Goal: Task Accomplishment & Management: Manage account settings

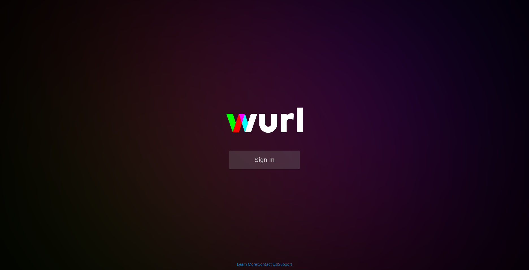
click at [277, 150] on div "Sign In" at bounding box center [265, 135] width 130 height 90
click at [259, 163] on button "Sign In" at bounding box center [264, 159] width 71 height 18
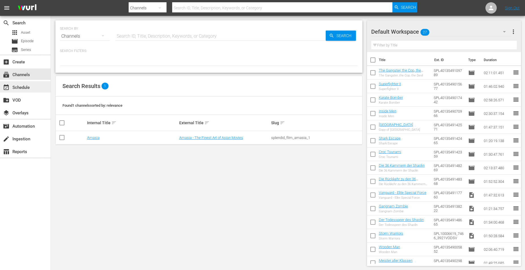
click at [23, 88] on div "event_available Schedule" at bounding box center [16, 86] width 32 height 5
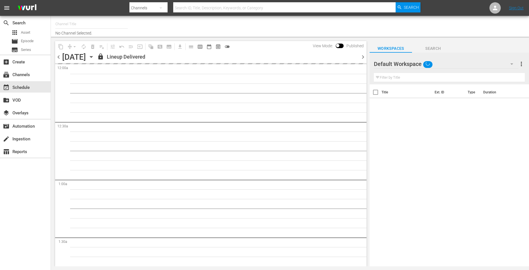
type input "Amasia (1236)"
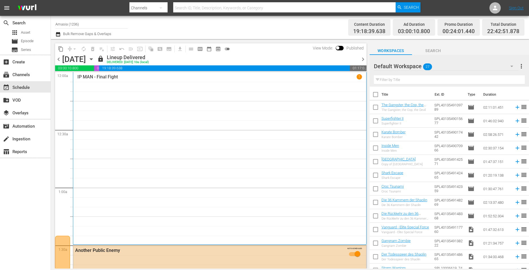
click at [364, 59] on span "chevron_right" at bounding box center [363, 59] width 7 height 7
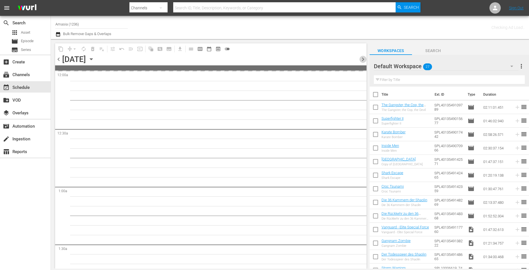
click at [364, 59] on span "chevron_right" at bounding box center [363, 59] width 7 height 7
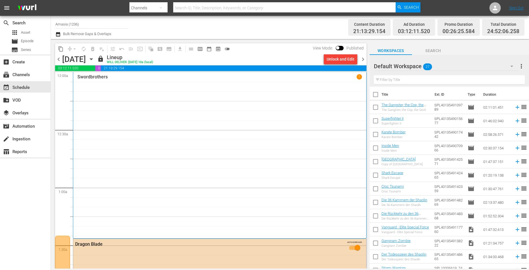
click at [364, 59] on span "chevron_right" at bounding box center [363, 59] width 7 height 7
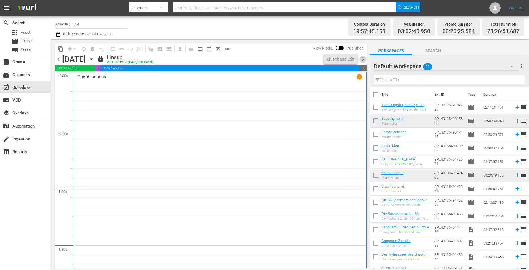
click at [364, 59] on span "chevron_right" at bounding box center [363, 59] width 7 height 7
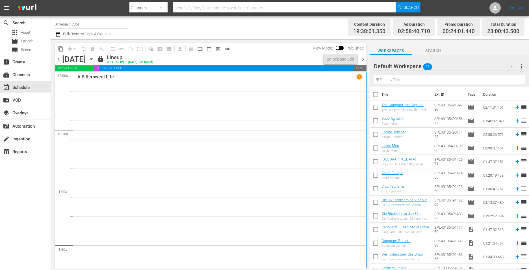
click at [364, 59] on span "chevron_right" at bounding box center [363, 59] width 7 height 7
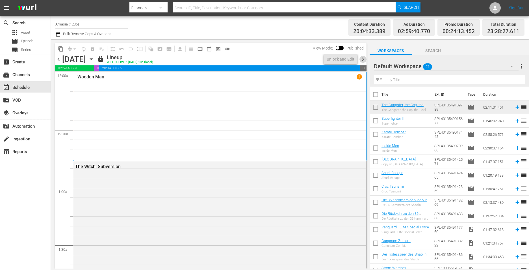
click at [363, 59] on span "chevron_right" at bounding box center [363, 59] width 7 height 7
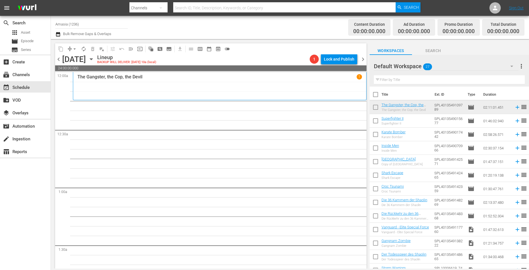
click at [363, 58] on span "chevron_right" at bounding box center [363, 59] width 7 height 7
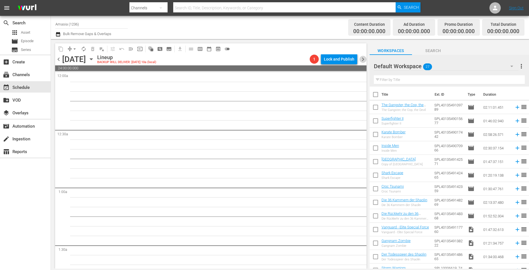
click at [363, 58] on span "chevron_right" at bounding box center [363, 59] width 7 height 7
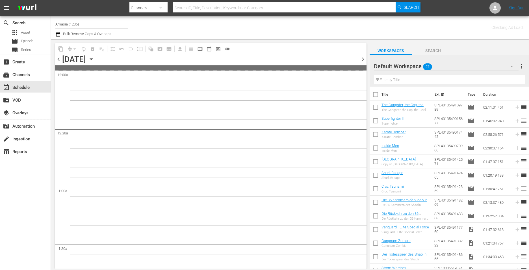
click at [363, 58] on span "chevron_right" at bounding box center [363, 59] width 7 height 7
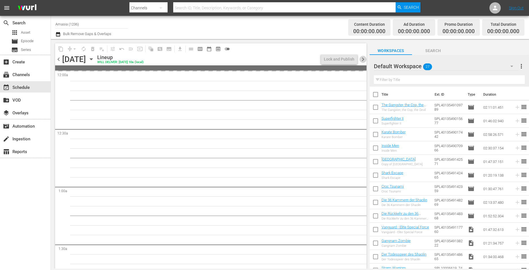
click at [363, 58] on span "chevron_right" at bounding box center [363, 59] width 7 height 7
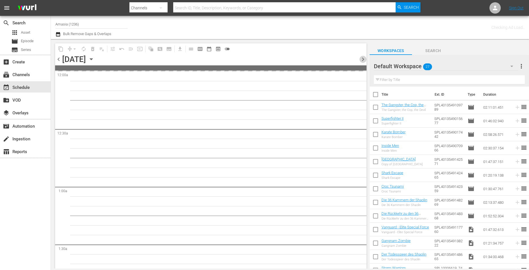
click at [363, 58] on span "chevron_right" at bounding box center [363, 59] width 7 height 7
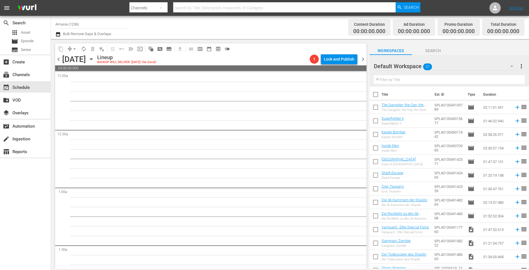
click at [58, 59] on span "chevron_left" at bounding box center [58, 59] width 7 height 7
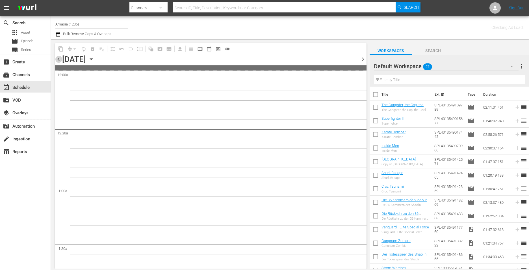
click at [58, 59] on span "chevron_left" at bounding box center [58, 59] width 7 height 7
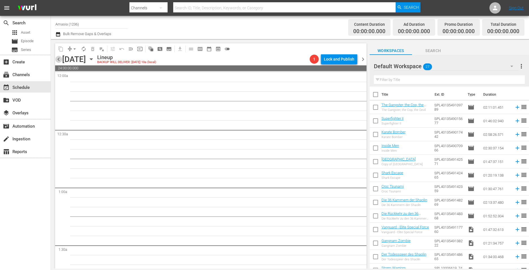
click at [58, 59] on span "chevron_left" at bounding box center [58, 59] width 7 height 7
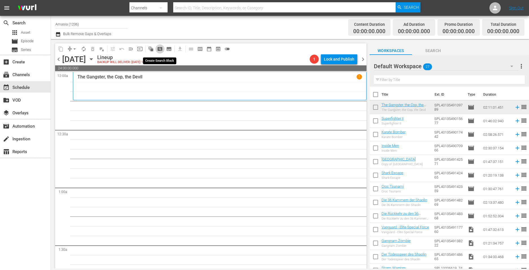
click at [160, 48] on span "pageview_outlined" at bounding box center [160, 49] width 6 height 6
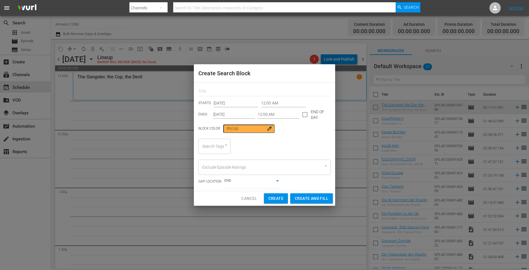
click at [266, 102] on input "12:00 AM" at bounding box center [283, 103] width 45 height 8
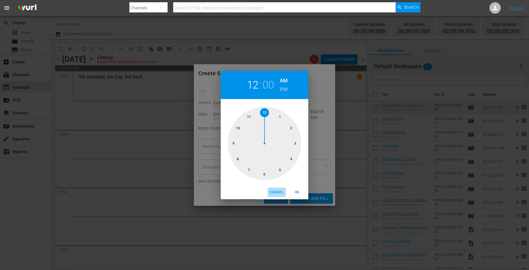
click at [275, 190] on span "Cancel" at bounding box center [277, 192] width 14 height 6
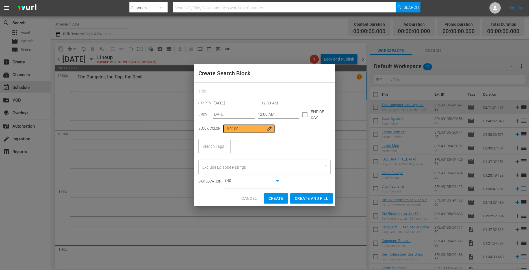
click at [267, 105] on input "12:00 AM" at bounding box center [283, 103] width 45 height 8
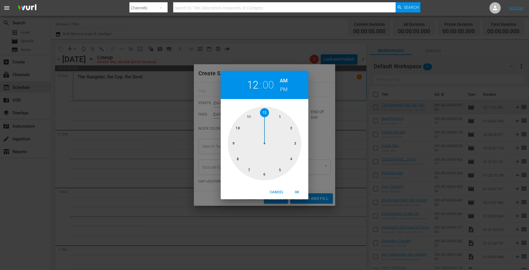
click at [266, 114] on div at bounding box center [265, 144] width 74 height 74
click at [295, 127] on div at bounding box center [265, 144] width 74 height 74
click at [297, 187] on div "Cancel OK" at bounding box center [265, 192] width 88 height 14
click at [297, 189] on span "OK" at bounding box center [297, 192] width 14 height 6
type input "12:10 AM"
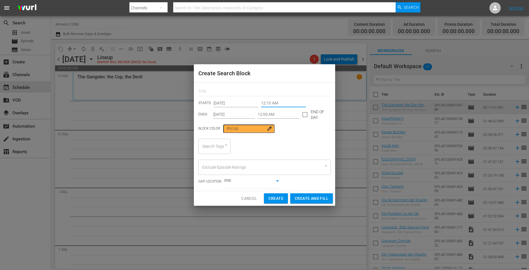
click at [264, 118] on input "12:00 AM" at bounding box center [279, 114] width 42 height 8
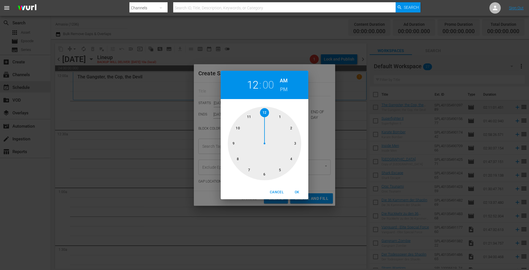
click at [237, 129] on div at bounding box center [265, 144] width 74 height 74
click at [293, 142] on div at bounding box center [265, 144] width 74 height 74
click at [282, 91] on h6 "PM" at bounding box center [284, 89] width 8 height 9
click at [298, 189] on span "OK" at bounding box center [297, 192] width 14 height 6
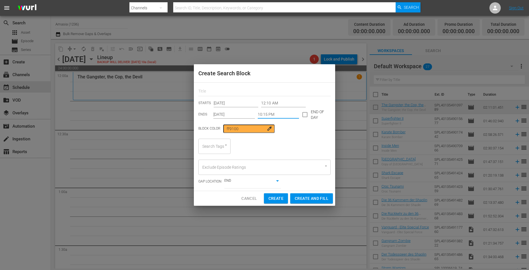
click at [275, 113] on input "10:15 PM" at bounding box center [279, 114] width 42 height 8
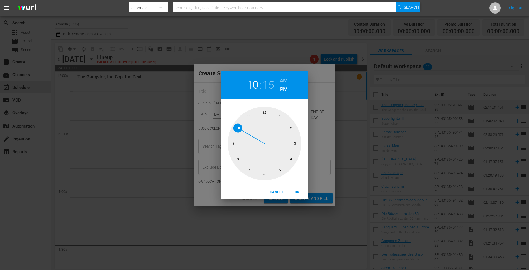
click at [264, 174] on div at bounding box center [265, 144] width 74 height 74
click at [262, 112] on div at bounding box center [265, 144] width 74 height 74
click at [281, 79] on h6 "AM" at bounding box center [284, 80] width 8 height 9
click at [298, 192] on span "OK" at bounding box center [297, 192] width 14 height 6
type input "06:00 AM"
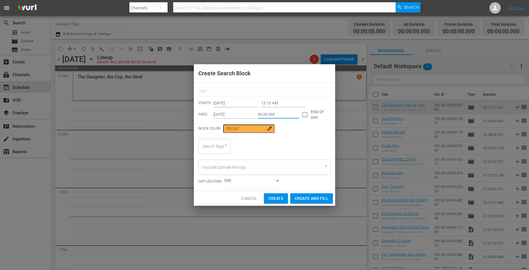
click at [224, 150] on div "Search Tags" at bounding box center [214, 146] width 32 height 15
type input "fsk"
click at [298, 147] on div "AND true" at bounding box center [305, 146] width 57 height 14
click at [284, 143] on body "menu Search By Channels Search ID, Title, Description, Keywords, or Category Se…" at bounding box center [264, 135] width 529 height 270
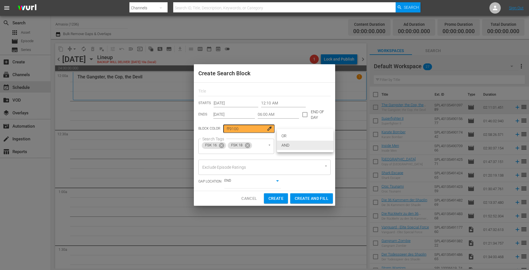
click at [285, 134] on li "OR" at bounding box center [305, 135] width 57 height 9
type input "false"
click at [309, 198] on span "Create and Fill" at bounding box center [312, 198] width 34 height 7
type input "12:00 AM"
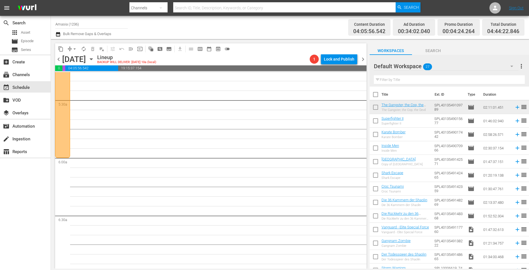
scroll to position [565, 0]
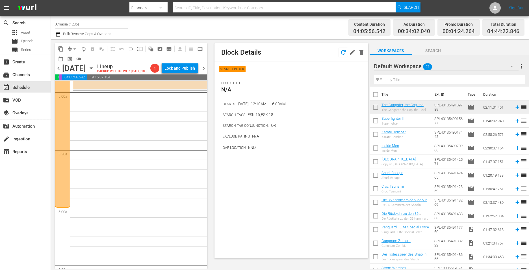
click at [341, 50] on icon "button" at bounding box center [343, 52] width 7 height 7
click at [507, 64] on button "button" at bounding box center [512, 66] width 14 height 14
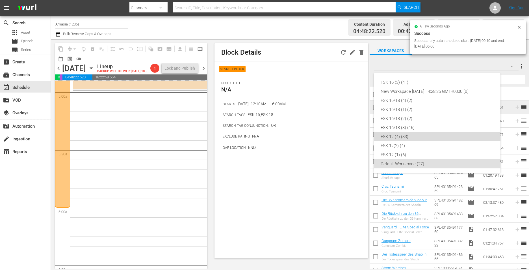
click at [403, 135] on div "FSK 12 (4) (33)" at bounding box center [437, 136] width 113 height 9
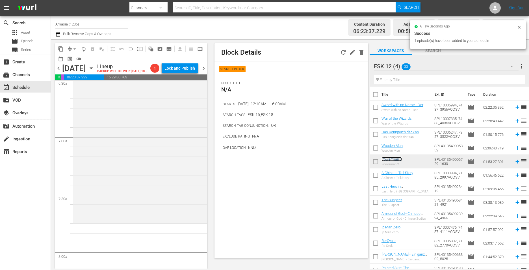
scroll to position [820, 0]
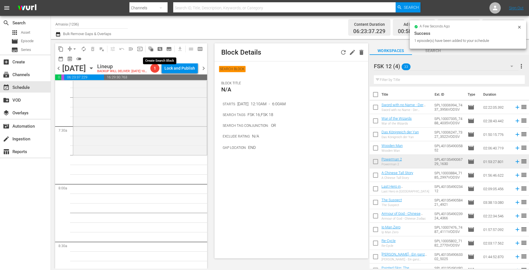
click at [160, 49] on span "pageview_outlined" at bounding box center [160, 49] width 6 height 6
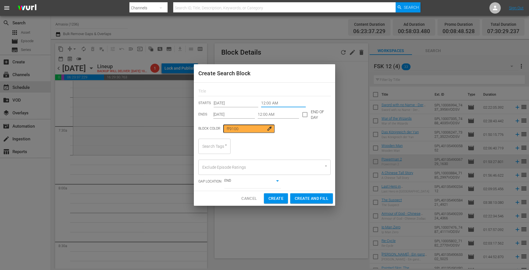
click at [268, 105] on input "12:00 AM" at bounding box center [283, 103] width 45 height 8
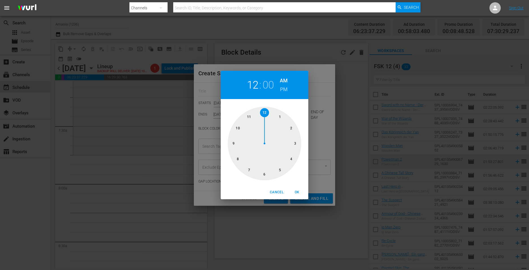
click at [247, 169] on div at bounding box center [265, 144] width 74 height 74
click at [237, 143] on div at bounding box center [265, 144] width 74 height 74
click at [237, 160] on div at bounding box center [265, 144] width 74 height 74
click at [301, 194] on span "OK" at bounding box center [297, 192] width 14 height 6
type input "07:40 AM"
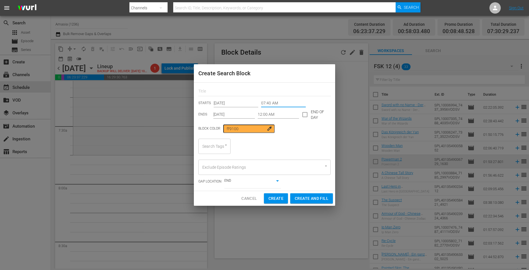
click at [269, 114] on input "12:00 AM" at bounding box center [279, 114] width 42 height 8
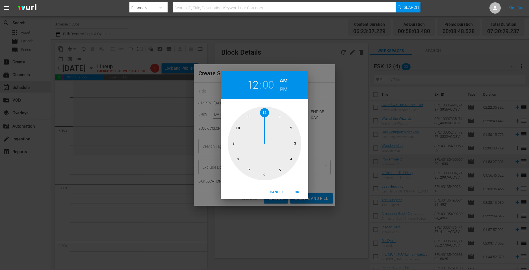
click at [236, 128] on div at bounding box center [265, 144] width 74 height 74
click at [294, 143] on div at bounding box center [265, 144] width 74 height 74
click at [284, 88] on h6 "PM" at bounding box center [284, 89] width 8 height 9
drag, startPoint x: 299, startPoint y: 188, endPoint x: 283, endPoint y: 181, distance: 17.3
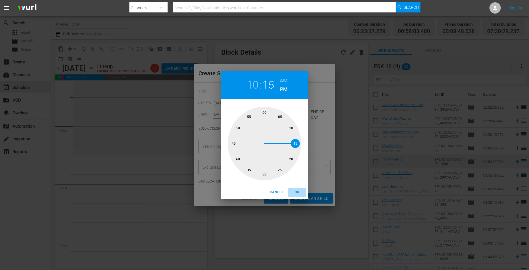
click at [299, 189] on button "OK" at bounding box center [297, 191] width 18 height 9
type input "10:15 PM"
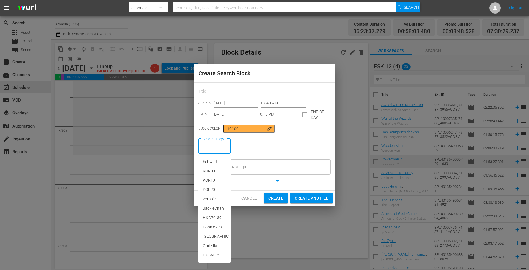
drag, startPoint x: 209, startPoint y: 148, endPoint x: 212, endPoint y: 147, distance: 3.8
click at [210, 148] on input "Search Tags" at bounding box center [206, 146] width 11 height 10
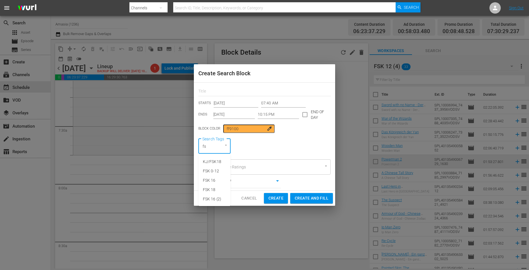
type input "fsk"
click at [299, 200] on span "Create and Fill" at bounding box center [312, 198] width 34 height 7
type input "12:00 AM"
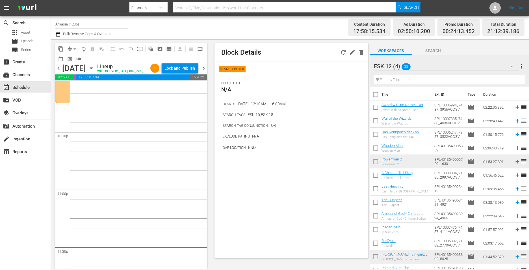
scroll to position [2403, 0]
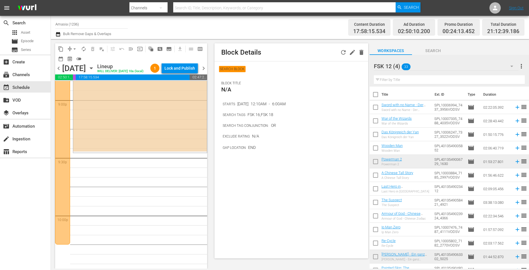
click at [342, 50] on icon "button" at bounding box center [343, 52] width 7 height 7
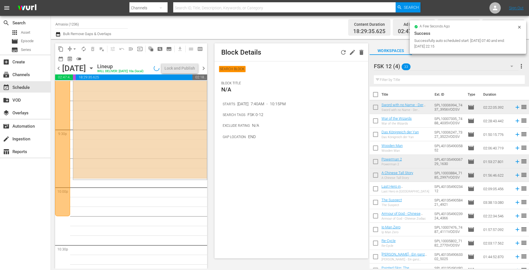
scroll to position [2393, 0]
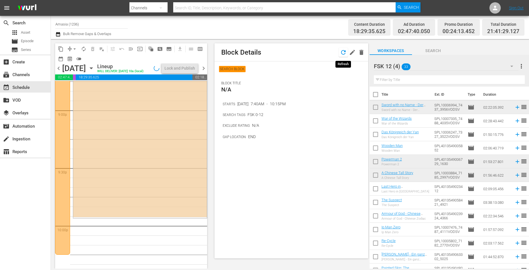
click at [344, 52] on icon "button" at bounding box center [343, 52] width 7 height 7
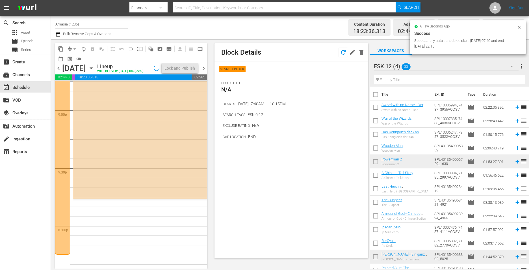
scroll to position [2403, 0]
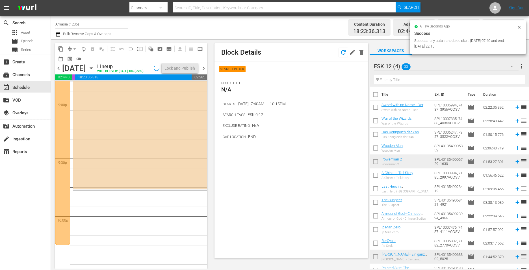
click at [342, 51] on icon "button" at bounding box center [343, 52] width 5 height 5
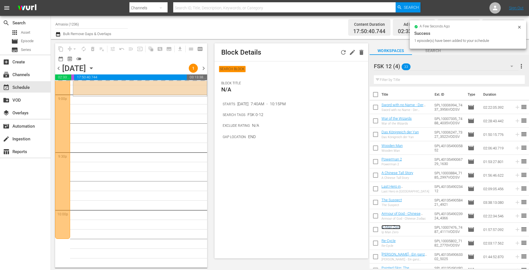
scroll to position [2412, 0]
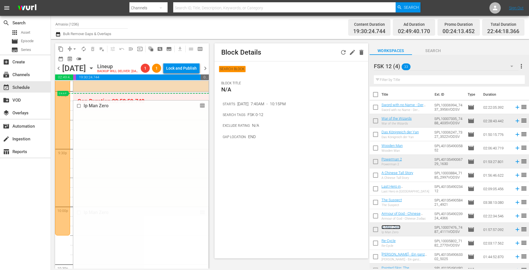
drag, startPoint x: 200, startPoint y: 221, endPoint x: 185, endPoint y: 102, distance: 120.0
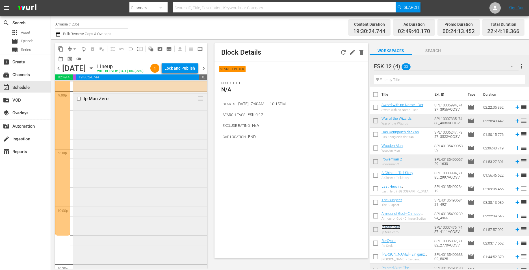
scroll to position [2591, 0]
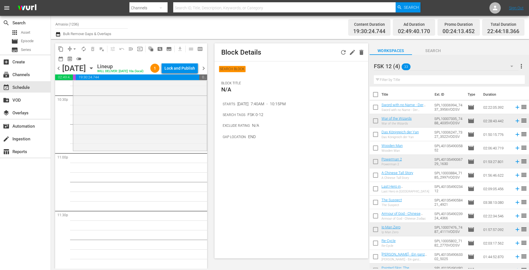
click at [428, 64] on div "FSK 12 (4) 33" at bounding box center [446, 66] width 145 height 16
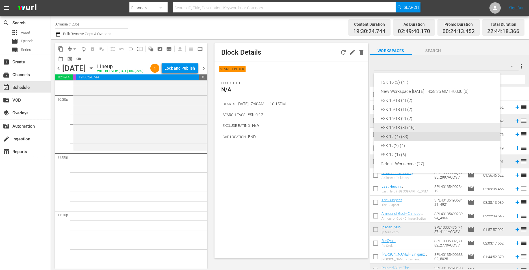
click at [404, 128] on div "FSK 16/18 (3) (16)" at bounding box center [437, 127] width 113 height 9
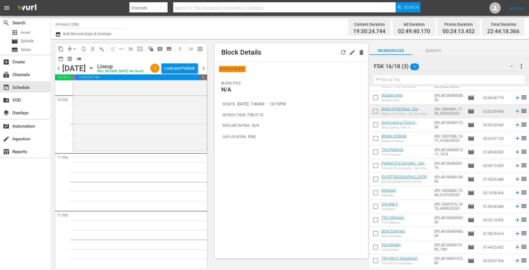
scroll to position [0, 0]
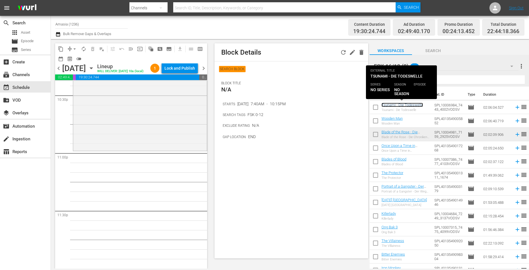
click at [408, 105] on link "Tsunami - Die Todeswelle" at bounding box center [403, 105] width 42 height 4
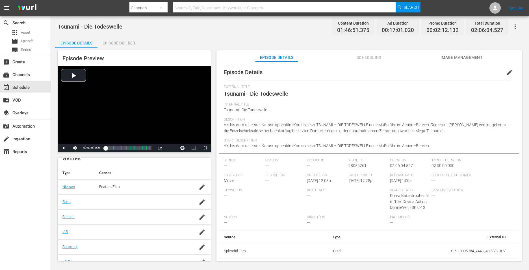
scroll to position [100, 0]
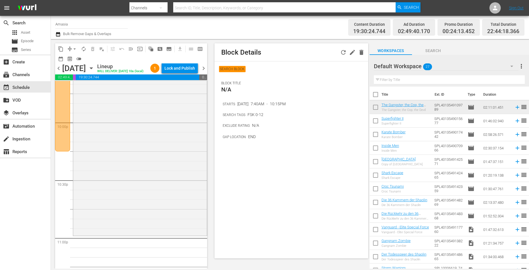
scroll to position [2591, 0]
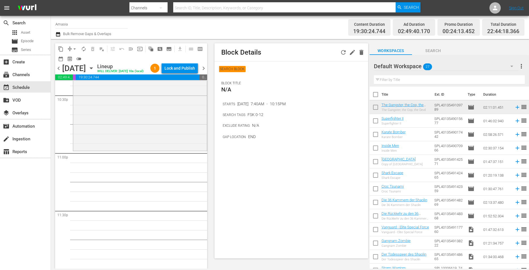
click at [403, 82] on input "text" at bounding box center [449, 79] width 151 height 9
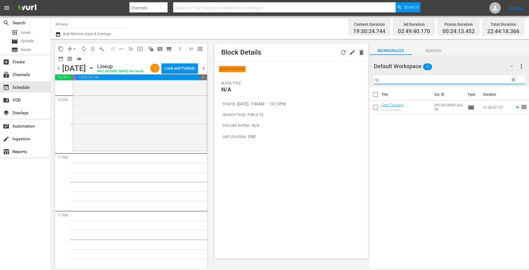
type input "ts"
click at [496, 63] on div "Default Workspace 27" at bounding box center [446, 66] width 145 height 16
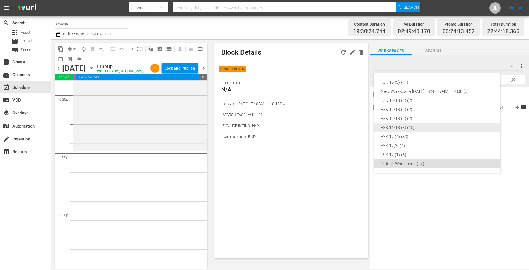
click at [416, 129] on div "FSK 16/18 (3) (16)" at bounding box center [437, 127] width 113 height 9
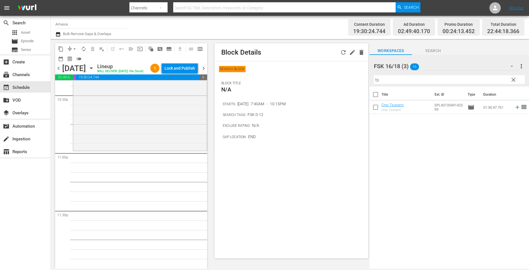
click at [418, 78] on input "ts" at bounding box center [449, 79] width 151 height 9
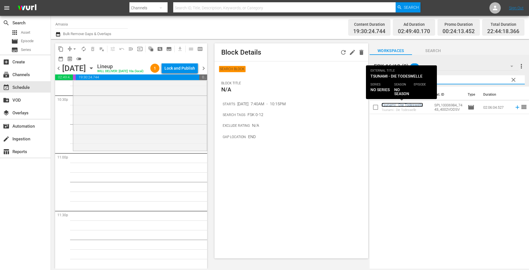
click at [411, 106] on link "Tsunami - Die Todeswelle" at bounding box center [403, 105] width 42 height 4
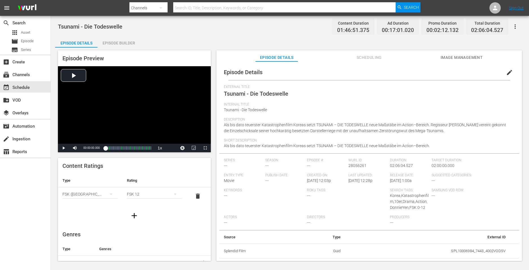
click at [366, 52] on button "Scheduling" at bounding box center [369, 55] width 42 height 11
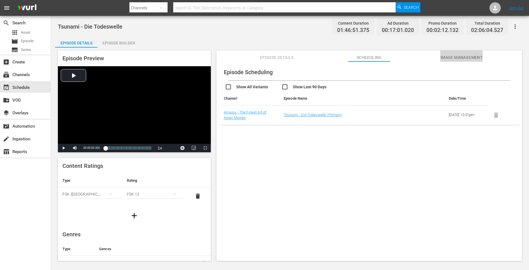
click at [446, 56] on span "Image Management" at bounding box center [462, 57] width 42 height 7
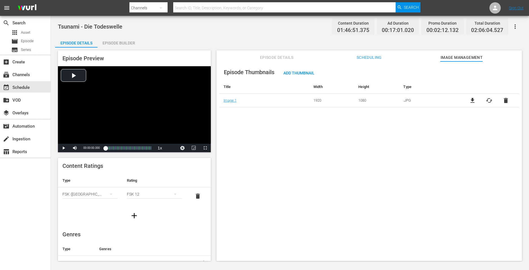
click at [277, 51] on button "Episode Details" at bounding box center [277, 55] width 42 height 11
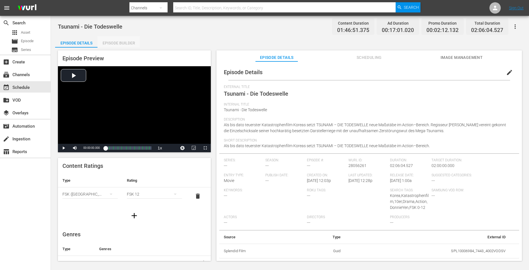
click at [124, 43] on div "Episode Builder" at bounding box center [119, 43] width 42 height 14
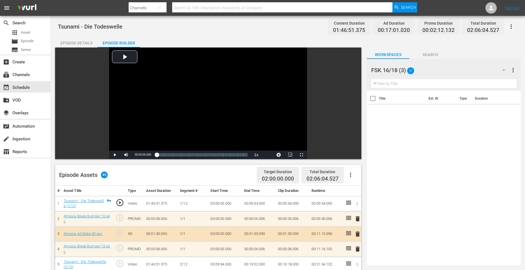
click at [83, 41] on div "Episode Details" at bounding box center [76, 43] width 42 height 14
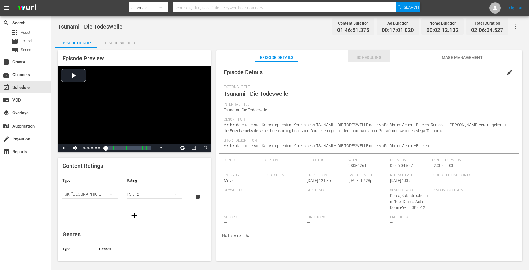
click at [362, 56] on span "Scheduling" at bounding box center [369, 57] width 42 height 7
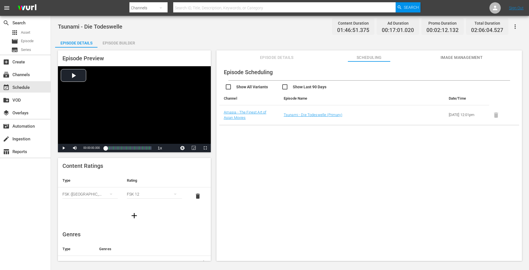
drag, startPoint x: 462, startPoint y: 49, endPoint x: 460, endPoint y: 54, distance: 4.9
click at [461, 52] on div "Episode Preview Video Player is loading. Play Video Play Mute Current Time 00:0…" at bounding box center [290, 156] width 470 height 218
click at [458, 55] on span "Image Management" at bounding box center [462, 57] width 42 height 7
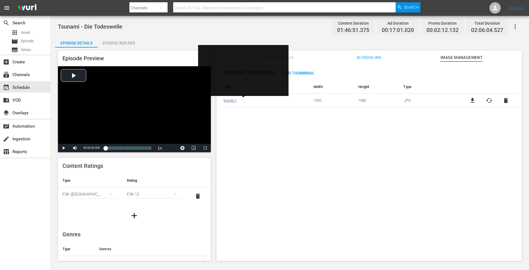
click at [232, 98] on link "Image 1" at bounding box center [230, 100] width 13 height 4
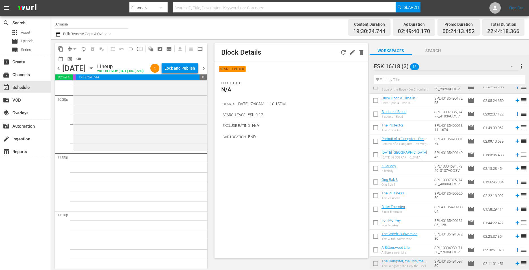
scroll to position [48, 0]
click at [428, 66] on div "FSK 16/18 (3) 16" at bounding box center [446, 66] width 145 height 16
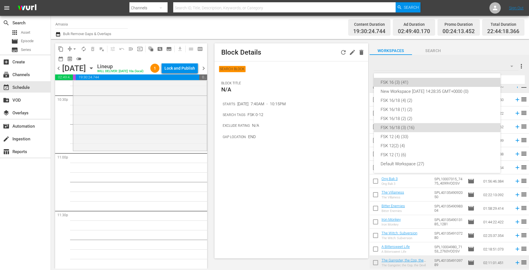
click at [408, 82] on div "FSK 16 (3) (41)" at bounding box center [437, 82] width 113 height 9
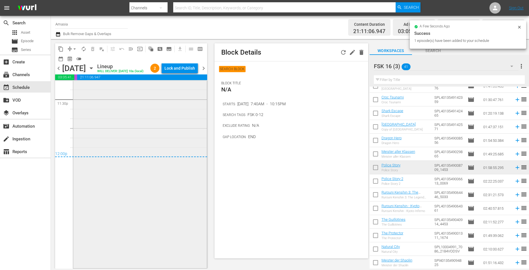
scroll to position [2702, 0]
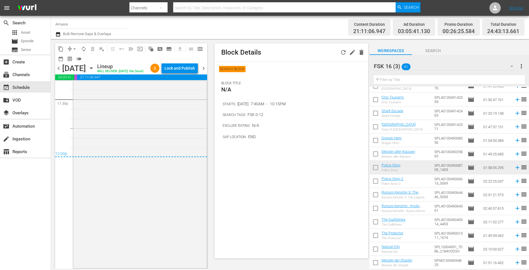
click at [203, 72] on span "chevron_right" at bounding box center [203, 68] width 7 height 7
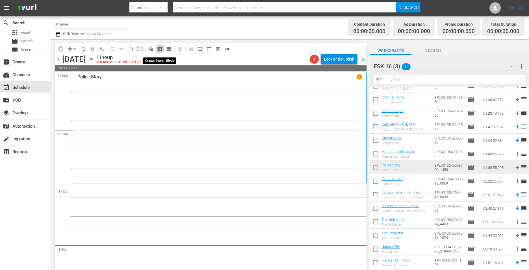
click at [161, 50] on span "pageview_outlined" at bounding box center [160, 49] width 6 height 6
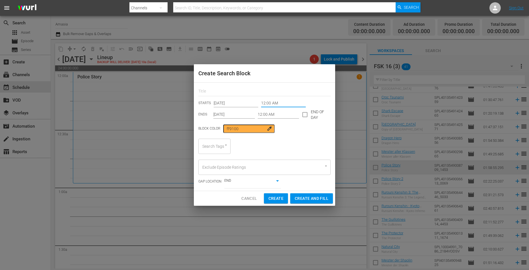
click at [272, 100] on input "12:00 AM" at bounding box center [283, 103] width 45 height 8
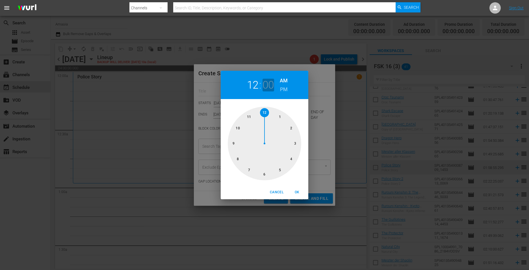
click at [269, 85] on h2 "00" at bounding box center [269, 85] width 12 height 13
click at [249, 116] on div at bounding box center [265, 144] width 74 height 74
click at [295, 191] on span "OK" at bounding box center [297, 192] width 14 height 6
type input "12:55 AM"
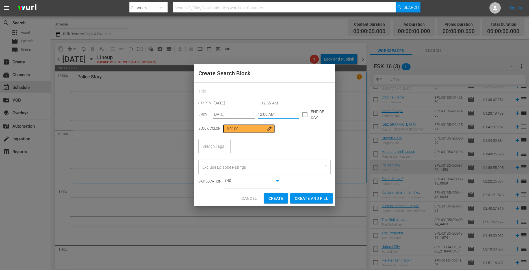
click at [269, 116] on input "12:00 AM" at bounding box center [279, 114] width 42 height 8
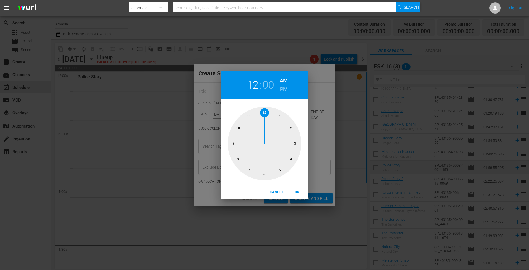
click at [237, 129] on div at bounding box center [265, 144] width 74 height 74
click at [267, 190] on div "Cancel OK" at bounding box center [265, 192] width 88 height 14
click at [282, 191] on span "Cancel" at bounding box center [277, 192] width 14 height 6
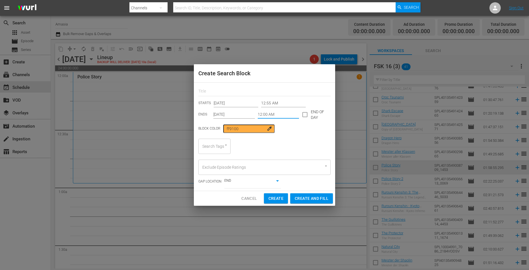
click at [275, 118] on input "12:00 AM" at bounding box center [279, 114] width 42 height 8
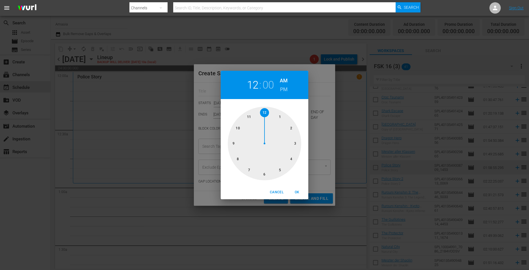
click at [264, 172] on div at bounding box center [265, 144] width 74 height 74
click at [296, 192] on span "OK" at bounding box center [297, 192] width 14 height 6
type input "06:00 AM"
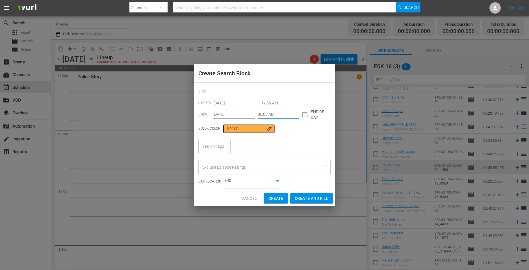
click at [217, 153] on div "Search Tags" at bounding box center [214, 146] width 32 height 15
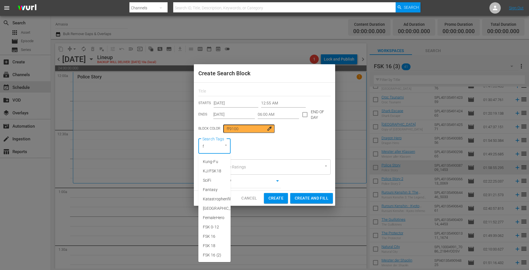
type input "fs"
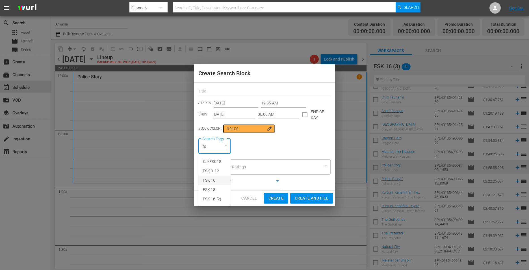
click at [219, 182] on li "FSK 16" at bounding box center [214, 180] width 32 height 9
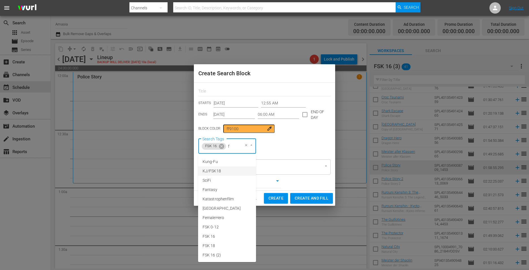
type input "fs"
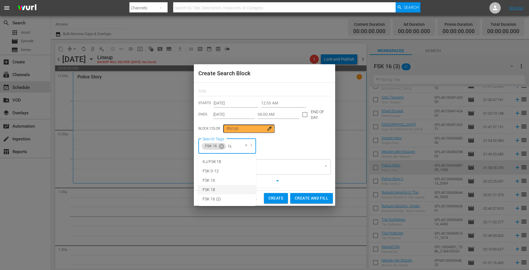
click at [228, 185] on li "FSK 18" at bounding box center [227, 189] width 58 height 9
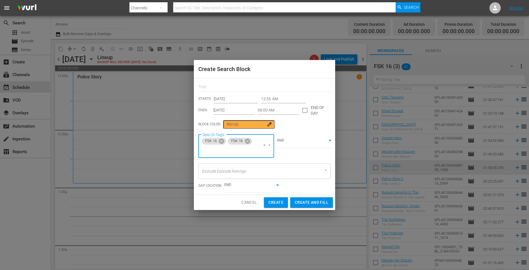
click at [288, 139] on body "menu Search By Channels Search ID, Title, Description, Keywords, or Category Se…" at bounding box center [264, 135] width 529 height 270
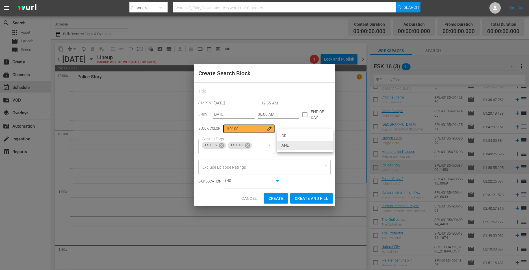
drag, startPoint x: 297, startPoint y: 131, endPoint x: 300, endPoint y: 141, distance: 10.8
click at [297, 132] on li "OR" at bounding box center [305, 135] width 57 height 9
type input "false"
click at [312, 202] on button "Create and Fill" at bounding box center [311, 198] width 43 height 10
type input "12:00 AM"
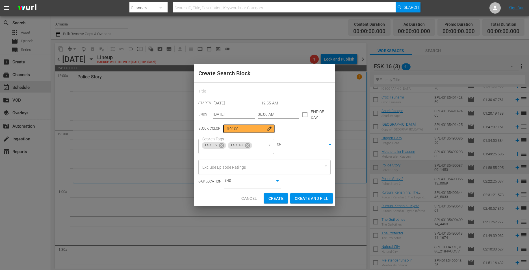
type input "12:00 AM"
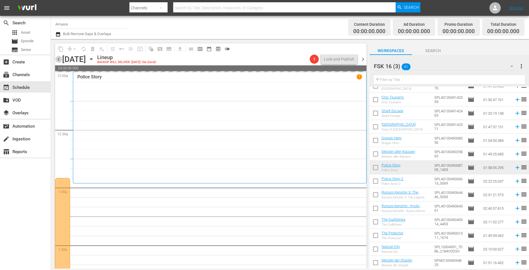
click at [59, 59] on span "chevron_left" at bounding box center [58, 59] width 7 height 7
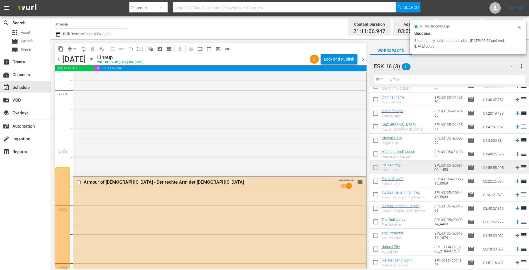
scroll to position [820, 0]
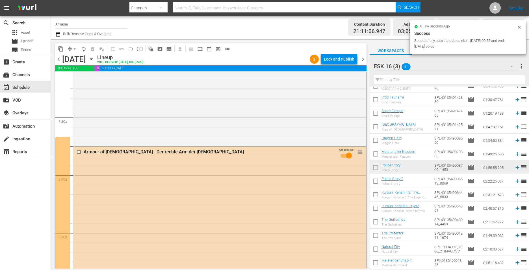
click at [45, 203] on div "search Search apps Asset movie Episode subtitles Series add_box Create subscrip…" at bounding box center [25, 151] width 51 height 270
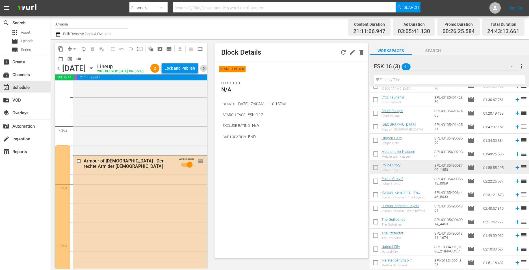
click at [206, 72] on span "chevron_right" at bounding box center [203, 68] width 7 height 7
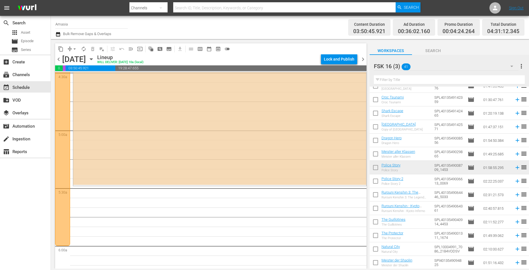
scroll to position [660, 0]
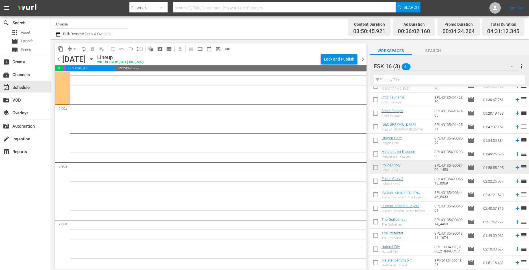
click at [416, 65] on div at bounding box center [397, 66] width 46 height 14
click at [436, 65] on div "FSK 16 (3) 41" at bounding box center [446, 66] width 145 height 16
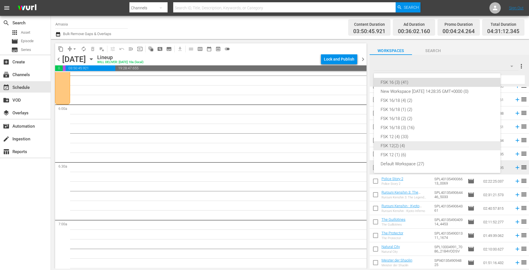
click at [420, 147] on div "FSK 12(2) (4)" at bounding box center [437, 145] width 113 height 9
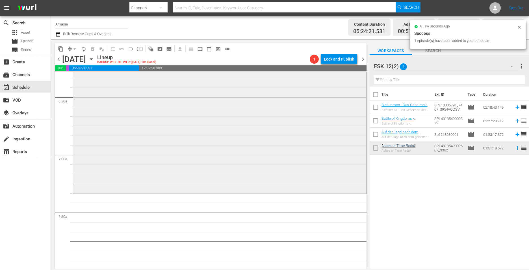
scroll to position [773, 0]
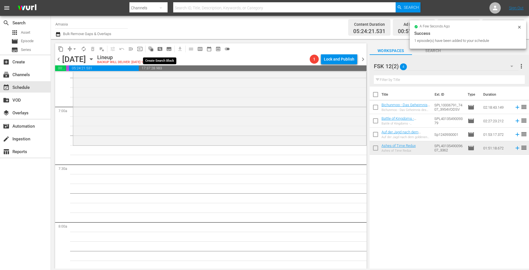
click at [158, 49] on span "pageview_outlined" at bounding box center [160, 49] width 6 height 6
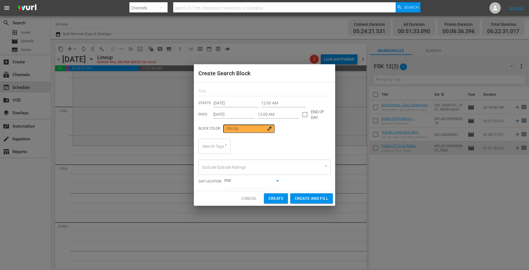
click at [265, 104] on input "12:00 AM" at bounding box center [283, 103] width 45 height 8
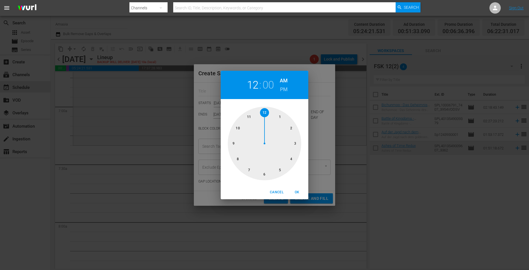
click at [248, 171] on div at bounding box center [265, 144] width 74 height 74
drag, startPoint x: 289, startPoint y: 159, endPoint x: 294, endPoint y: 171, distance: 13.7
click at [289, 159] on div at bounding box center [265, 144] width 74 height 74
click at [296, 193] on span "OK" at bounding box center [297, 192] width 14 height 6
type input "07:20 AM"
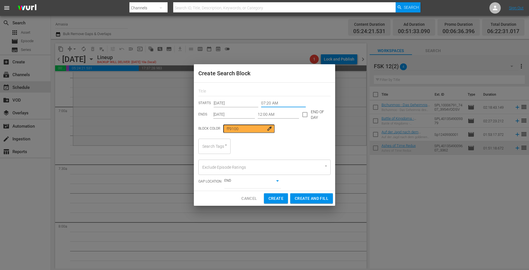
click at [258, 116] on input "12:00 AM" at bounding box center [279, 114] width 42 height 8
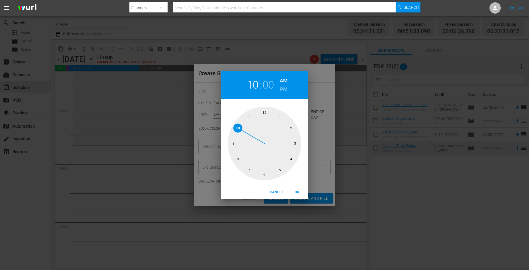
click at [234, 125] on div at bounding box center [265, 144] width 74 height 74
click at [295, 144] on div at bounding box center [265, 144] width 74 height 74
click at [280, 87] on h6 "PM" at bounding box center [284, 89] width 8 height 9
click at [297, 191] on span "OK" at bounding box center [297, 192] width 14 height 6
type input "10:15 PM"
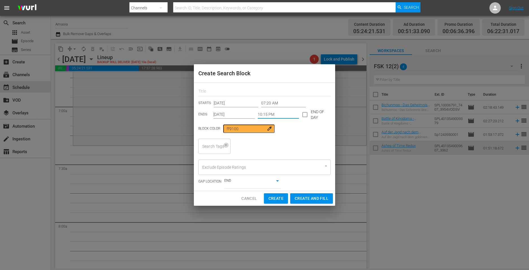
click at [224, 145] on icon "Open" at bounding box center [226, 145] width 4 height 4
type input "fsk"
click at [221, 178] on li "FSK 16" at bounding box center [214, 180] width 32 height 9
click at [222, 149] on icon at bounding box center [222, 146] width 6 height 6
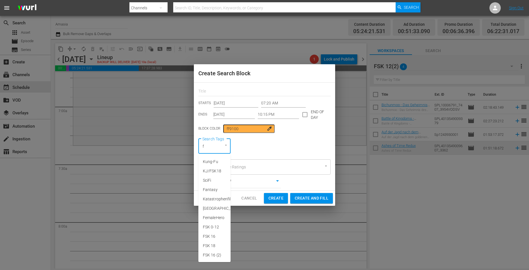
type input "fs"
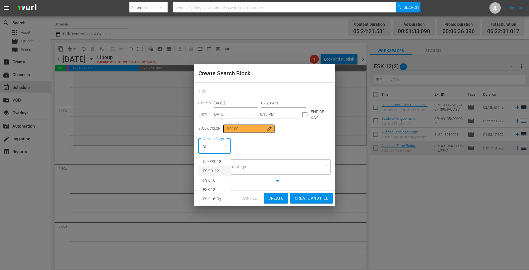
click at [217, 173] on span "FSK 0-12" at bounding box center [211, 171] width 16 height 6
click at [302, 197] on span "Create and Fill" at bounding box center [312, 198] width 34 height 7
type input "12:00 AM"
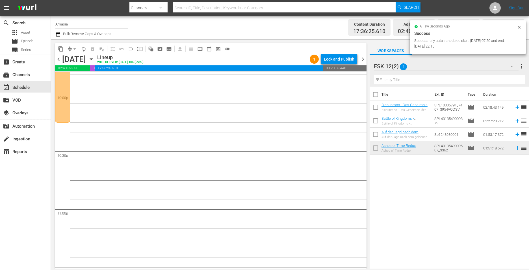
scroll to position [2403, 0]
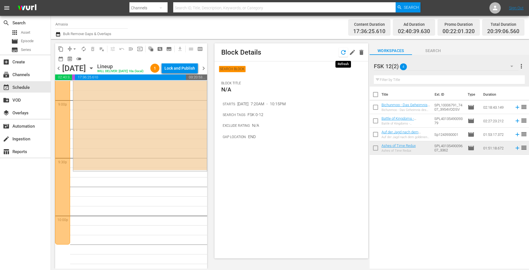
click at [343, 52] on icon "button" at bounding box center [343, 52] width 7 height 7
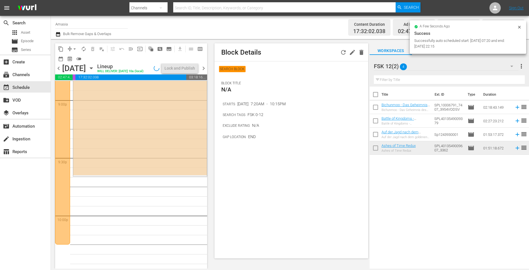
scroll to position [2394, 0]
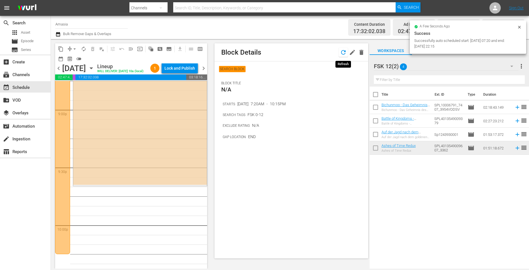
click at [346, 50] on icon "button" at bounding box center [343, 52] width 7 height 7
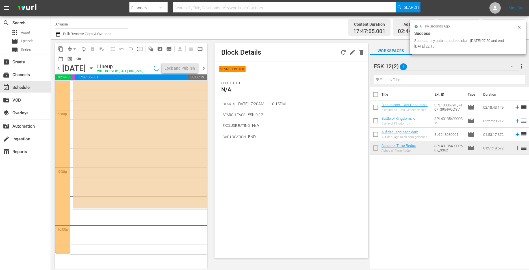
scroll to position [2384, 0]
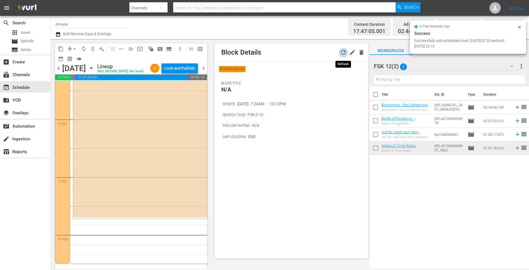
click at [343, 50] on icon "button" at bounding box center [343, 52] width 7 height 7
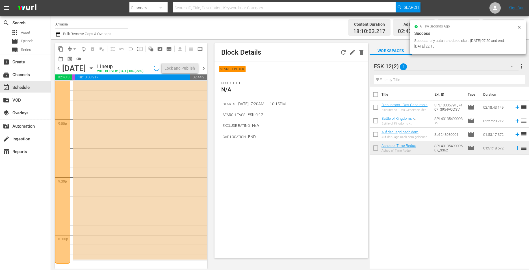
scroll to position [2394, 0]
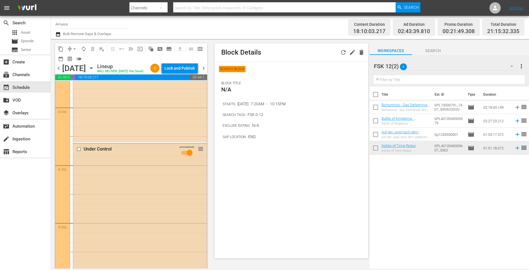
click at [112, 206] on div "Under Control AUTO-SCHEDULED reorder" at bounding box center [140, 253] width 134 height 219
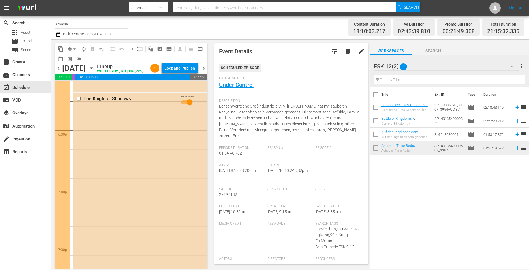
scroll to position [2026, 0]
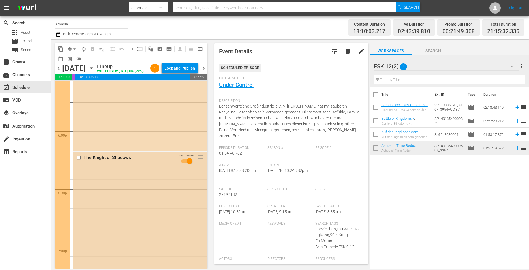
click at [111, 205] on div "The Knight of Shadows AUTO-SCHEDULED reorder" at bounding box center [140, 274] width 134 height 244
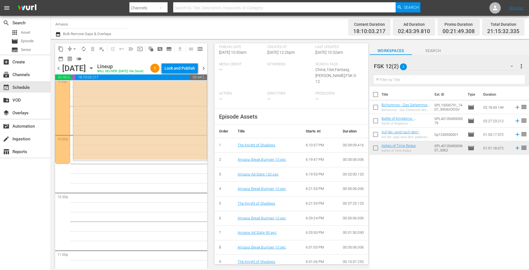
scroll to position [2563, 0]
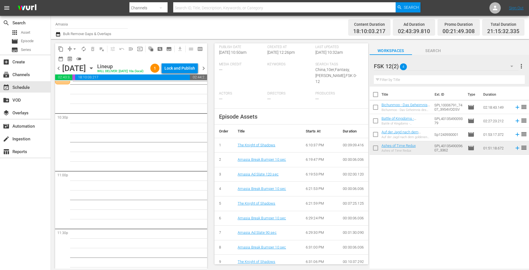
click at [502, 70] on div "FSK 12(2) 4" at bounding box center [446, 66] width 145 height 16
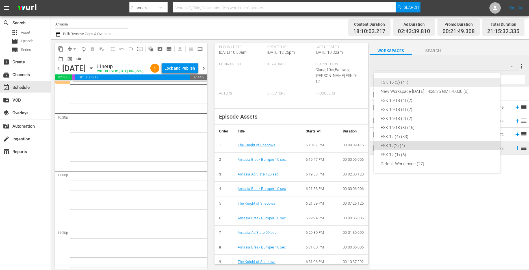
click at [393, 83] on div "FSK 16 (3) (41)" at bounding box center [437, 82] width 113 height 9
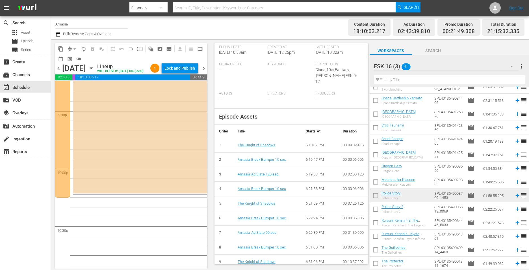
scroll to position [0, 0]
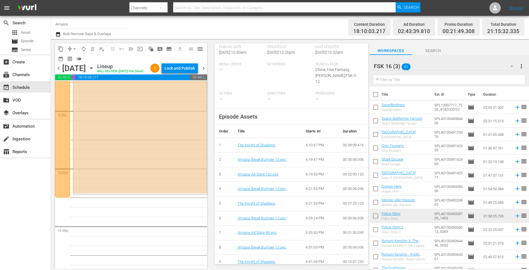
click at [404, 82] on input "text" at bounding box center [449, 79] width 151 height 9
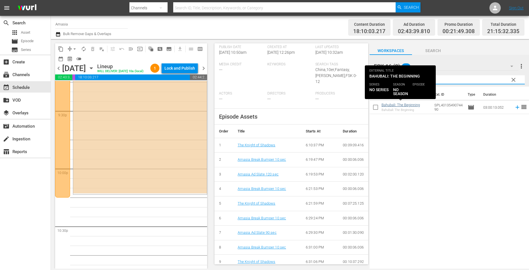
type input "bah"
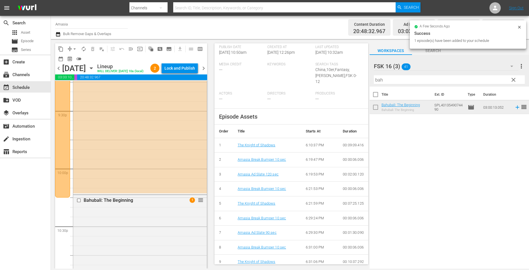
click at [203, 72] on span "chevron_right" at bounding box center [203, 68] width 7 height 7
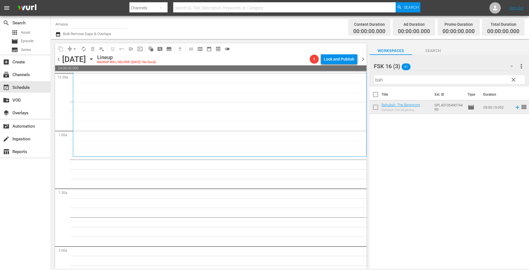
scroll to position [57, 0]
click at [162, 47] on span "pageview_outlined" at bounding box center [160, 49] width 6 height 6
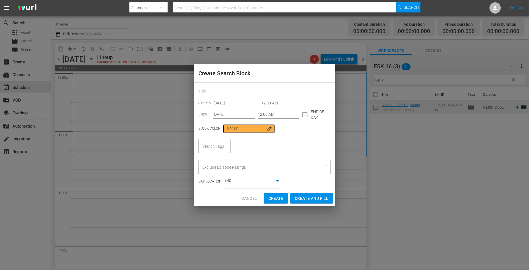
click at [276, 106] on input "12:00 AM" at bounding box center [283, 103] width 45 height 8
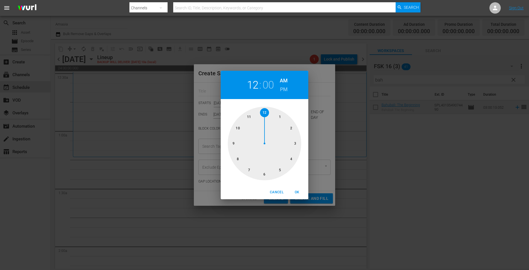
click at [279, 118] on div at bounding box center [265, 144] width 74 height 74
click at [292, 128] on div at bounding box center [265, 144] width 74 height 74
click at [294, 191] on span "OK" at bounding box center [297, 192] width 14 height 6
type input "01:10 AM"
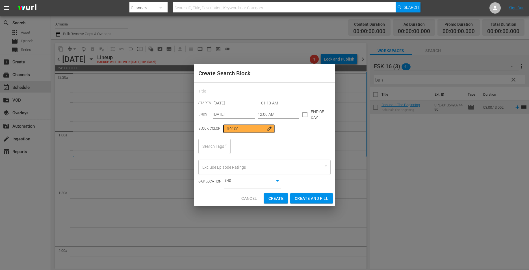
click at [277, 120] on div "STARTS Sep 6th 2025 01:10 AM ENDS Sep 6th 2025 12:00 AM END OF DAY Block Color …" at bounding box center [264, 137] width 141 height 108
click at [279, 114] on input "12:00 AM" at bounding box center [279, 114] width 42 height 8
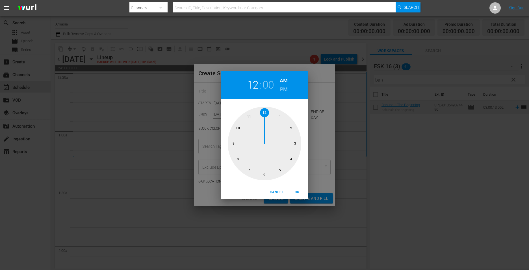
drag, startPoint x: 266, startPoint y: 171, endPoint x: 276, endPoint y: 179, distance: 12.1
click at [266, 171] on div at bounding box center [265, 144] width 74 height 74
click at [300, 187] on button "OK" at bounding box center [297, 191] width 18 height 9
type input "06:00 AM"
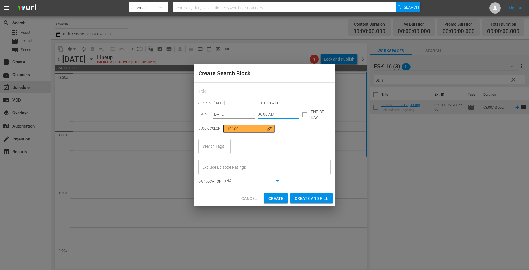
click at [213, 146] on div "Search Tags" at bounding box center [214, 146] width 32 height 15
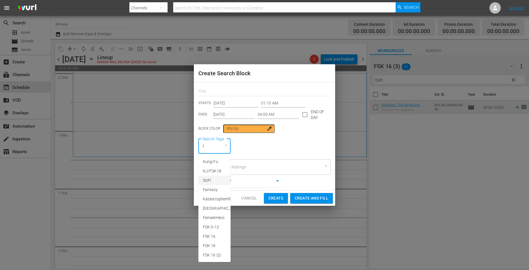
type input "fs"
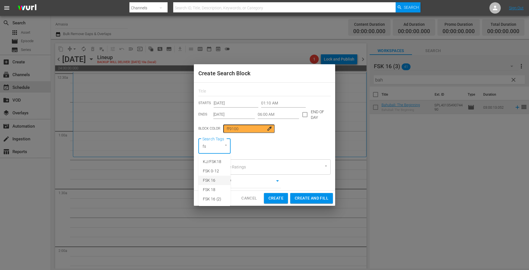
click at [215, 178] on span "FSK 16" at bounding box center [209, 180] width 13 height 6
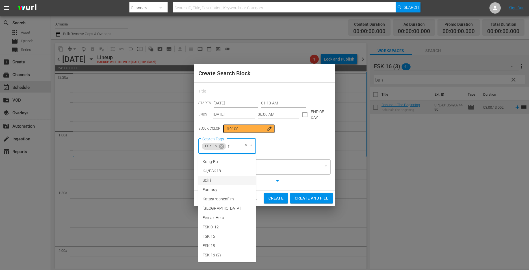
type input "fs"
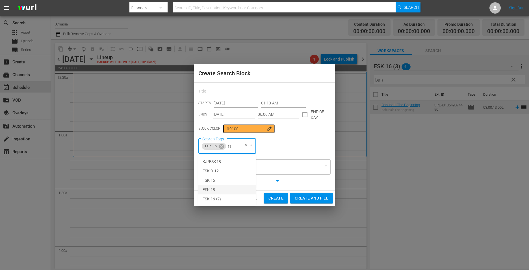
click at [223, 191] on li "FSK 18" at bounding box center [227, 189] width 58 height 9
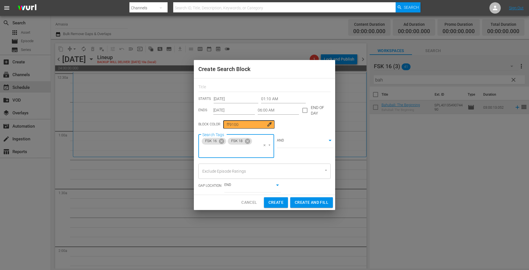
click at [283, 140] on body "menu Search By Channels Search ID, Title, Description, Keywords, or Category Se…" at bounding box center [264, 135] width 529 height 270
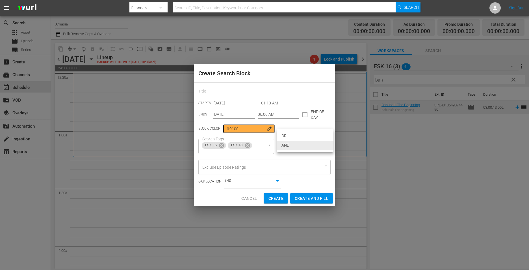
click at [288, 134] on li "OR" at bounding box center [305, 135] width 57 height 9
type input "false"
click at [309, 199] on span "Create and Fill" at bounding box center [312, 198] width 34 height 7
type input "12:00 AM"
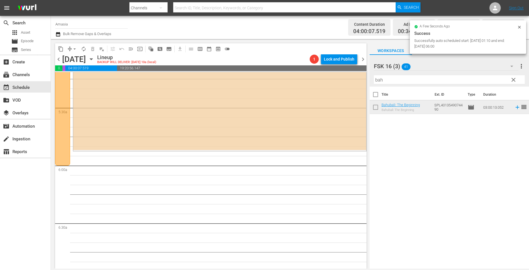
scroll to position [594, 0]
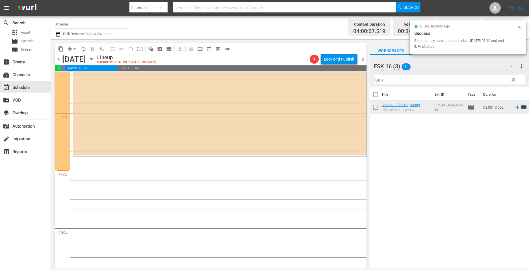
click at [450, 64] on div "FSK 16 (3) 41" at bounding box center [446, 66] width 145 height 16
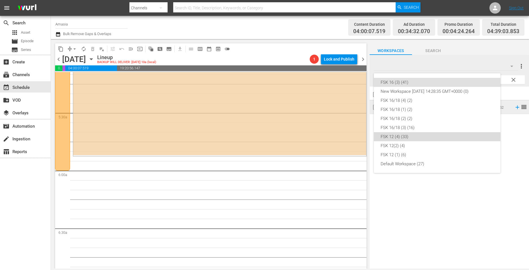
click at [408, 138] on div "FSK 12 (4) (33)" at bounding box center [437, 136] width 113 height 9
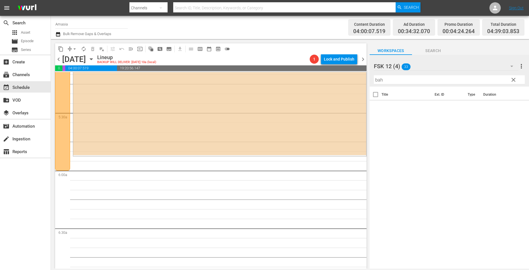
click at [499, 67] on div "FSK 12 (4) 33" at bounding box center [446, 66] width 145 height 16
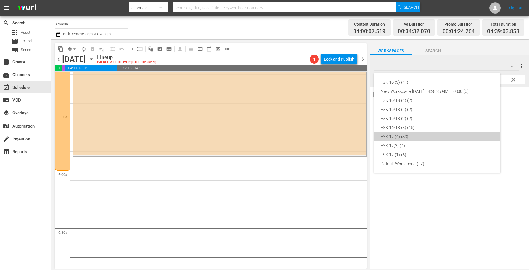
click at [410, 135] on div "FSK 12 (4) (33)" at bounding box center [437, 136] width 113 height 9
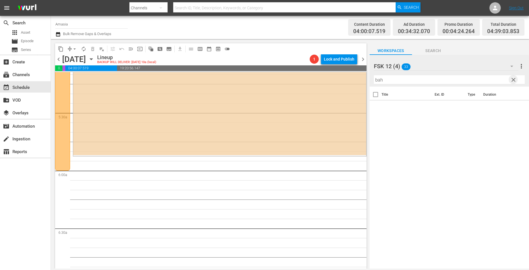
click at [513, 80] on span "clear" at bounding box center [513, 79] width 7 height 7
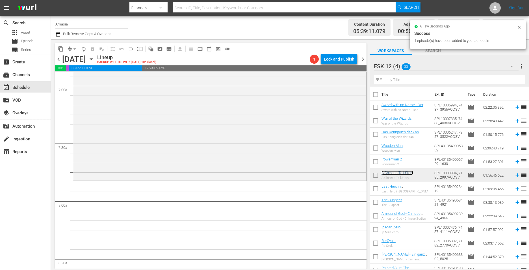
scroll to position [876, 0]
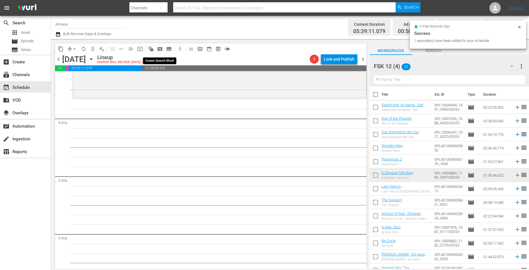
click at [161, 46] on span "pageview_outlined" at bounding box center [160, 49] width 6 height 6
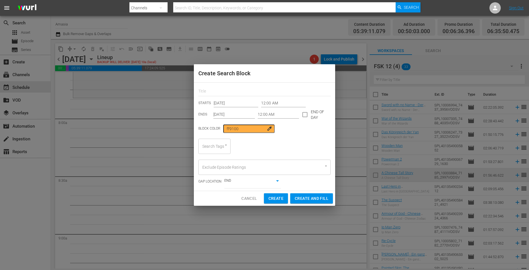
click at [267, 102] on input "12:00 AM" at bounding box center [283, 103] width 45 height 8
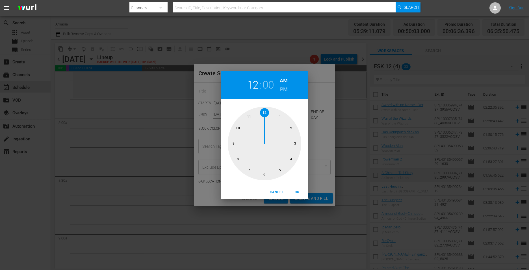
click at [246, 172] on div at bounding box center [265, 144] width 74 height 74
click at [229, 143] on div at bounding box center [265, 144] width 74 height 74
click at [296, 192] on span "OK" at bounding box center [297, 192] width 14 height 6
type input "07:45 AM"
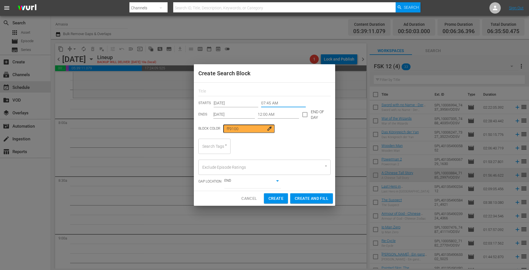
click at [273, 115] on input "12:00 AM" at bounding box center [279, 114] width 42 height 8
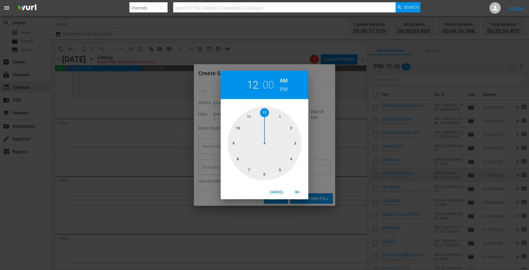
click at [238, 128] on div at bounding box center [265, 144] width 74 height 74
click at [294, 145] on div at bounding box center [265, 144] width 74 height 74
click at [285, 88] on h6 "PM" at bounding box center [284, 89] width 8 height 9
click at [297, 193] on span "OK" at bounding box center [297, 192] width 14 height 6
type input "10:15 PM"
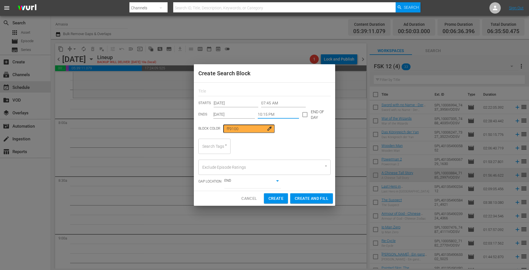
click at [221, 147] on div at bounding box center [223, 145] width 10 height 6
type input "fsk"
click at [301, 200] on span "Create and Fill" at bounding box center [312, 198] width 34 height 7
type input "12:00 AM"
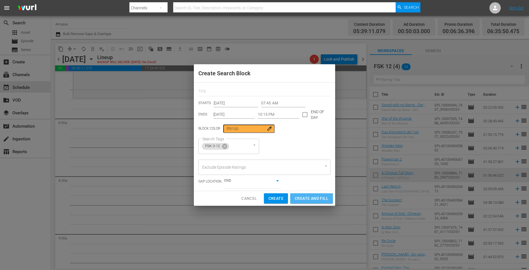
type input "12:00 AM"
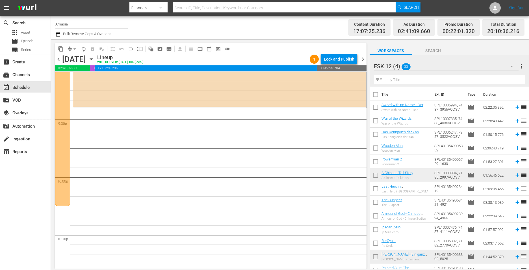
scroll to position [2432, 0]
drag, startPoint x: 62, startPoint y: 174, endPoint x: 85, endPoint y: 169, distance: 23.4
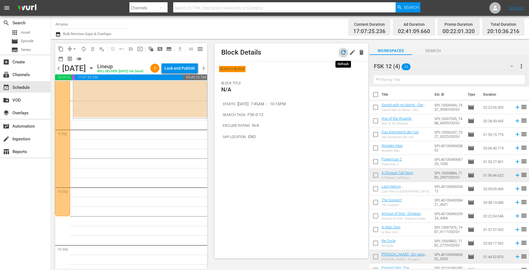
click at [342, 53] on icon "button" at bounding box center [343, 52] width 7 height 7
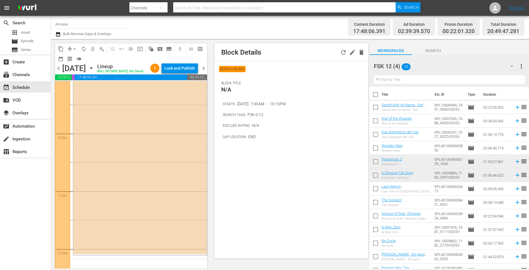
scroll to position [2451, 0]
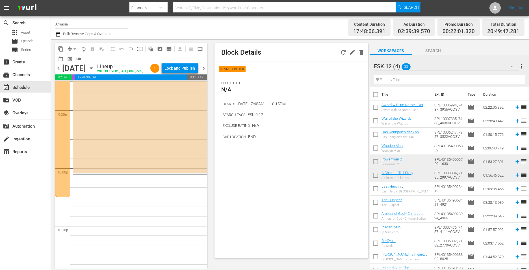
click at [444, 68] on div "FSK 12 (4) 33" at bounding box center [446, 66] width 145 height 16
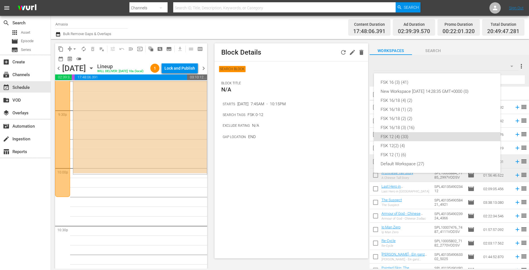
click at [133, 152] on div "FSK 16 (3) (41) New Workspace [DATE] 14:28:35 GMT+0000 (0) FSK 16/18 (4) (2) FS…" at bounding box center [264, 135] width 529 height 270
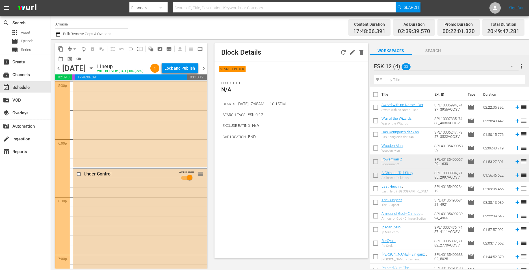
scroll to position [2027, 0]
click at [341, 54] on icon "button" at bounding box center [343, 52] width 7 height 7
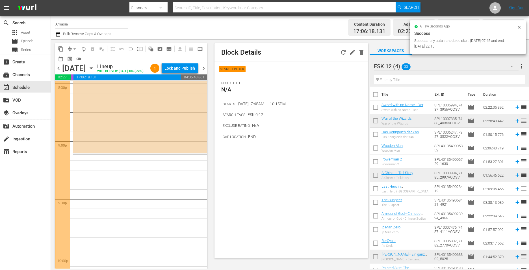
scroll to position [2376, 0]
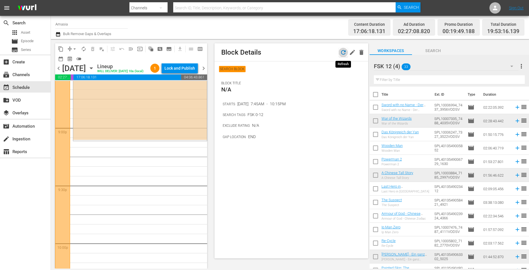
click at [344, 51] on icon "button" at bounding box center [343, 52] width 7 height 7
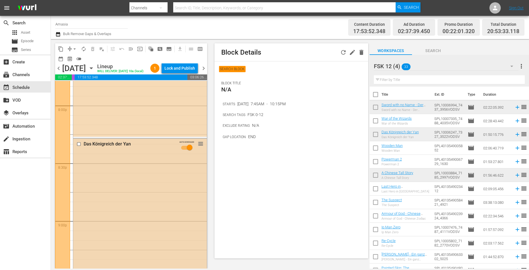
scroll to position [2225, 0]
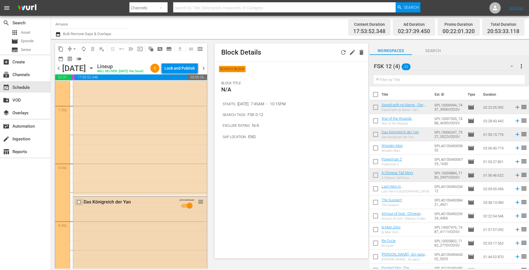
click at [79, 204] on input "checkbox" at bounding box center [80, 201] width 6 height 5
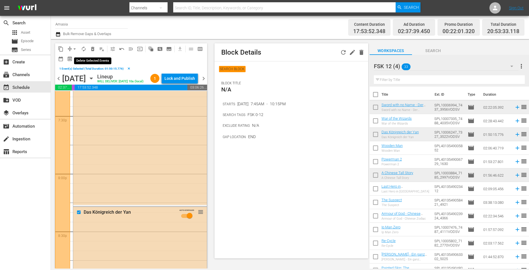
click at [95, 48] on span "delete_forever_outlined" at bounding box center [93, 49] width 6 height 6
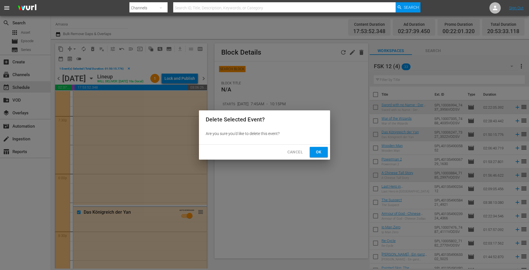
click at [321, 148] on span "Ok" at bounding box center [318, 151] width 9 height 7
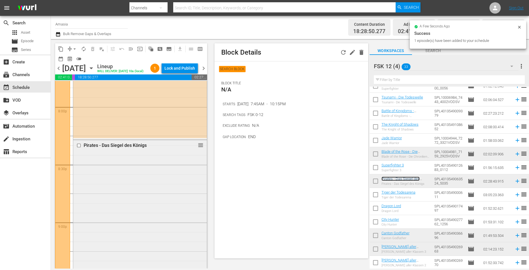
scroll to position [2338, 0]
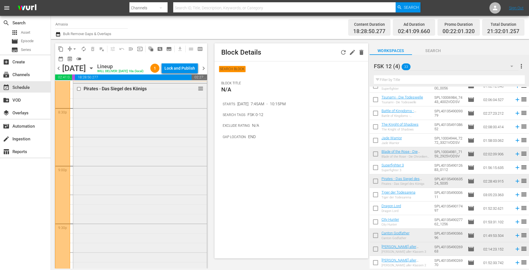
click at [81, 91] on input "checkbox" at bounding box center [80, 88] width 6 height 5
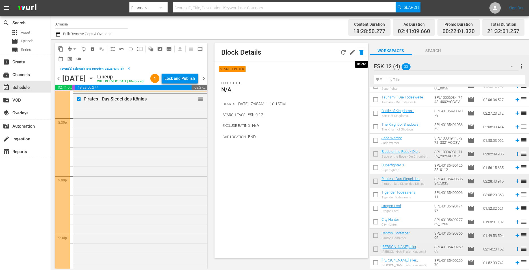
click at [358, 51] on icon "button" at bounding box center [361, 52] width 7 height 7
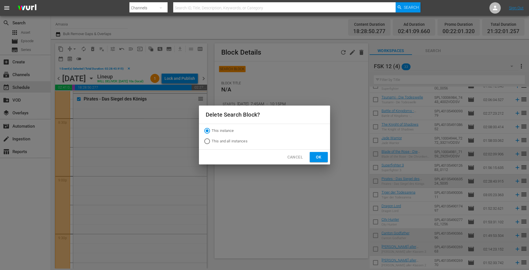
click at [312, 154] on button "Ok" at bounding box center [319, 157] width 18 height 10
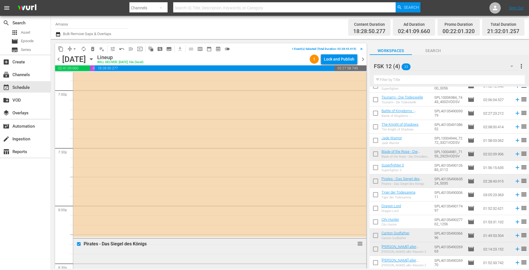
scroll to position [2205, 0]
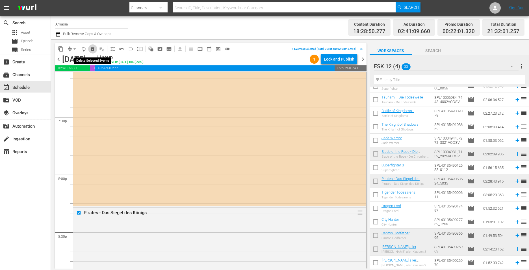
click at [92, 51] on span "delete_forever_outlined" at bounding box center [93, 49] width 6 height 6
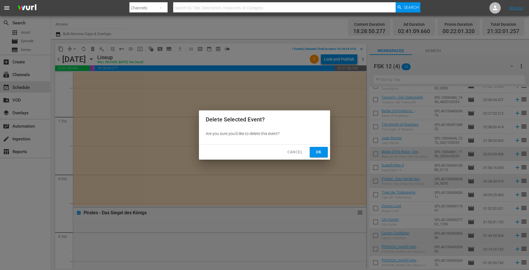
click at [321, 144] on div "Delete Selected Event? Are you sure you'd like to delete this event? Cancel Ok" at bounding box center [264, 134] width 131 height 49
click at [321, 151] on span "Ok" at bounding box center [318, 151] width 9 height 7
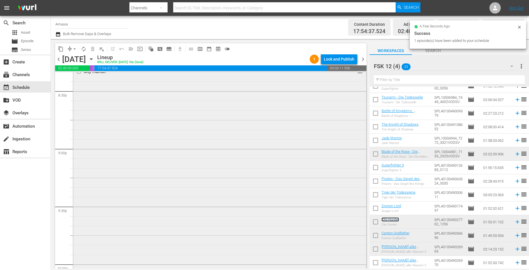
scroll to position [2431, 0]
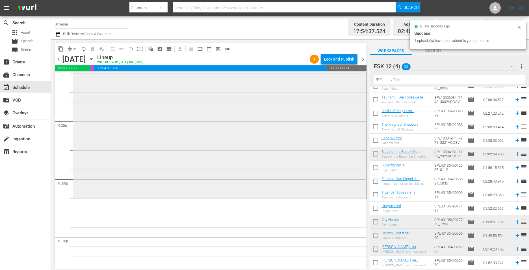
click at [193, 164] on div "City Hunter reorder" at bounding box center [219, 89] width 293 height 217
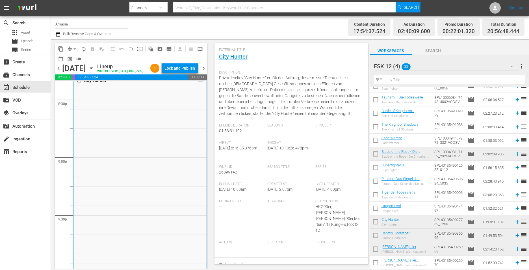
scroll to position [2516, 0]
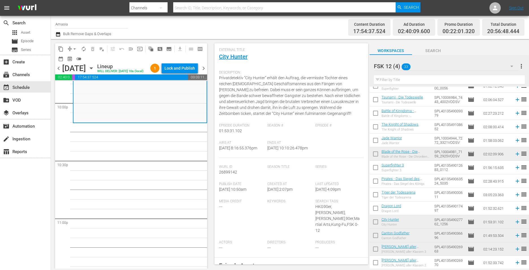
click at [465, 63] on div "FSK 12 (4) 33" at bounding box center [446, 66] width 145 height 16
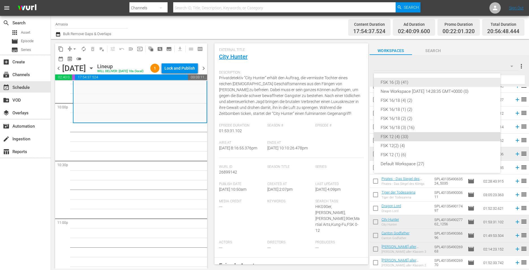
click at [392, 83] on div "FSK 16 (3) (41)" at bounding box center [437, 82] width 113 height 9
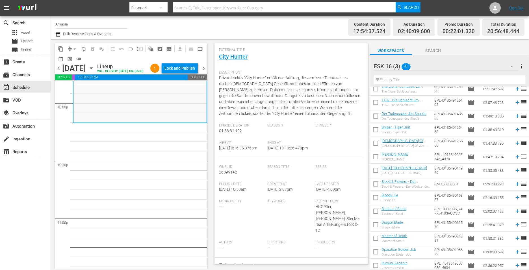
scroll to position [308, 0]
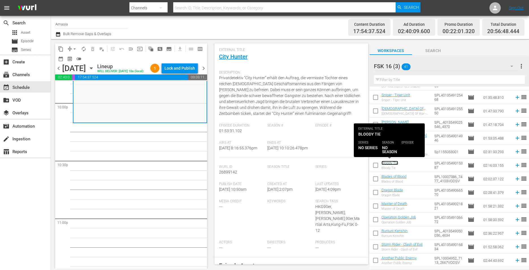
click at [396, 163] on link "Bloody Tie" at bounding box center [390, 163] width 17 height 4
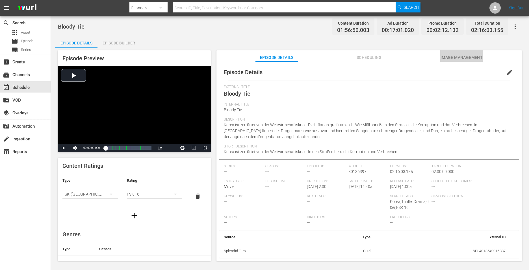
click at [458, 55] on span "Image Management" at bounding box center [462, 57] width 42 height 7
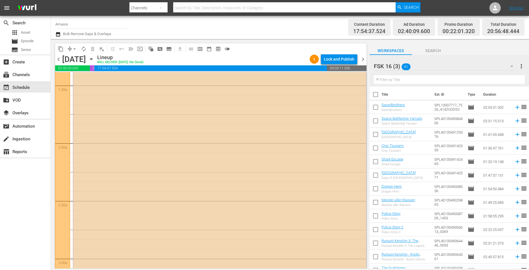
scroll to position [198, 0]
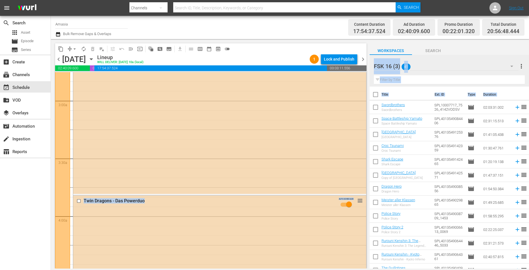
drag, startPoint x: 362, startPoint y: 96, endPoint x: 376, endPoint y: 269, distance: 174.4
click at [379, 269] on html "menu Search By Channels Search ID, Title, Description, Keywords, or Category Se…" at bounding box center [264, 135] width 529 height 270
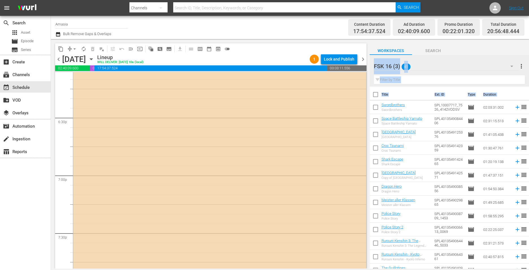
scroll to position [2572, 0]
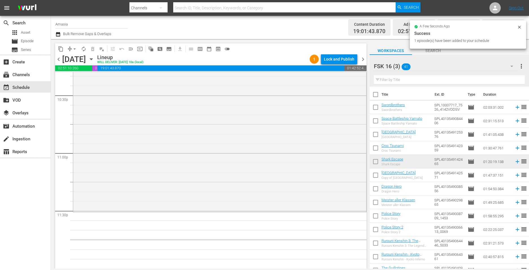
click at [451, 71] on div "FSK 16 (3) 41" at bounding box center [446, 66] width 145 height 16
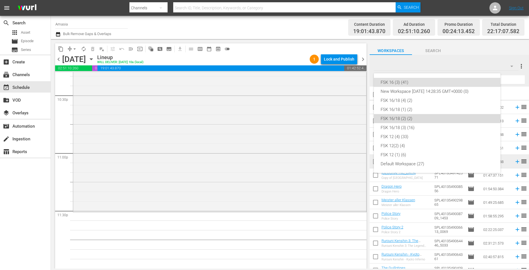
click at [411, 115] on div "FSK 16/18 (2) (2)" at bounding box center [437, 118] width 113 height 9
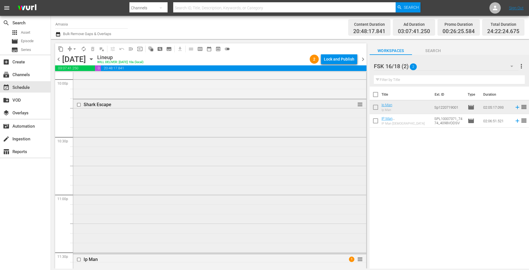
scroll to position [2474, 0]
click at [127, 163] on div "Shark Escape" at bounding box center [209, 160] width 251 height 5
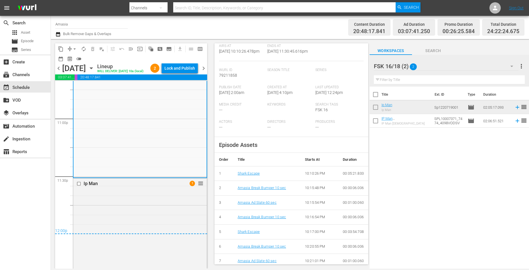
scroll to position [2729, 0]
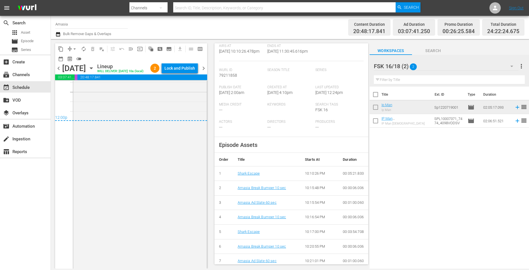
click at [201, 72] on span "chevron_right" at bounding box center [203, 68] width 7 height 7
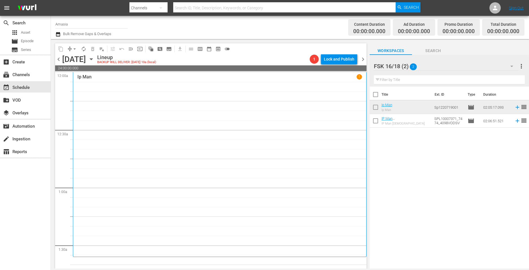
click at [245, 149] on div "Ip Man 1" at bounding box center [219, 164] width 285 height 180
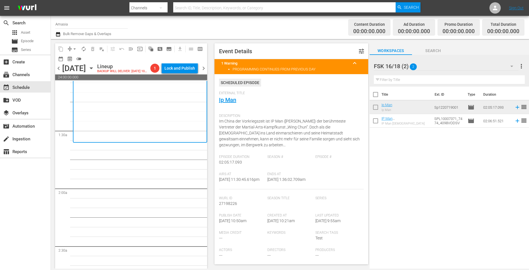
scroll to position [85, 0]
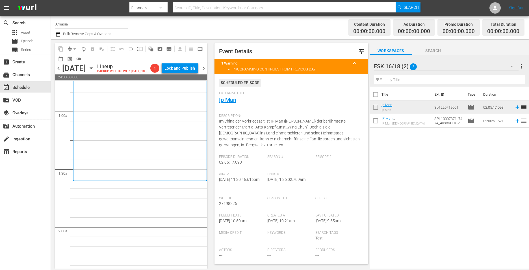
click at [457, 68] on div "FSK 16/18 (2) 2" at bounding box center [446, 66] width 145 height 16
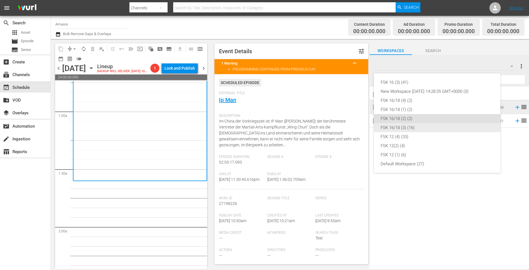
click at [397, 127] on div "FSK 16/18 (3) (16)" at bounding box center [437, 127] width 113 height 9
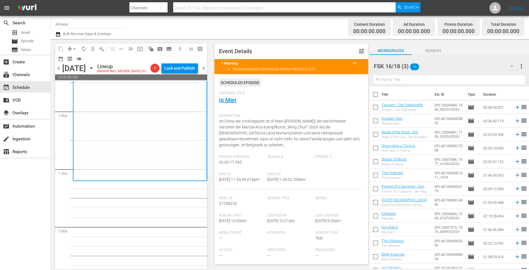
click at [57, 72] on span "chevron_left" at bounding box center [58, 68] width 7 height 7
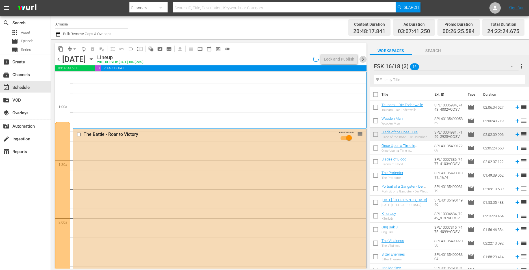
click at [361, 57] on span "chevron_right" at bounding box center [363, 59] width 7 height 7
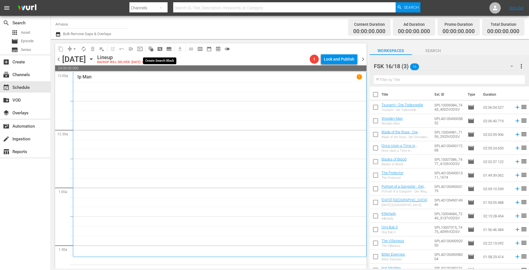
drag, startPoint x: 159, startPoint y: 46, endPoint x: 160, endPoint y: 49, distance: 3.2
click at [160, 49] on span "pageview_outlined" at bounding box center [160, 49] width 6 height 6
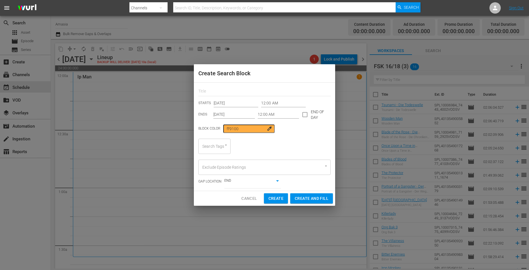
click at [273, 102] on input "12:00 AM" at bounding box center [283, 103] width 45 height 8
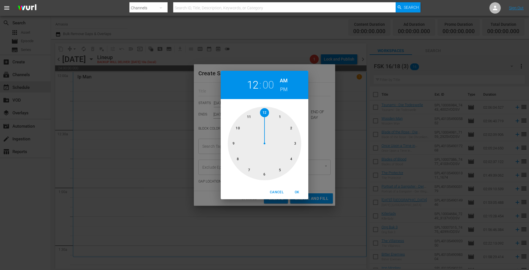
click at [281, 112] on div at bounding box center [265, 144] width 74 height 74
click at [249, 167] on div at bounding box center [265, 144] width 74 height 74
click at [294, 191] on span "OK" at bounding box center [297, 192] width 14 height 6
type input "01:35 AM"
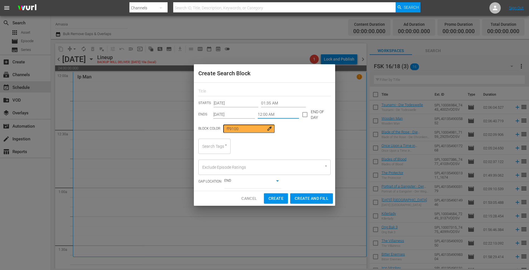
click at [264, 115] on input "12:00 AM" at bounding box center [279, 114] width 42 height 8
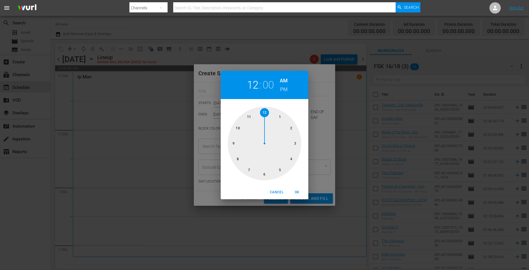
drag, startPoint x: 262, startPoint y: 172, endPoint x: 263, endPoint y: 175, distance: 3.3
click at [262, 172] on div at bounding box center [265, 144] width 74 height 74
drag, startPoint x: 297, startPoint y: 193, endPoint x: 262, endPoint y: 179, distance: 38.7
click at [297, 194] on span "OK" at bounding box center [297, 192] width 14 height 6
type input "06:00 AM"
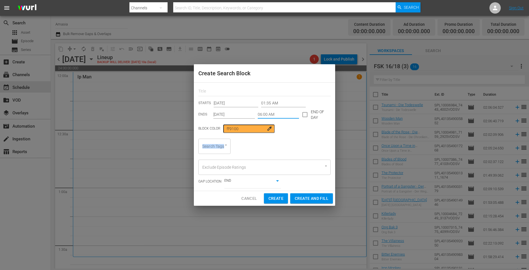
drag, startPoint x: 197, startPoint y: 139, endPoint x: 214, endPoint y: 147, distance: 19.0
click at [203, 142] on div "STARTS Sep 7th 2025 01:35 AM ENDS Sep 7th 2025 06:00 AM END OF DAY Block Color …" at bounding box center [264, 137] width 141 height 108
click at [214, 147] on div "Search Tags" at bounding box center [214, 146] width 32 height 15
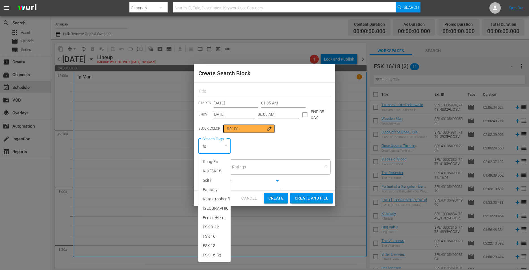
type input "fsk"
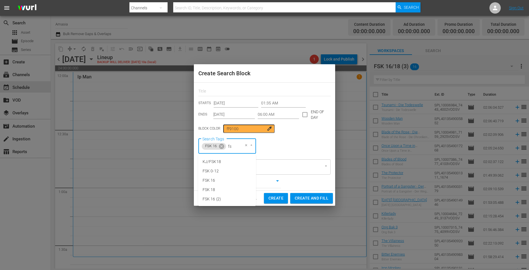
type input "fsk"
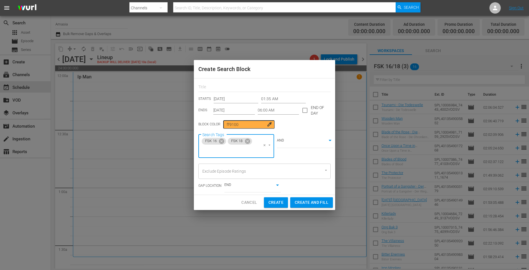
click at [296, 142] on body "menu Search By Channels Search ID, Title, Description, Keywords, or Category Se…" at bounding box center [264, 135] width 529 height 270
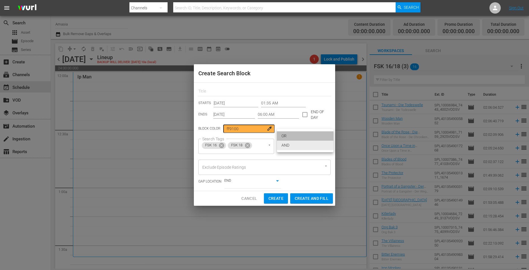
click at [295, 136] on li "OR" at bounding box center [305, 135] width 57 height 9
type input "false"
click at [298, 195] on span "Create and Fill" at bounding box center [312, 198] width 34 height 7
type input "12:00 AM"
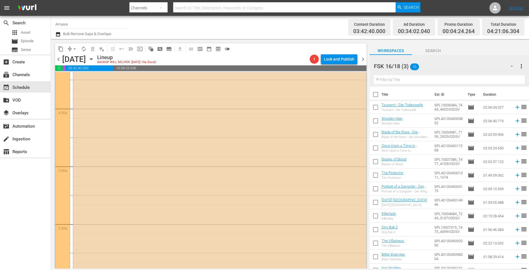
scroll to position [537, 0]
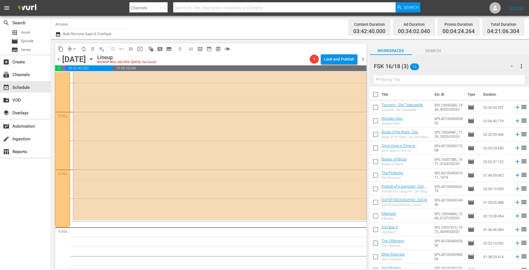
click at [451, 64] on div "FSK 16/18 (3) 16" at bounding box center [446, 66] width 145 height 16
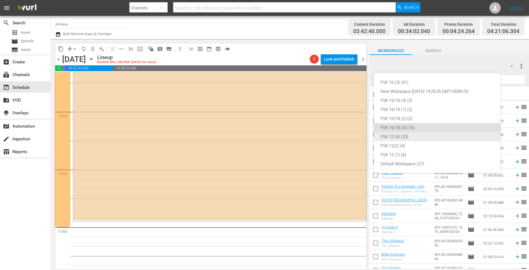
click at [391, 133] on div "FSK 16 (3) (41) New Workspace [DATE] 14:28:35 GMT+0000 (0) FSK 16/18 (4) (2) FS…" at bounding box center [437, 123] width 127 height 100
click at [400, 137] on div "FSK 12 (4) (33)" at bounding box center [437, 136] width 113 height 9
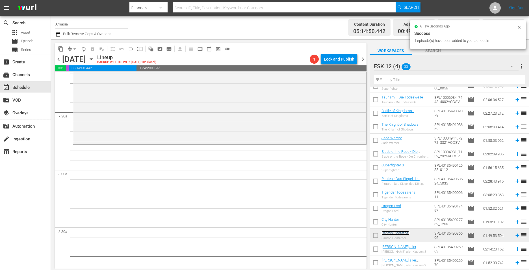
scroll to position [848, 0]
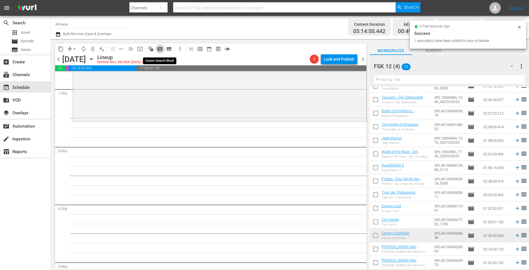
click at [162, 49] on span "pageview_outlined" at bounding box center [160, 49] width 6 height 6
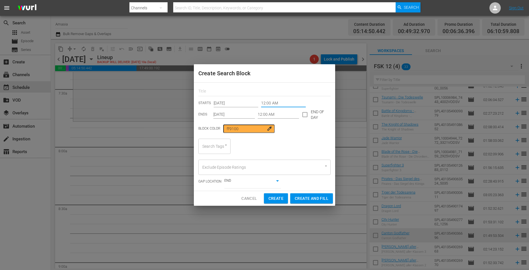
click at [273, 100] on input "12:00 AM" at bounding box center [283, 103] width 45 height 8
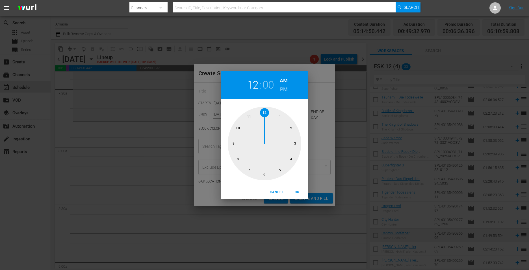
click at [246, 173] on div at bounding box center [265, 144] width 74 height 74
click at [231, 142] on div at bounding box center [265, 144] width 74 height 74
click at [300, 195] on button "OK" at bounding box center [297, 191] width 18 height 9
type input "07:45 AM"
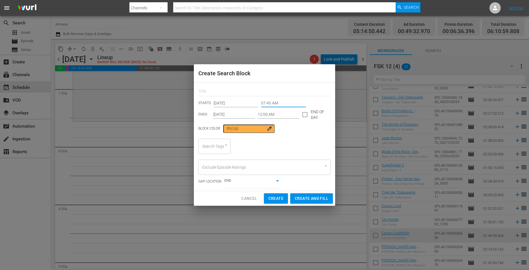
click at [275, 116] on input "12:00 AM" at bounding box center [279, 114] width 42 height 8
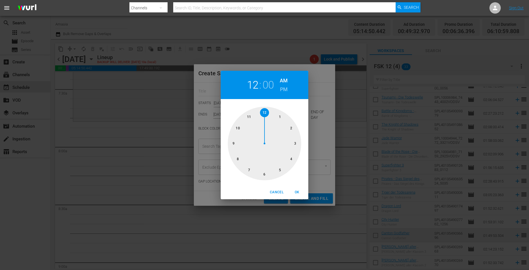
click at [238, 125] on div at bounding box center [265, 144] width 74 height 74
click at [298, 140] on div at bounding box center [265, 144] width 74 height 74
click at [283, 87] on h6 "PM" at bounding box center [284, 89] width 8 height 9
click at [294, 189] on span "OK" at bounding box center [297, 192] width 14 height 6
type input "10:15 PM"
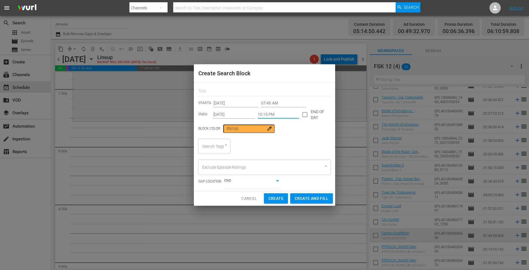
click at [218, 148] on div "Search Tags" at bounding box center [214, 146] width 32 height 15
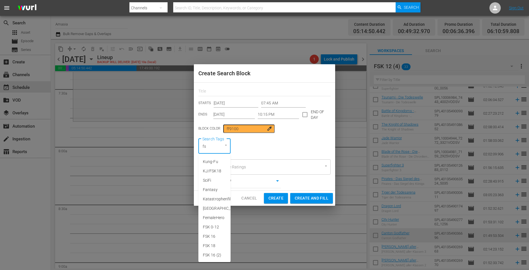
type input "fsk"
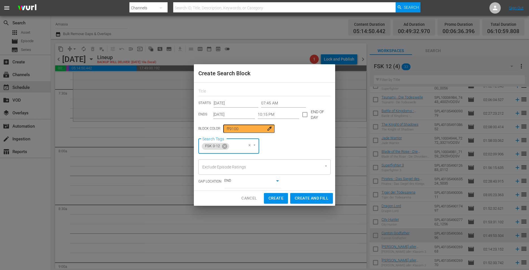
click at [308, 200] on span "Create and Fill" at bounding box center [312, 198] width 34 height 7
type input "12:00 AM"
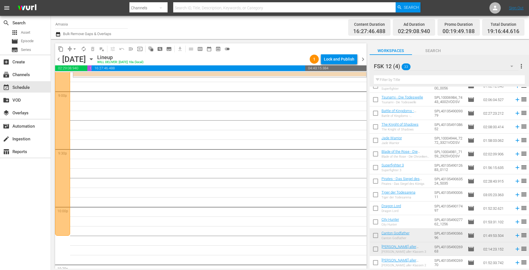
scroll to position [2432, 0]
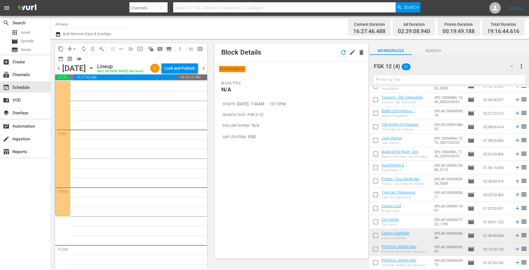
click at [344, 54] on icon "button" at bounding box center [343, 52] width 5 height 5
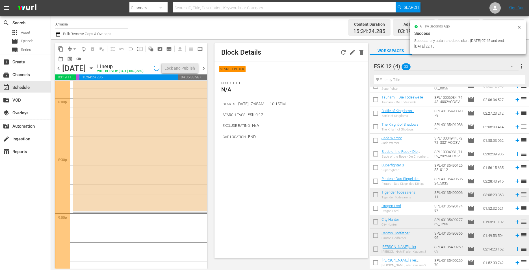
scroll to position [2329, 0]
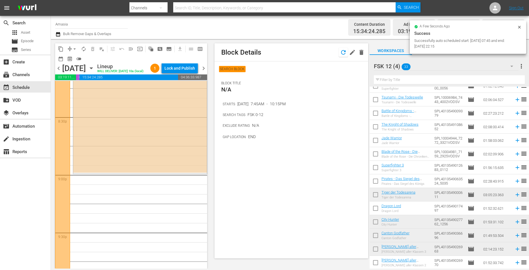
click at [344, 51] on icon "button" at bounding box center [343, 52] width 5 height 5
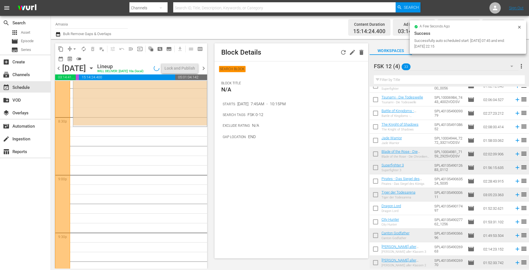
scroll to position [2319, 0]
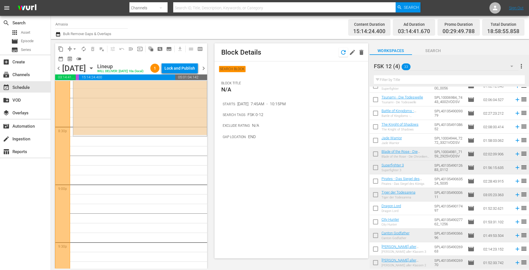
click at [343, 53] on icon "button" at bounding box center [343, 52] width 7 height 7
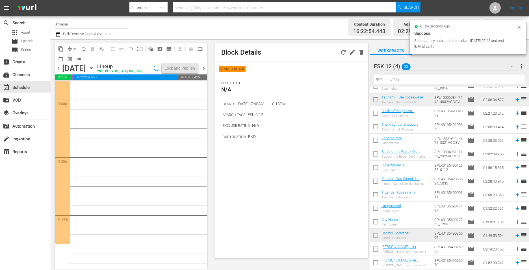
scroll to position [2385, 0]
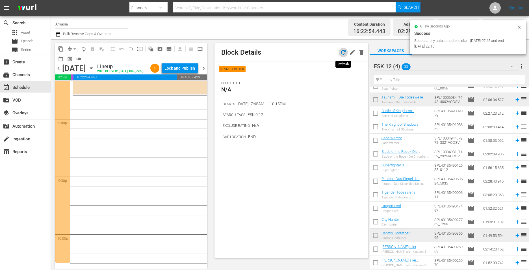
click at [342, 49] on icon "button" at bounding box center [343, 52] width 7 height 7
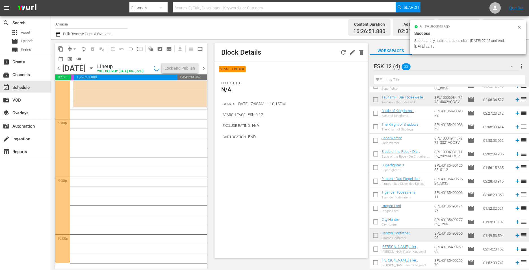
scroll to position [2394, 0]
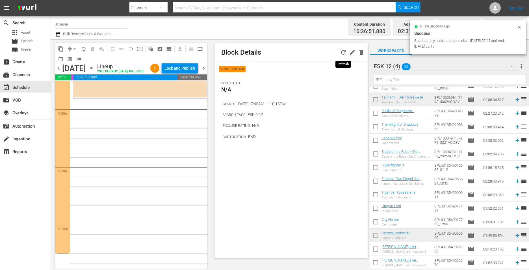
click at [339, 57] on div "Block Details" at bounding box center [292, 52] width 154 height 18
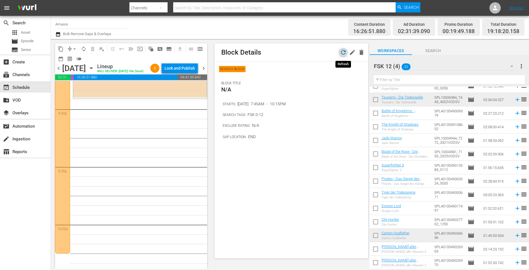
click at [345, 53] on icon "button" at bounding box center [343, 52] width 7 height 7
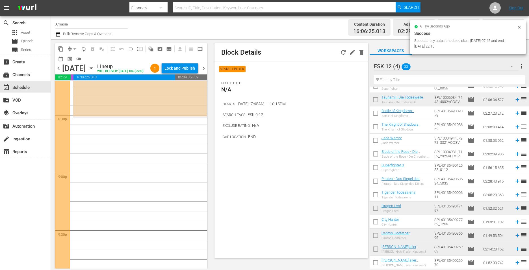
scroll to position [2422, 0]
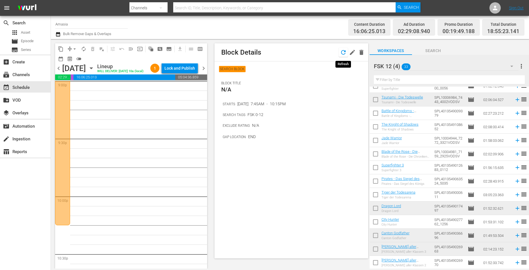
click at [342, 49] on icon "button" at bounding box center [343, 52] width 7 height 7
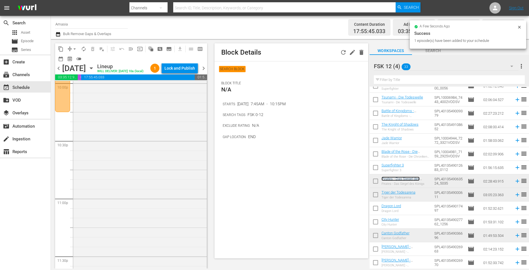
scroll to position [2591, 0]
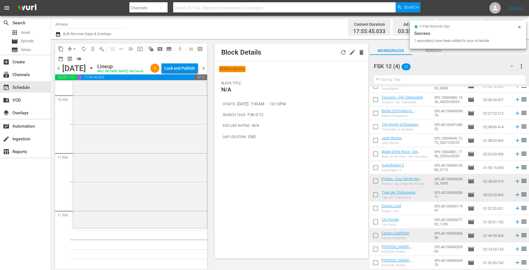
click at [458, 64] on div "FSK 12 (4) 33" at bounding box center [446, 66] width 145 height 16
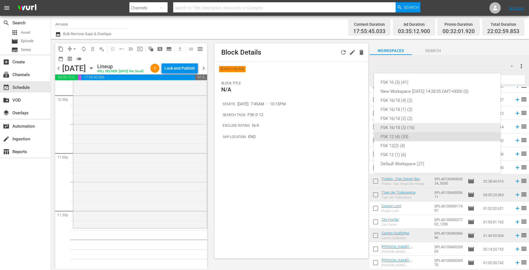
click at [422, 128] on div "FSK 16/18 (3) (16)" at bounding box center [437, 127] width 113 height 9
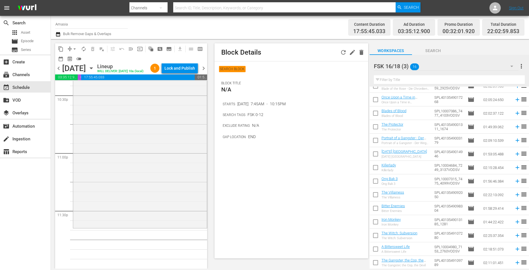
scroll to position [48, 0]
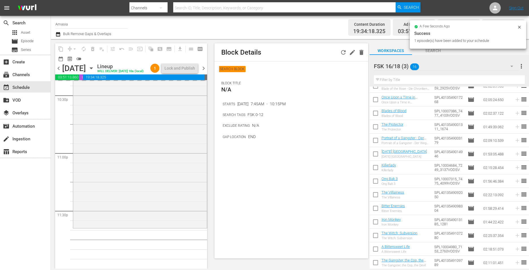
click at [203, 70] on span "chevron_right" at bounding box center [203, 68] width 7 height 7
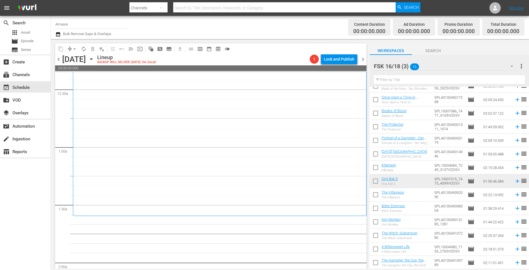
scroll to position [85, 0]
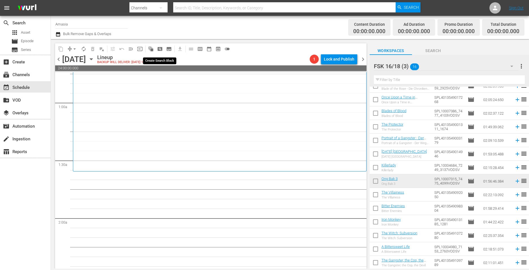
click at [157, 47] on span "pageview_outlined" at bounding box center [160, 49] width 6 height 6
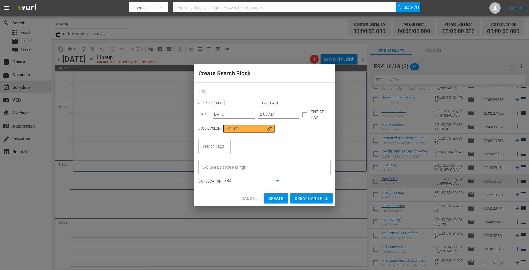
click at [270, 103] on input "12:00 AM" at bounding box center [283, 103] width 45 height 8
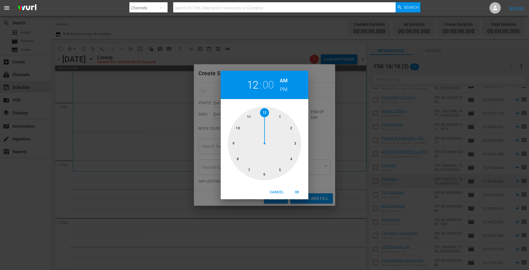
click at [281, 116] on div at bounding box center [265, 144] width 74 height 74
click at [265, 174] on div at bounding box center [265, 144] width 74 height 74
drag, startPoint x: 297, startPoint y: 195, endPoint x: 295, endPoint y: 192, distance: 4.0
click at [295, 193] on span "OK" at bounding box center [297, 192] width 14 height 6
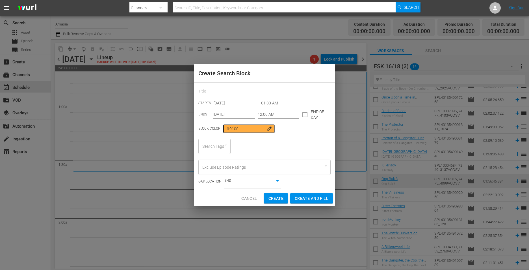
click at [269, 103] on input "01:30 AM" at bounding box center [283, 103] width 45 height 8
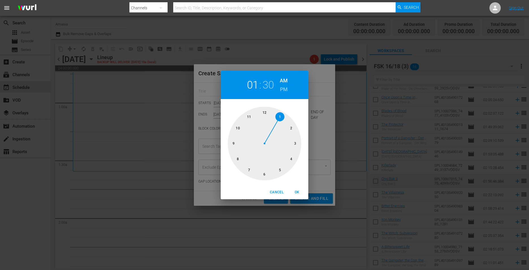
click at [269, 84] on h2 "30" at bounding box center [269, 85] width 12 height 13
drag, startPoint x: 246, startPoint y: 170, endPoint x: 258, endPoint y: 175, distance: 12.5
click at [247, 170] on div at bounding box center [265, 144] width 74 height 74
click at [295, 191] on span "OK" at bounding box center [297, 192] width 14 height 6
type input "01:35 AM"
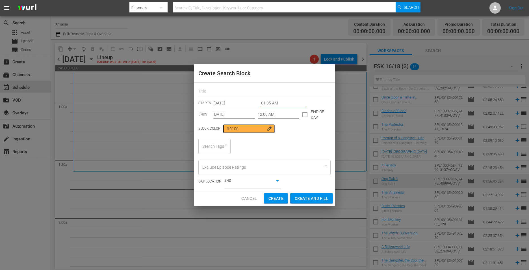
click at [268, 116] on input "12:00 AM" at bounding box center [279, 114] width 42 height 8
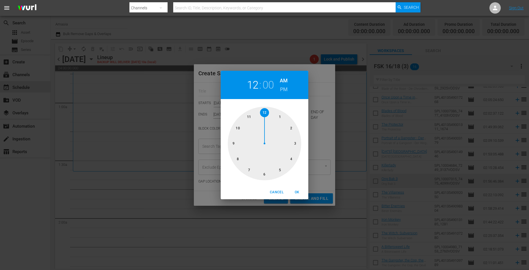
click at [265, 175] on div at bounding box center [265, 144] width 74 height 74
click at [298, 191] on button "OK" at bounding box center [297, 191] width 18 height 9
type input "06:00 AM"
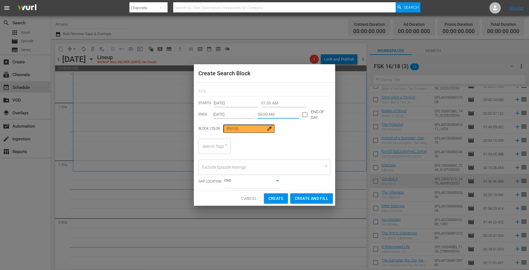
click at [218, 145] on div at bounding box center [223, 145] width 10 height 6
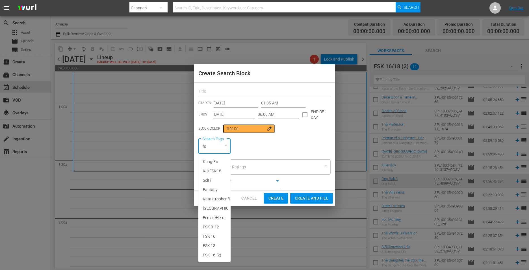
type input "fsk"
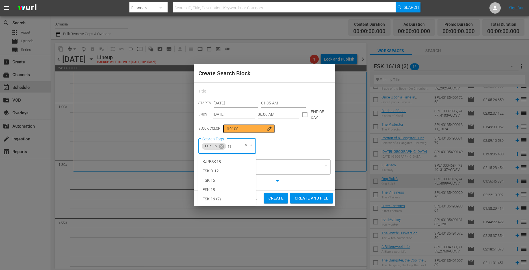
type input "fsk"
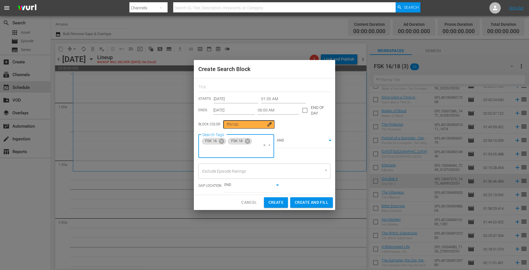
click at [307, 140] on body "menu Search By Channels Search ID, Title, Description, Keywords, or Category Se…" at bounding box center [264, 135] width 529 height 270
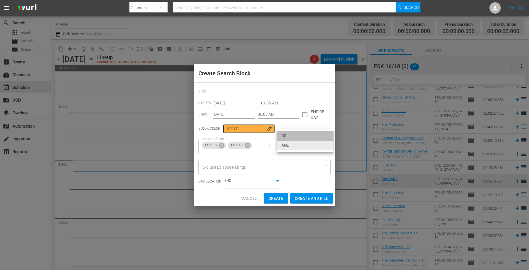
click at [299, 134] on li "OR" at bounding box center [305, 135] width 57 height 9
type input "false"
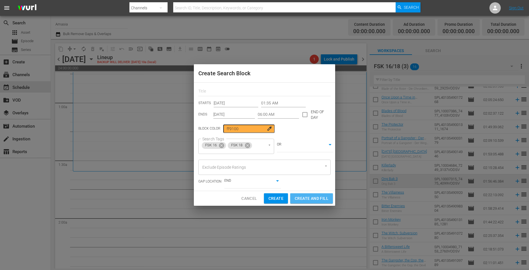
click at [308, 202] on button "Create and Fill" at bounding box center [311, 198] width 43 height 10
type input "12:00 AM"
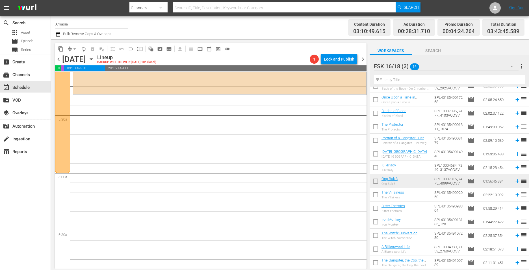
scroll to position [565, 0]
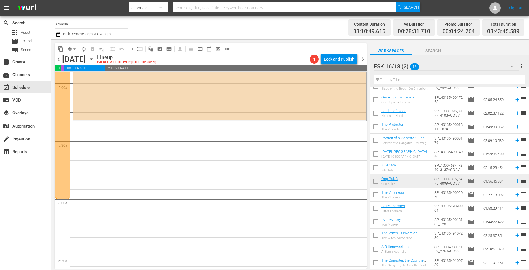
click at [443, 64] on div "FSK 16/18 (3) 16" at bounding box center [446, 66] width 145 height 16
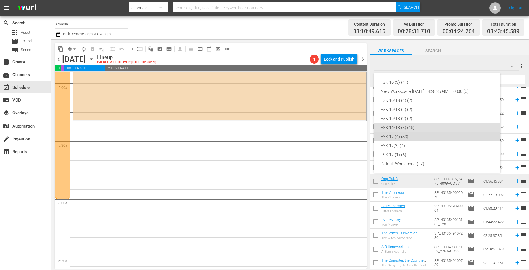
click at [403, 138] on div "FSK 12 (4) (33)" at bounding box center [437, 136] width 113 height 9
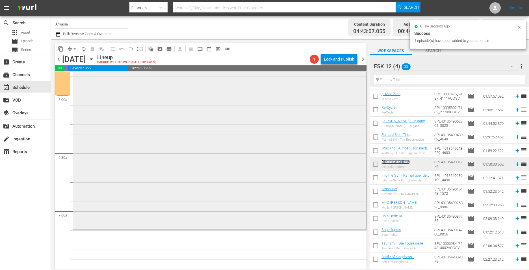
scroll to position [735, 0]
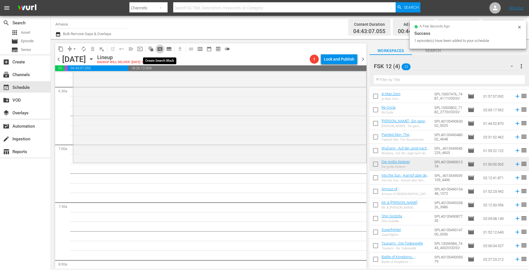
click at [161, 48] on span "pageview_outlined" at bounding box center [160, 49] width 6 height 6
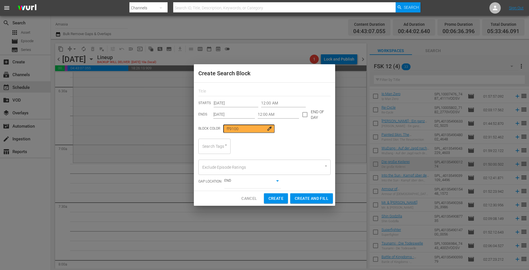
click at [270, 104] on input "12:00 AM" at bounding box center [283, 103] width 45 height 8
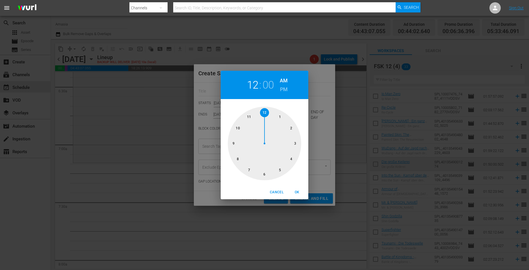
click at [245, 170] on div at bounding box center [265, 144] width 74 height 74
click at [280, 117] on div at bounding box center [265, 144] width 74 height 74
click at [297, 191] on span "OK" at bounding box center [297, 192] width 14 height 6
type input "07:05 AM"
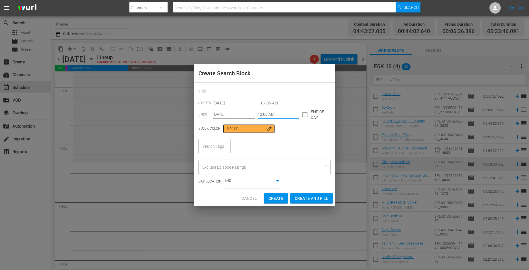
click at [269, 116] on input "12:00 AM" at bounding box center [279, 114] width 42 height 8
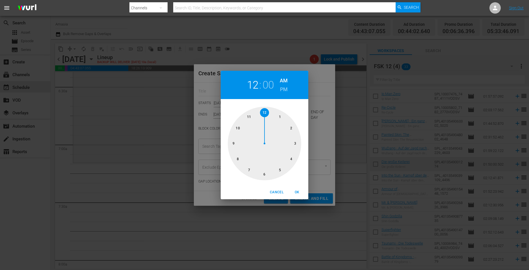
click at [236, 126] on div at bounding box center [265, 144] width 74 height 74
click at [297, 142] on div at bounding box center [265, 144] width 74 height 74
click at [285, 90] on h6 "PM" at bounding box center [284, 89] width 8 height 9
click at [301, 191] on span "OK" at bounding box center [297, 192] width 14 height 6
type input "10:15 PM"
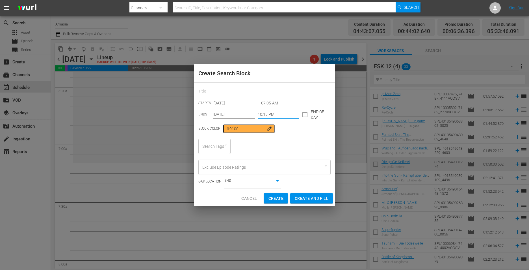
click at [216, 149] on div "Search Tags" at bounding box center [214, 146] width 32 height 15
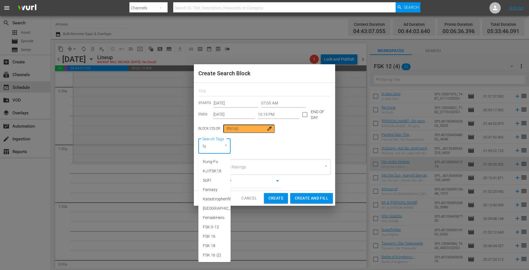
type input "fsk"
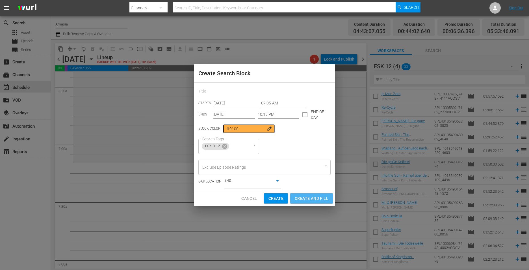
click at [306, 201] on span "Create and Fill" at bounding box center [312, 198] width 34 height 7
type input "12:00 AM"
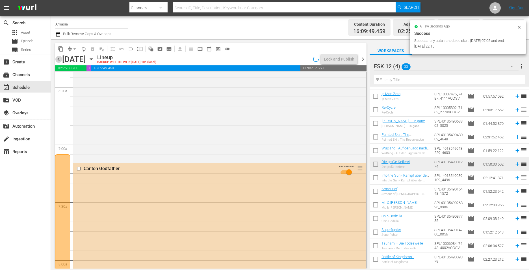
click at [61, 59] on span "chevron_left" at bounding box center [58, 59] width 7 height 7
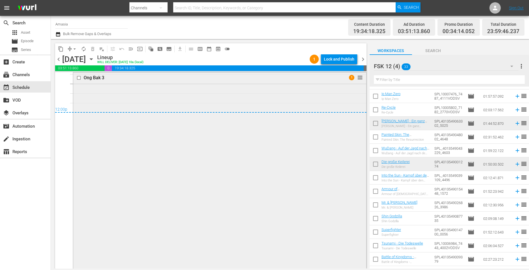
scroll to position [2756, 0]
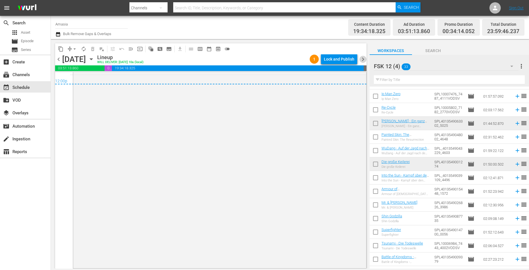
click at [362, 57] on span "chevron_right" at bounding box center [363, 59] width 7 height 7
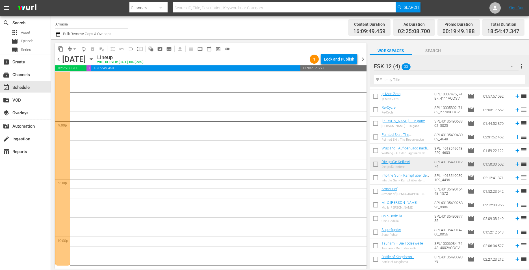
scroll to position [2487, 0]
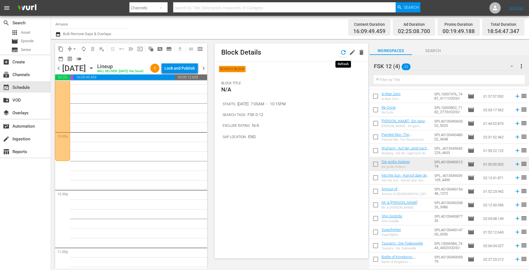
click at [342, 51] on icon "button" at bounding box center [343, 52] width 7 height 7
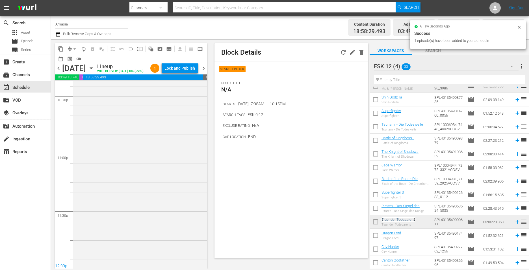
scroll to position [2702, 0]
click at [449, 62] on div "FSK 12 (4) 33" at bounding box center [446, 66] width 145 height 16
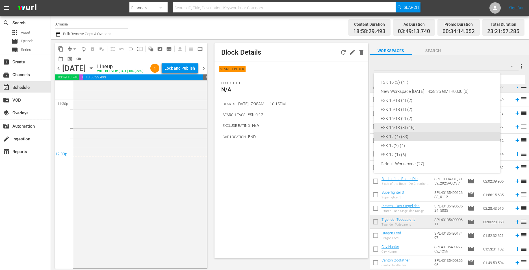
click at [412, 129] on div "FSK 16/18 (3) (16)" at bounding box center [437, 127] width 113 height 9
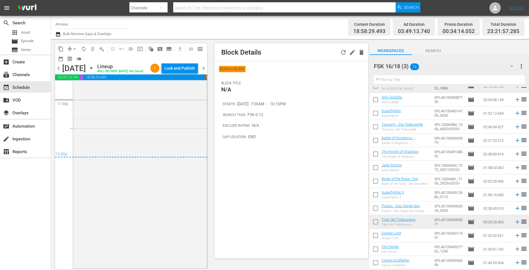
scroll to position [48, 0]
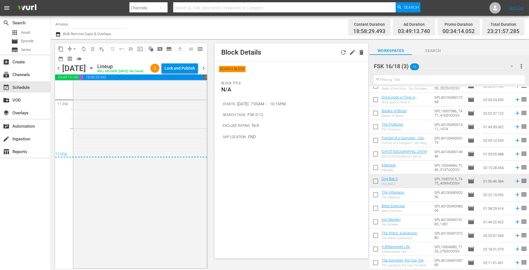
click at [206, 72] on span "chevron_right" at bounding box center [203, 68] width 7 height 7
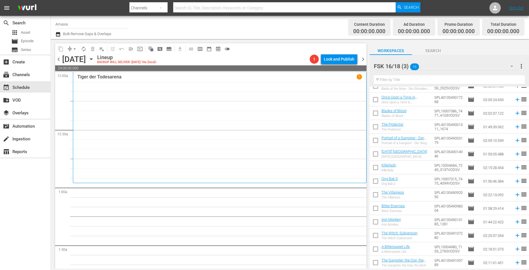
click at [131, 148] on div "Tiger der Todesarena 1" at bounding box center [219, 127] width 285 height 107
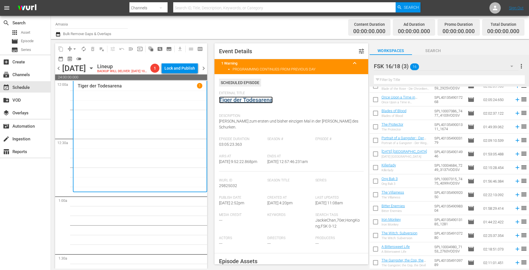
click at [243, 98] on link "Tiger der Todesarena" at bounding box center [246, 99] width 54 height 7
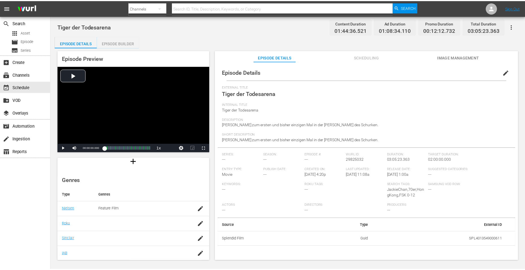
scroll to position [100, 0]
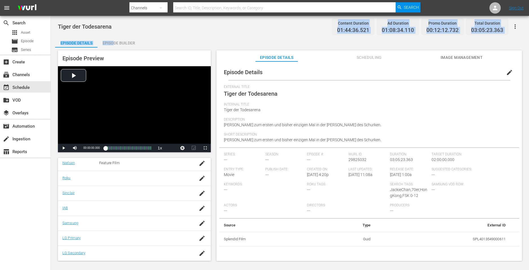
drag, startPoint x: 115, startPoint y: 30, endPoint x: 115, endPoint y: 36, distance: 5.7
click at [115, 36] on div "Tiger der Todesarena Content Duration 01:44:36.521 Ad Duration 01:08:34.110 Pro…" at bounding box center [290, 139] width 478 height 246
drag, startPoint x: 115, startPoint y: 36, endPoint x: 108, endPoint y: 42, distance: 8.8
click at [108, 42] on div "Episode Builder" at bounding box center [119, 43] width 42 height 14
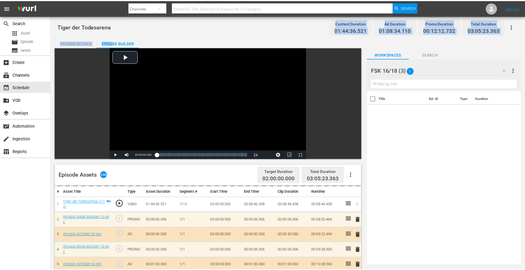
scroll to position [99, 0]
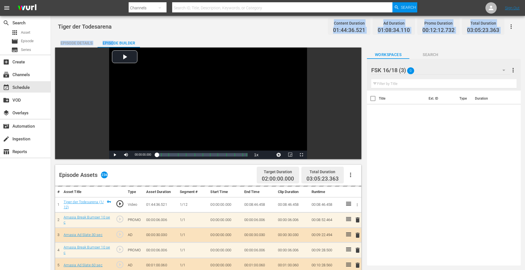
click at [126, 46] on div "Episode Builder" at bounding box center [119, 43] width 42 height 14
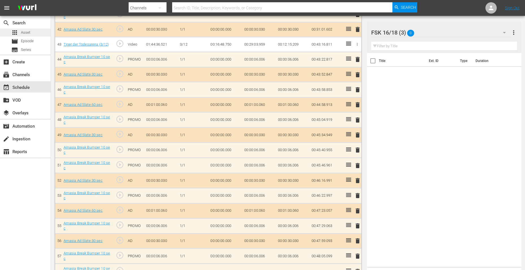
scroll to position [820, 0]
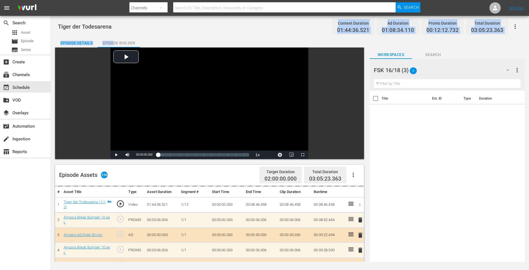
scroll to position [100, 0]
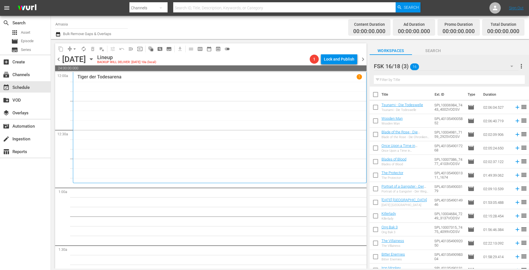
click at [165, 169] on div "Tiger der Todesarena 1" at bounding box center [219, 127] width 285 height 107
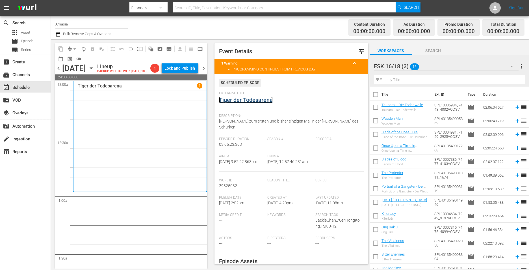
click at [237, 97] on link "Tiger der Todesarena" at bounding box center [246, 99] width 54 height 7
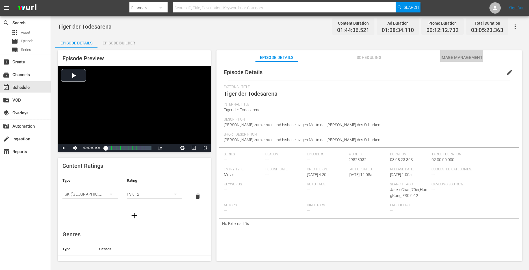
click at [459, 51] on button "Image Management" at bounding box center [462, 55] width 42 height 11
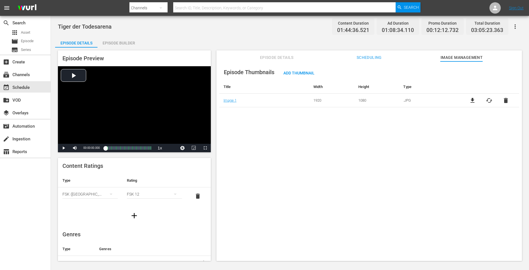
click at [280, 58] on span "Episode Details" at bounding box center [277, 57] width 42 height 7
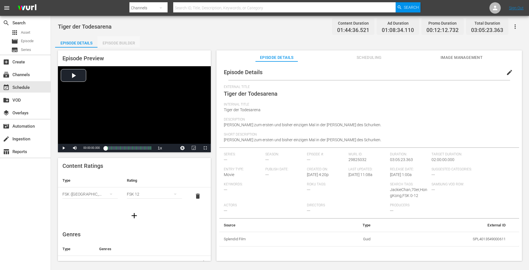
drag, startPoint x: 129, startPoint y: 37, endPoint x: 125, endPoint y: 43, distance: 7.6
click at [129, 37] on div "Episode Builder" at bounding box center [119, 43] width 42 height 14
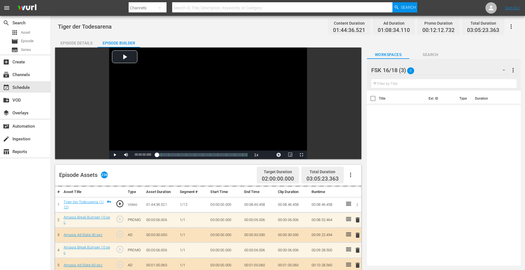
click at [69, 39] on div "Episode Details" at bounding box center [76, 43] width 42 height 14
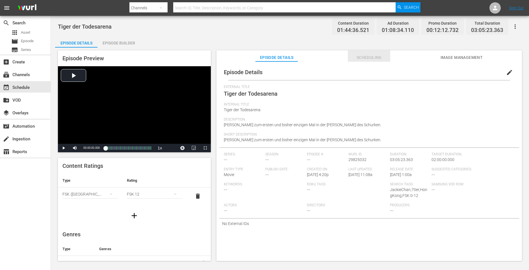
click at [372, 58] on span "Scheduling" at bounding box center [369, 57] width 42 height 7
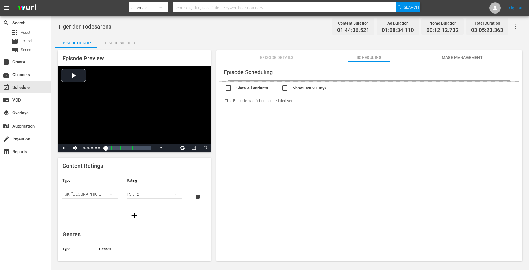
click at [464, 60] on span "Image Management" at bounding box center [462, 57] width 42 height 7
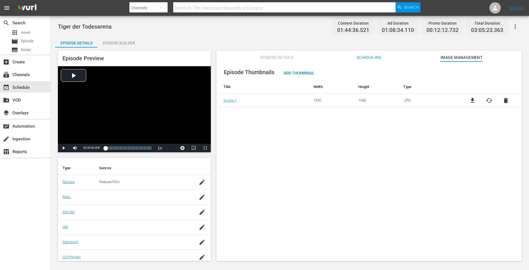
scroll to position [72, 0]
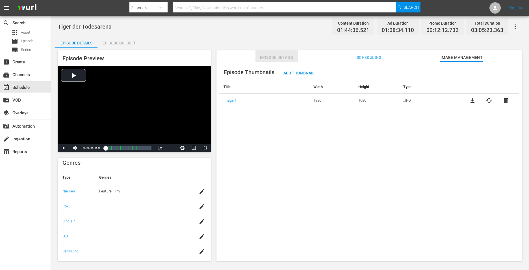
click at [267, 53] on button "Episode Details" at bounding box center [277, 55] width 42 height 11
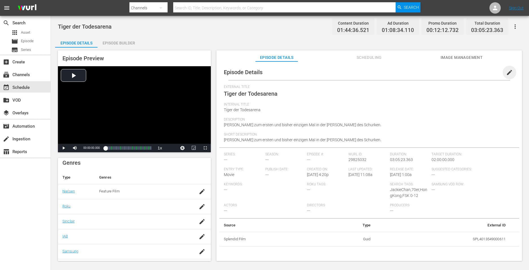
click at [507, 72] on span "edit" at bounding box center [509, 72] width 7 height 7
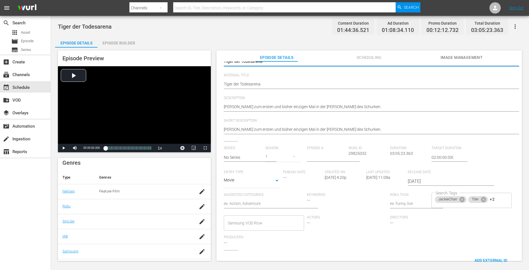
scroll to position [73, 0]
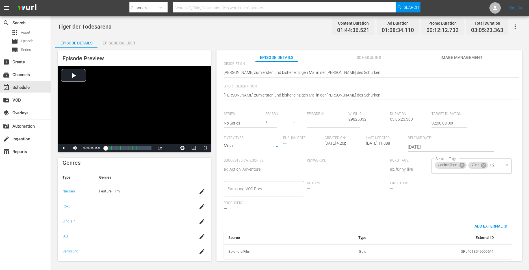
click at [496, 161] on div "JackieChan 70er +2 Search Tags" at bounding box center [472, 165] width 80 height 15
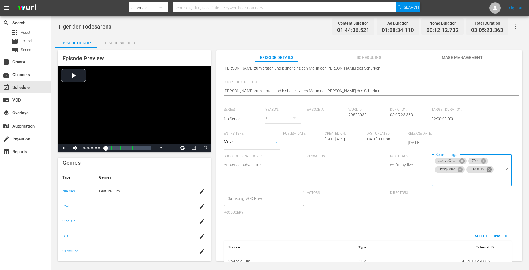
click at [487, 172] on icon at bounding box center [489, 169] width 6 height 6
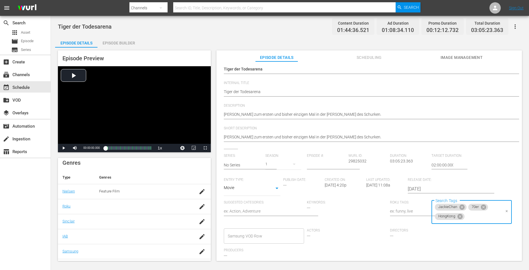
scroll to position [0, 0]
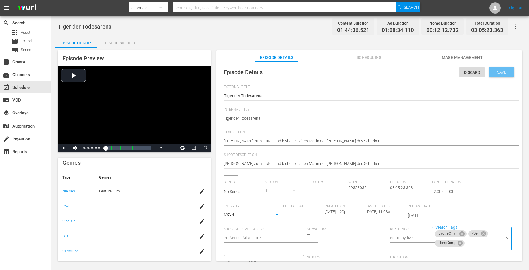
click at [502, 70] on span "Save" at bounding box center [502, 72] width 18 height 5
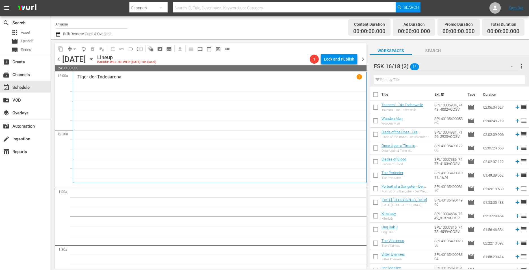
drag, startPoint x: 59, startPoint y: 59, endPoint x: 58, endPoint y: 63, distance: 3.8
click at [59, 59] on span "chevron_left" at bounding box center [58, 59] width 7 height 7
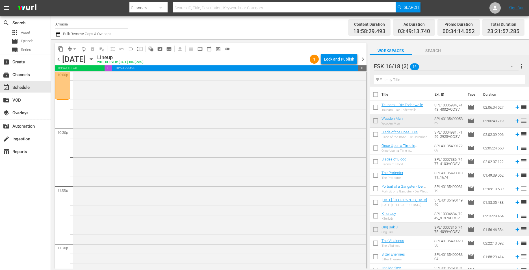
scroll to position [2485, 0]
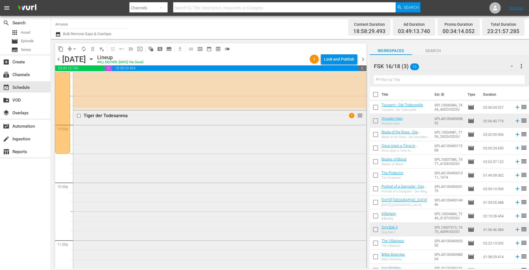
click at [77, 114] on input "checkbox" at bounding box center [80, 115] width 6 height 5
click at [91, 47] on span "delete_forever_outlined" at bounding box center [93, 49] width 6 height 6
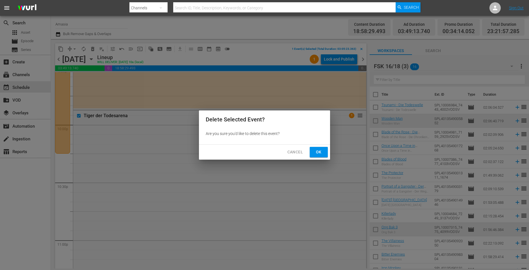
click at [314, 149] on span "Ok" at bounding box center [318, 151] width 9 height 7
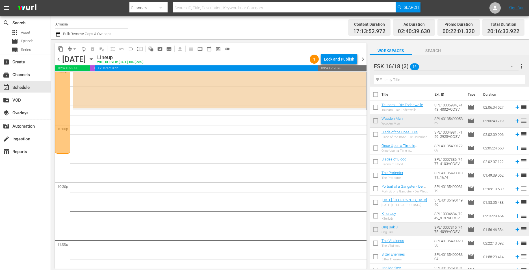
scroll to position [2400, 0]
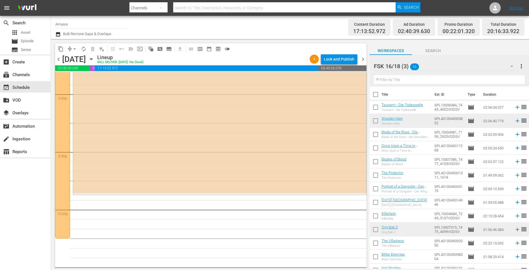
click at [451, 66] on div "FSK 16/18 (3) 16" at bounding box center [446, 66] width 145 height 16
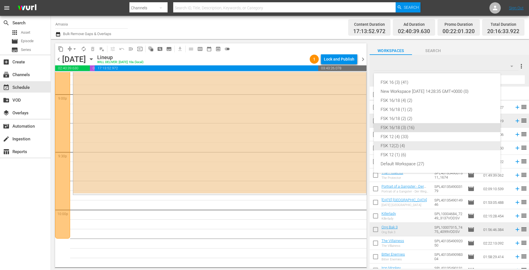
click at [412, 142] on div "FSK 12(2) (4)" at bounding box center [437, 145] width 113 height 9
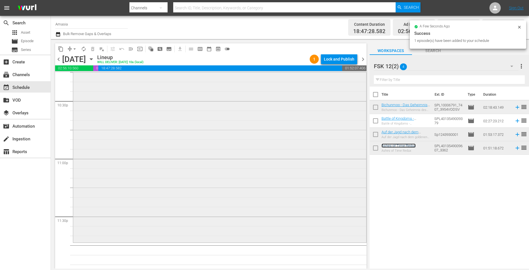
scroll to position [2572, 0]
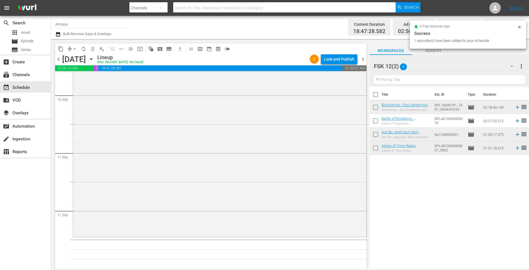
click at [452, 70] on div "FSK 12(2) 4" at bounding box center [446, 66] width 145 height 16
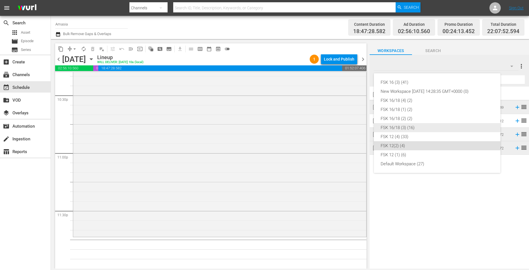
click at [414, 128] on div "FSK 16/18 (3) (16)" at bounding box center [437, 127] width 113 height 9
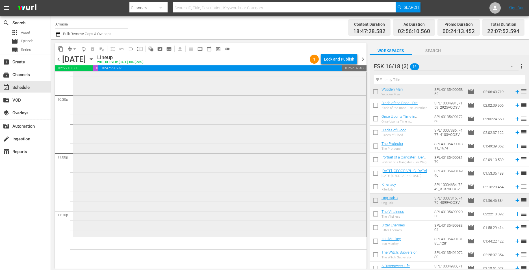
scroll to position [48, 0]
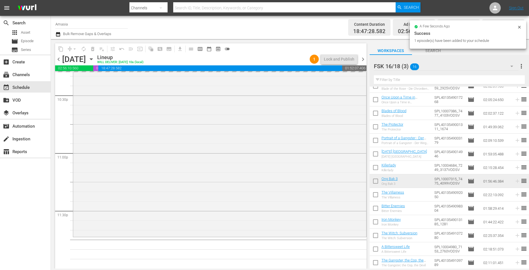
click at [361, 59] on span "chevron_right" at bounding box center [363, 59] width 7 height 7
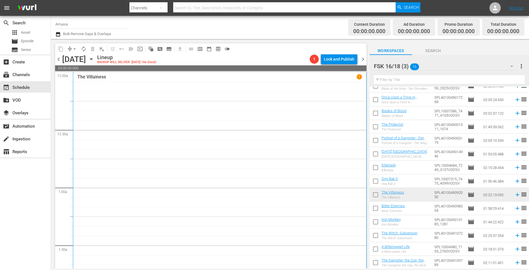
click at [255, 174] on div "The Villainess 1" at bounding box center [219, 193] width 285 height 238
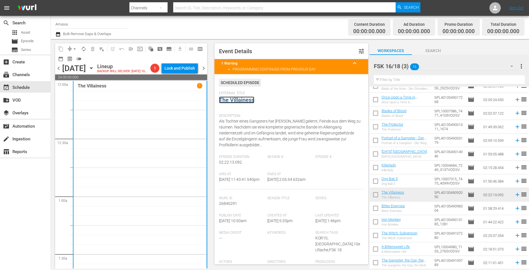
click at [247, 103] on link "The Villainess" at bounding box center [236, 99] width 35 height 7
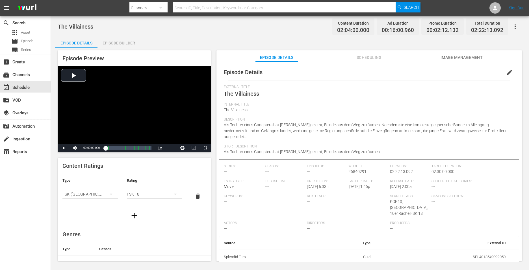
click at [123, 46] on div "Episode Builder" at bounding box center [119, 43] width 42 height 14
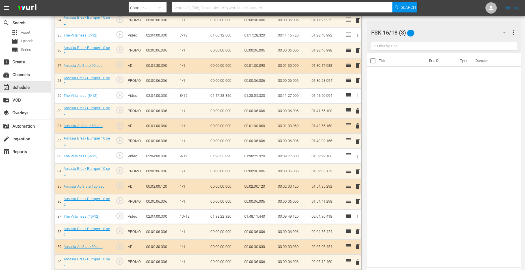
scroll to position [537, 0]
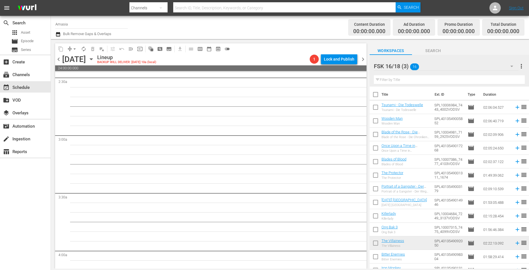
scroll to position [198, 0]
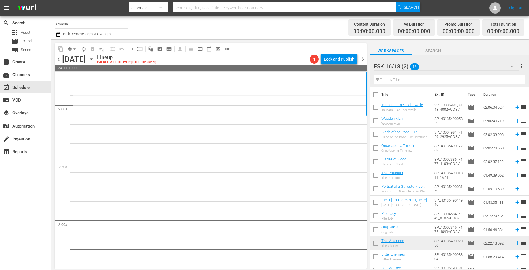
click at [454, 65] on div "FSK 16/18 (3) 16" at bounding box center [446, 66] width 145 height 16
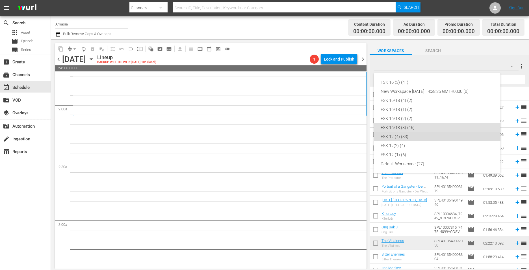
click at [405, 139] on div "FSK 12 (4) (33)" at bounding box center [437, 136] width 113 height 9
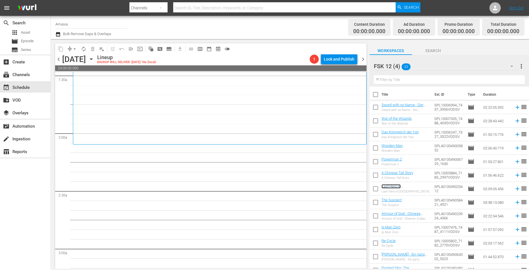
scroll to position [85, 0]
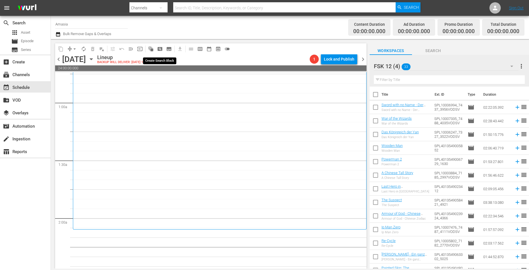
click at [156, 50] on button "pageview_outlined" at bounding box center [160, 48] width 9 height 9
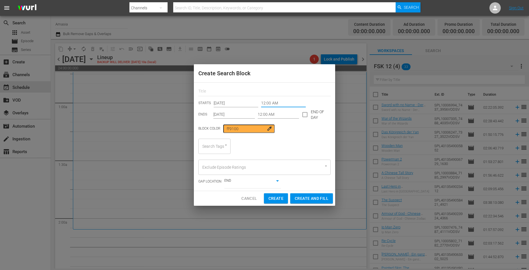
click at [265, 102] on input "12:00 AM" at bounding box center [283, 103] width 45 height 8
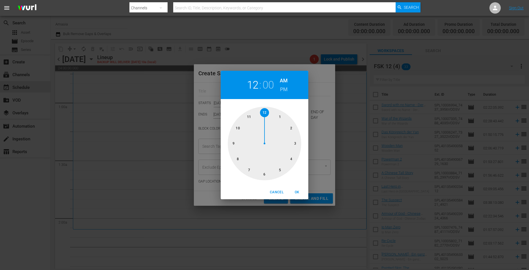
click at [293, 128] on div at bounding box center [265, 144] width 74 height 74
click at [279, 112] on div at bounding box center [265, 144] width 74 height 74
click at [298, 194] on span "OK" at bounding box center [297, 192] width 14 height 6
type input "02:05 AM"
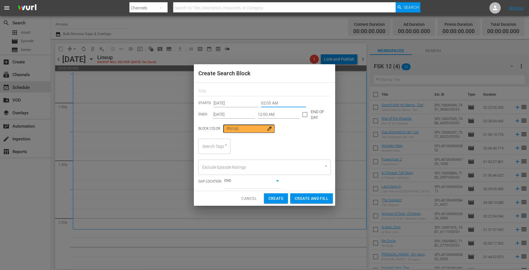
click at [263, 116] on input "12:00 AM" at bounding box center [279, 114] width 42 height 8
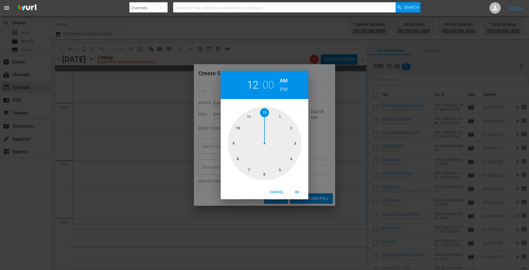
click at [262, 175] on div at bounding box center [265, 144] width 74 height 74
click at [299, 191] on span "OK" at bounding box center [297, 192] width 14 height 6
type input "06:00 AM"
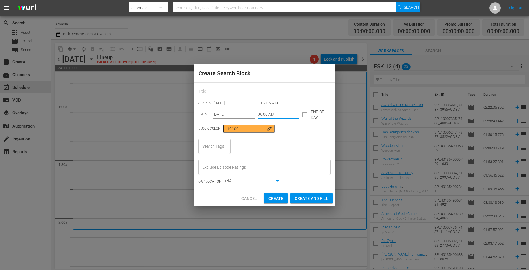
click at [210, 145] on input "Search Tags" at bounding box center [206, 146] width 11 height 10
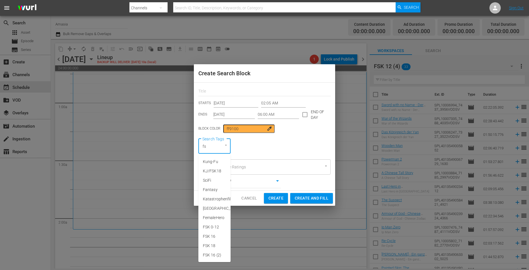
type input "fsk"
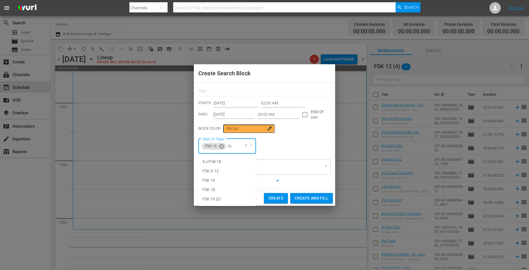
type input "fsk"
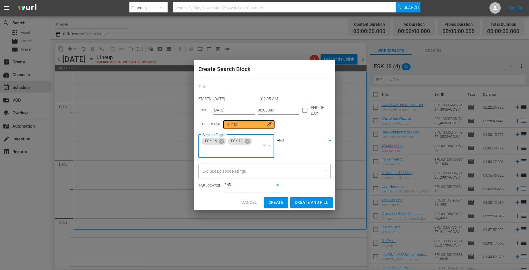
click at [283, 140] on body "menu Search By Channels Search ID, Title, Description, Keywords, or Category Se…" at bounding box center [264, 135] width 529 height 270
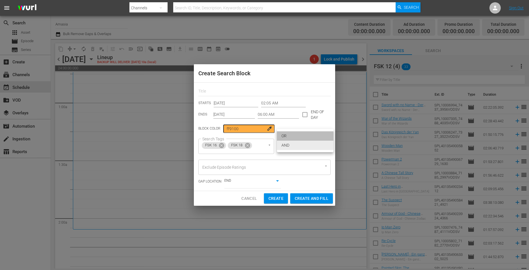
click at [288, 137] on li "OR" at bounding box center [305, 135] width 57 height 9
type input "false"
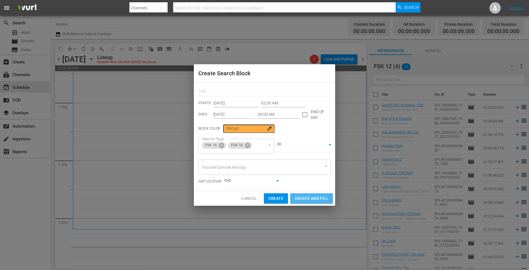
click at [312, 198] on span "Create and Fill" at bounding box center [312, 198] width 34 height 7
type input "12:00 AM"
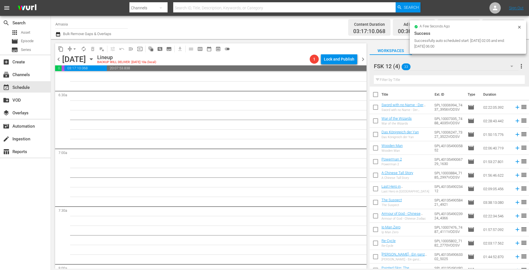
scroll to position [646, 0]
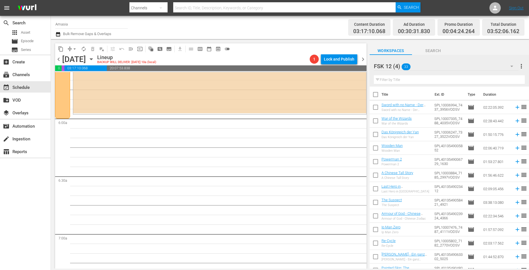
click at [461, 60] on div "FSK 12 (4) 33" at bounding box center [446, 66] width 145 height 16
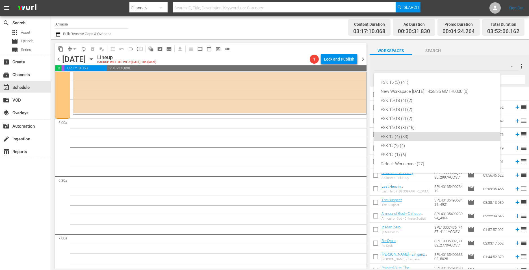
click at [442, 62] on div "FSK 16 (3) (41) New Workspace [DATE] 14:28:35 GMT+0000 (0) FSK 16/18 (4) (2) FS…" at bounding box center [264, 135] width 529 height 270
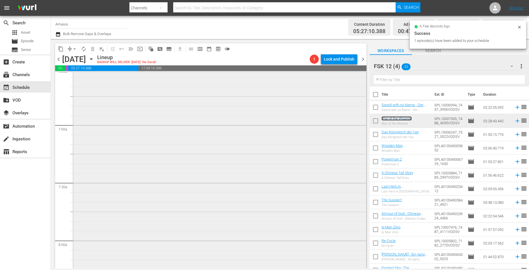
scroll to position [815, 0]
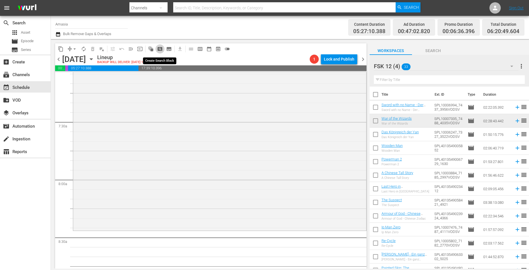
click at [160, 46] on span "pageview_outlined" at bounding box center [160, 49] width 6 height 6
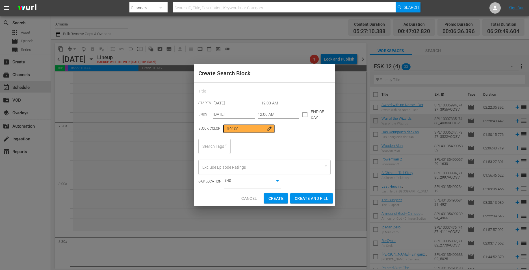
click at [263, 104] on input "12:00 AM" at bounding box center [283, 103] width 45 height 8
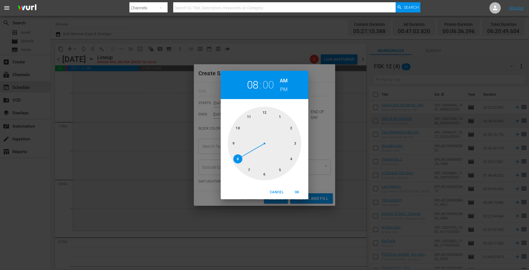
click at [238, 158] on div at bounding box center [265, 144] width 74 height 74
click at [283, 172] on div at bounding box center [265, 144] width 74 height 74
click at [300, 193] on span "OK" at bounding box center [297, 192] width 14 height 6
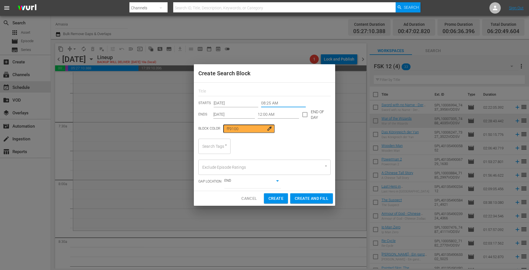
type input "08:25 AM"
click at [214, 143] on div "Search Tags" at bounding box center [214, 146] width 32 height 15
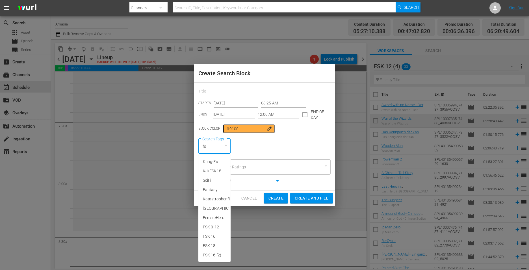
type input "fsk"
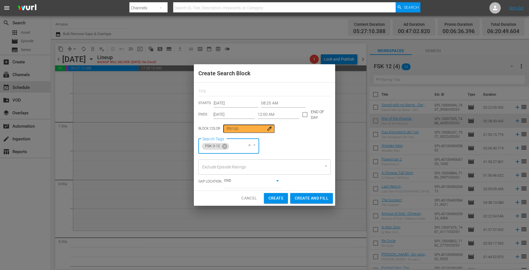
click at [259, 116] on input "12:00 AM" at bounding box center [279, 114] width 42 height 8
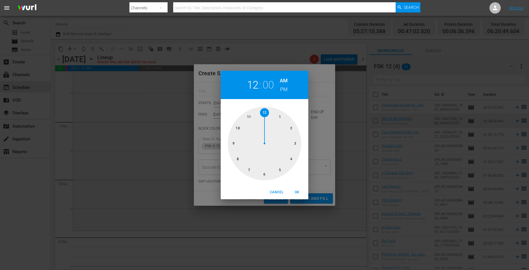
click at [237, 128] on div at bounding box center [265, 144] width 74 height 74
click at [295, 142] on div at bounding box center [265, 144] width 74 height 74
click at [285, 92] on h6 "PM" at bounding box center [284, 89] width 8 height 9
click at [297, 190] on span "OK" at bounding box center [297, 192] width 14 height 6
type input "10:15 PM"
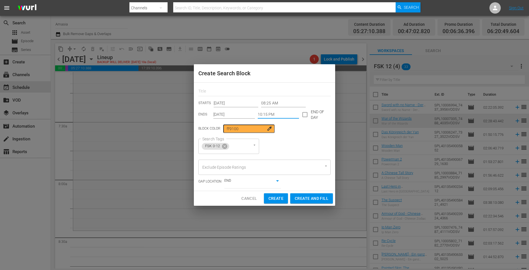
drag, startPoint x: 317, startPoint y: 198, endPoint x: 310, endPoint y: 196, distance: 7.2
click at [316, 197] on span "Create and Fill" at bounding box center [312, 198] width 34 height 7
type input "12:00 AM"
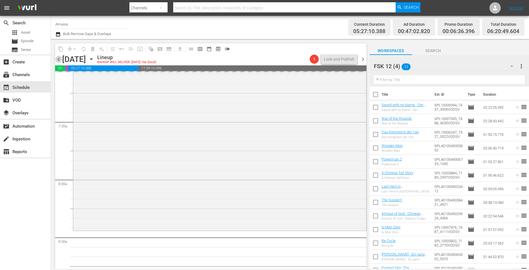
click at [60, 58] on span "chevron_left" at bounding box center [58, 59] width 7 height 7
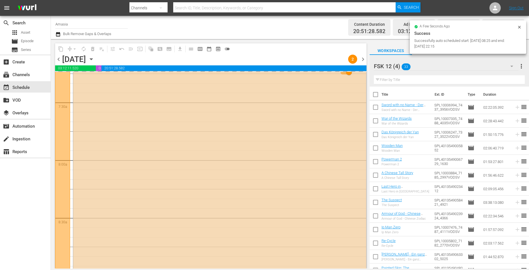
scroll to position [1004, 0]
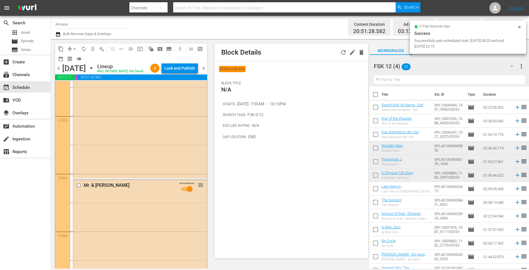
scroll to position [806, 0]
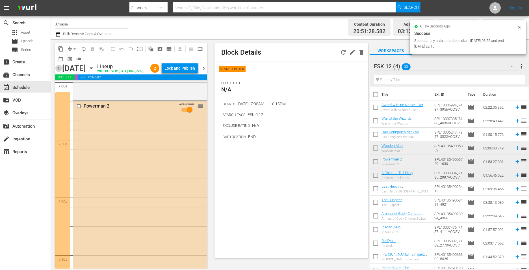
click at [58, 72] on span "chevron_left" at bounding box center [58, 68] width 7 height 7
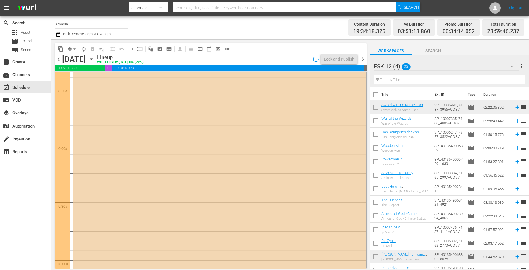
scroll to position [966, 0]
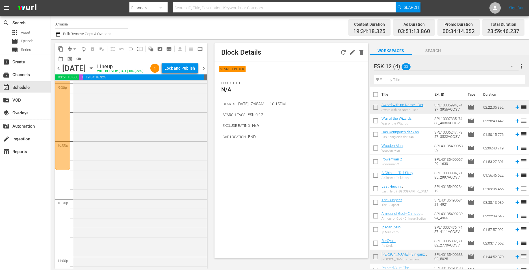
scroll to position [2647, 0]
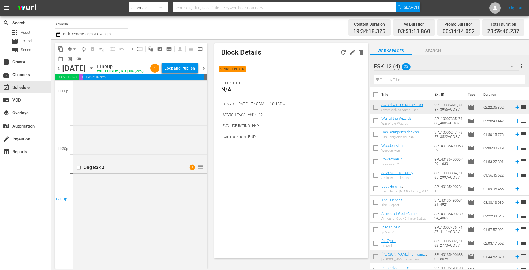
click at [58, 72] on span "chevron_left" at bounding box center [58, 68] width 7 height 7
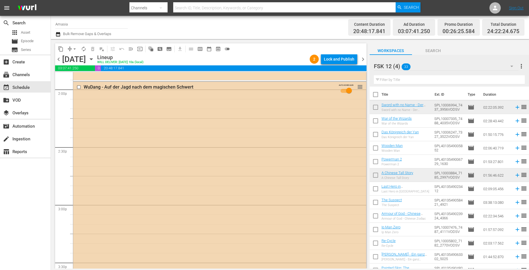
click at [126, 157] on div "WuDang - Auf der Jagd nach dem magischen Schwert AUTO-SCHEDULED reorder" at bounding box center [219, 196] width 293 height 228
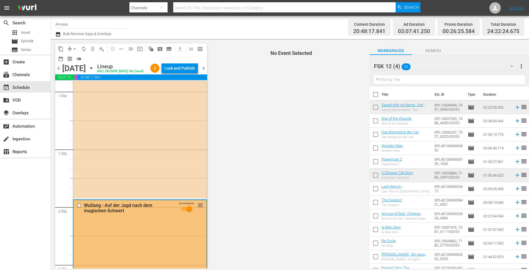
scroll to position [1428, 0]
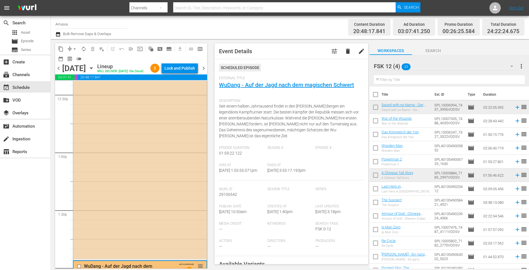
click at [133, 172] on div "Blade of the Rose - Die Chroniken von Huadu AUTO-SCHEDULED reorder" at bounding box center [140, 141] width 134 height 233
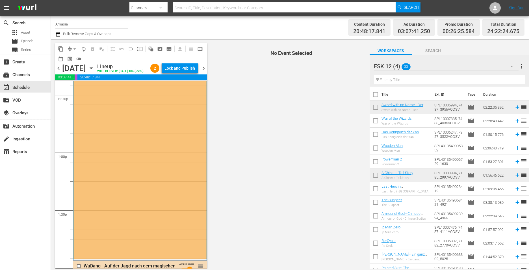
scroll to position [1258, 0]
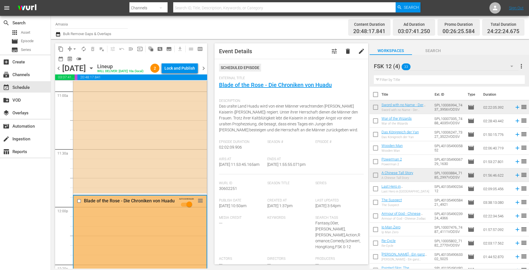
click at [55, 71] on div "content_copy compress arrow_drop_down autorenew_outlined delete_forever_outline…" at bounding box center [130, 153] width 158 height 229
click at [204, 72] on span "chevron_right" at bounding box center [203, 68] width 7 height 7
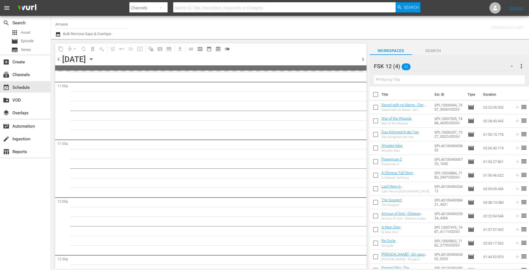
scroll to position [1287, 0]
click at [204, 74] on div "7" at bounding box center [220, 168] width 294 height 2769
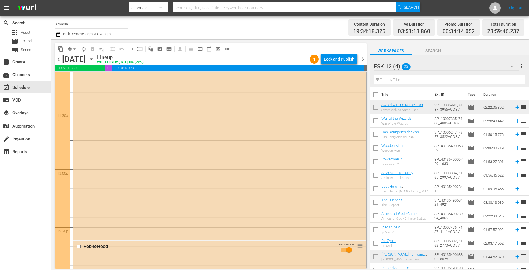
click at [365, 56] on span "chevron_right" at bounding box center [363, 59] width 7 height 7
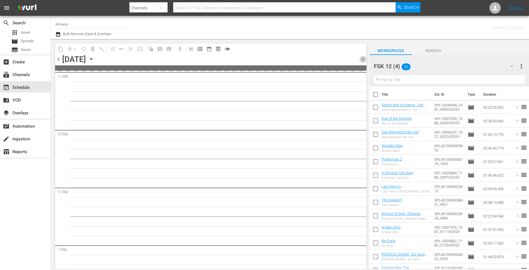
click at [365, 56] on span "chevron_right" at bounding box center [363, 59] width 7 height 7
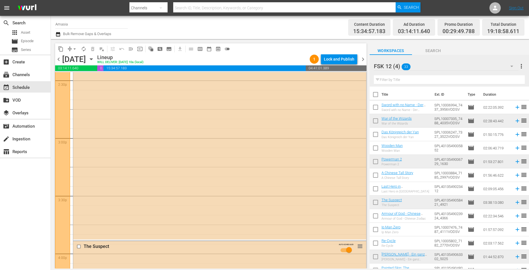
click at [364, 61] on span "chevron_right" at bounding box center [363, 59] width 7 height 7
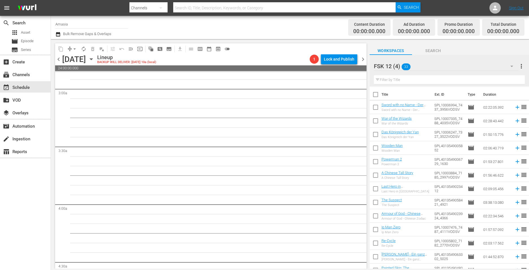
scroll to position [186, 0]
click at [58, 55] on div "chevron_left [DATE] [DATE] Lineup BACKUP WILL DELIVER: [DATE] 10a (local) 1 Loc…" at bounding box center [211, 59] width 312 height 11
click at [57, 57] on span "chevron_left" at bounding box center [58, 59] width 7 height 7
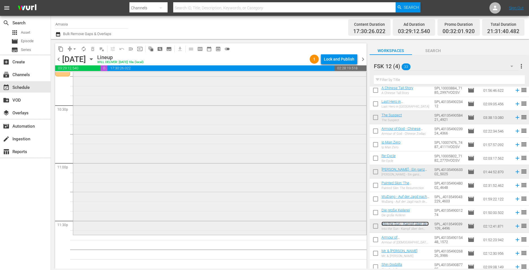
scroll to position [2572, 0]
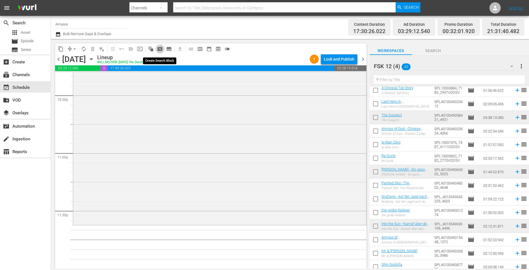
click at [158, 48] on span "pageview_outlined" at bounding box center [160, 49] width 6 height 6
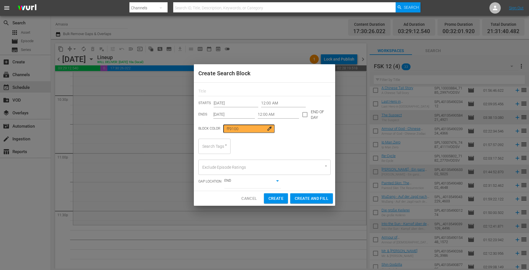
click at [267, 100] on input "12:00 AM" at bounding box center [283, 103] width 45 height 8
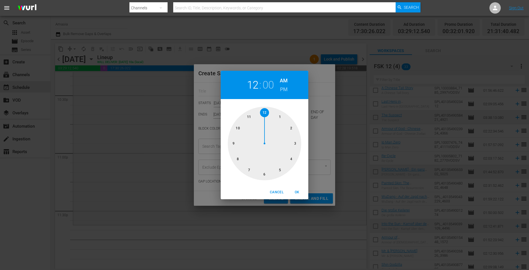
click at [251, 115] on div at bounding box center [265, 144] width 74 height 74
drag, startPoint x: 251, startPoint y: 170, endPoint x: 290, endPoint y: 190, distance: 43.4
click at [251, 170] on div at bounding box center [265, 144] width 74 height 74
click at [300, 190] on span "OK" at bounding box center [297, 192] width 14 height 6
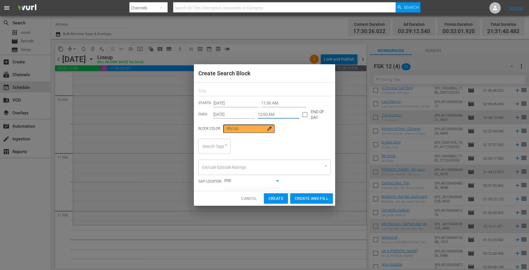
click at [272, 112] on input "12:00 AM" at bounding box center [279, 114] width 42 height 8
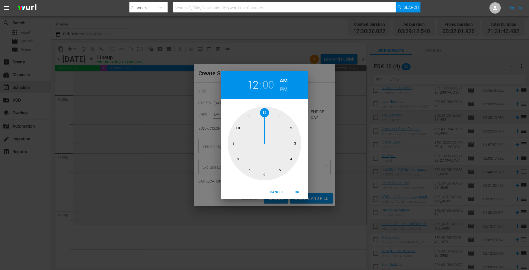
click at [236, 130] on div at bounding box center [265, 144] width 74 height 74
click at [273, 193] on span "Cancel" at bounding box center [277, 192] width 14 height 6
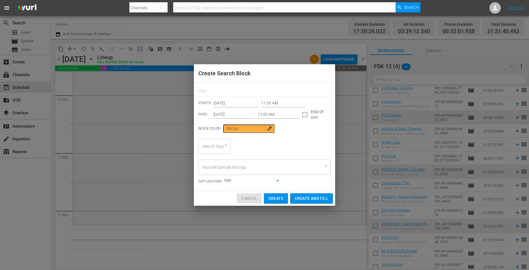
drag, startPoint x: 242, startPoint y: 195, endPoint x: 247, endPoint y: 201, distance: 7.8
click at [245, 202] on span "Cancel" at bounding box center [249, 198] width 16 height 7
type input "12:00 AM"
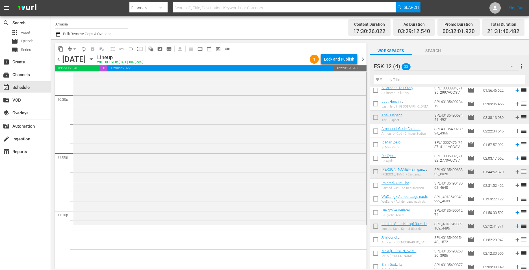
click at [428, 64] on div "FSK 12 (4) 33" at bounding box center [446, 66] width 145 height 16
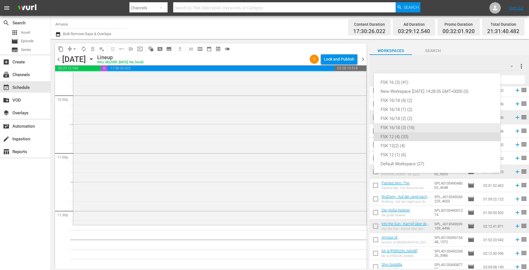
click at [412, 126] on div "FSK 16/18 (3) (16)" at bounding box center [437, 127] width 113 height 9
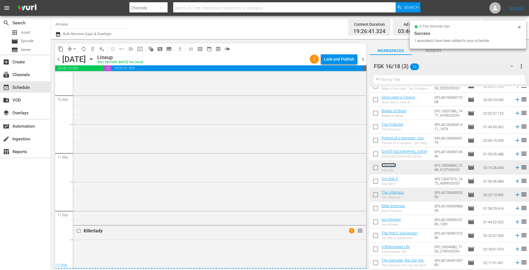
scroll to position [2403, 0]
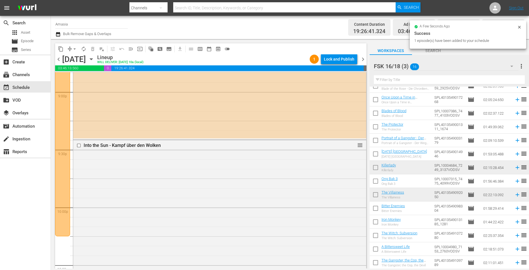
drag, startPoint x: 361, startPoint y: 60, endPoint x: 364, endPoint y: 63, distance: 5.0
click at [361, 60] on span "chevron_right" at bounding box center [363, 59] width 7 height 7
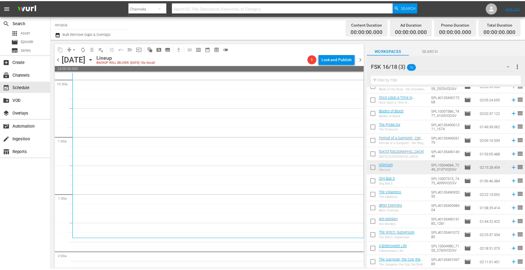
scroll to position [57, 0]
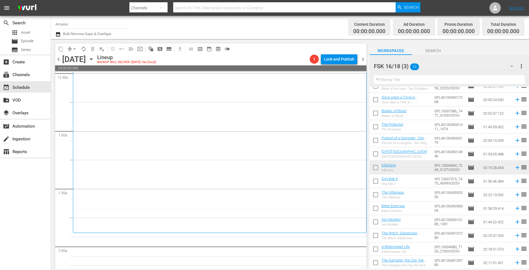
click at [234, 176] on div "Killerlady 1" at bounding box center [219, 124] width 285 height 213
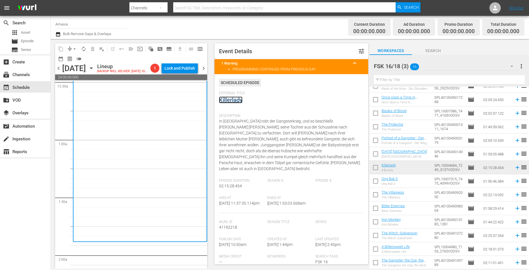
click at [227, 99] on link "Killerlady" at bounding box center [230, 99] width 23 height 7
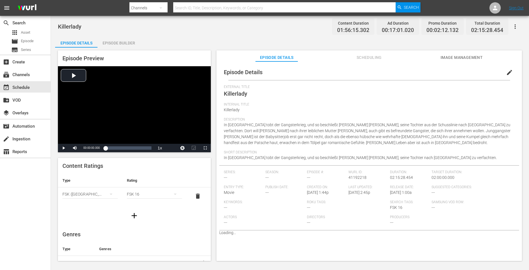
click at [110, 44] on div "Episode Builder" at bounding box center [119, 43] width 42 height 14
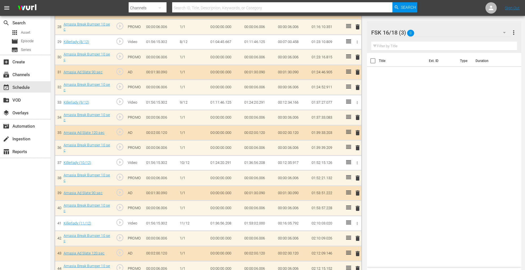
scroll to position [609, 0]
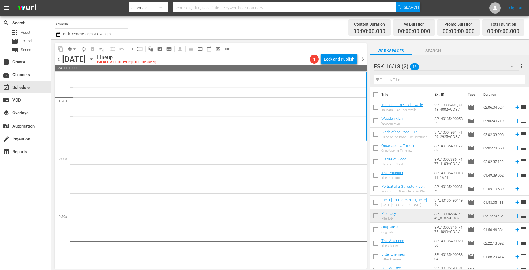
scroll to position [113, 0]
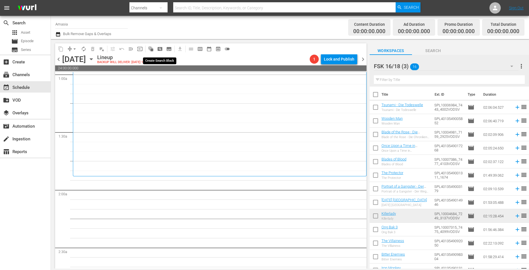
click at [161, 47] on span "pageview_outlined" at bounding box center [160, 49] width 6 height 6
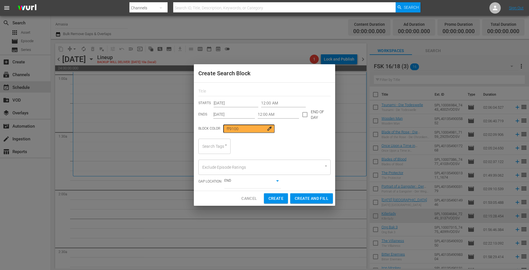
click at [278, 97] on div "STARTS [DATE] 12:00 AM ENDS [DATE] 12:00 AM END OF DAY Block Color ff9100 color…" at bounding box center [264, 137] width 141 height 108
click at [272, 103] on input "12:00 AM" at bounding box center [283, 103] width 45 height 8
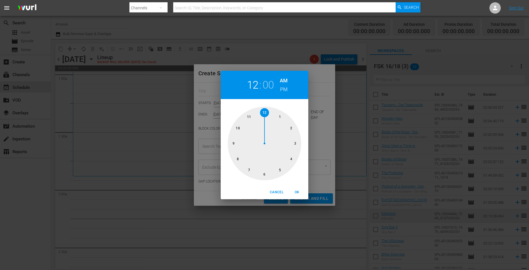
click at [277, 116] on div at bounding box center [265, 144] width 74 height 74
drag, startPoint x: 290, startPoint y: 155, endPoint x: 292, endPoint y: 161, distance: 5.6
click at [290, 156] on div at bounding box center [265, 144] width 74 height 74
click at [295, 194] on span "OK" at bounding box center [297, 192] width 14 height 6
type input "01:20 AM"
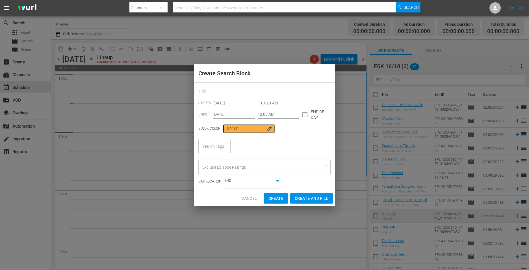
click at [263, 112] on input "12:00 AM" at bounding box center [279, 114] width 42 height 8
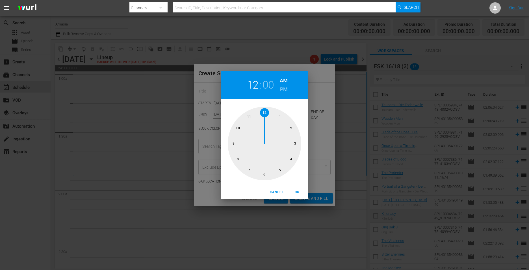
click at [265, 172] on div at bounding box center [265, 144] width 74 height 74
drag, startPoint x: 295, startPoint y: 184, endPoint x: 296, endPoint y: 188, distance: 4.0
click at [295, 187] on div "06 : 00 AM PM 00 05 10 15 20 25 30 35 40 45 50 55 Cancel OK" at bounding box center [265, 135] width 88 height 128
click at [297, 190] on span "OK" at bounding box center [297, 192] width 14 height 6
type input "06:00 AM"
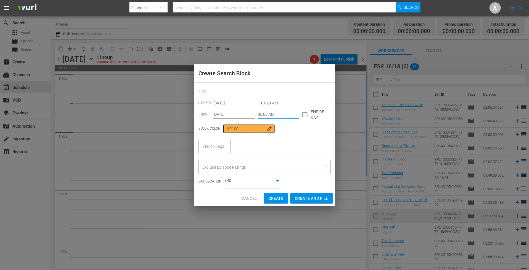
click at [218, 146] on div "Search Tags" at bounding box center [214, 146] width 32 height 15
type input "fsk"
click at [219, 167] on ul "KJ/FSK18 FSK 0-12 FSK 16 FSK 18 FSK 16 (2)" at bounding box center [214, 180] width 32 height 51
click at [219, 182] on li "FSK 16" at bounding box center [214, 180] width 32 height 9
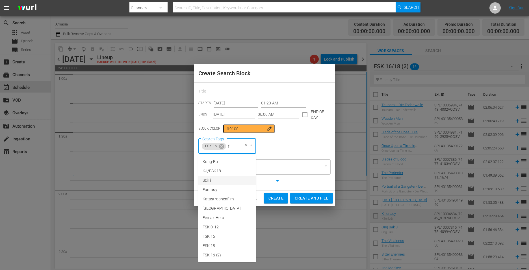
type input "fs"
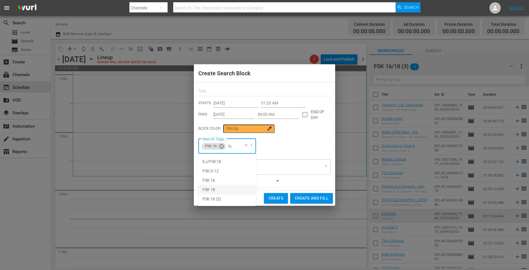
click at [220, 187] on li "FSK 18" at bounding box center [227, 189] width 58 height 9
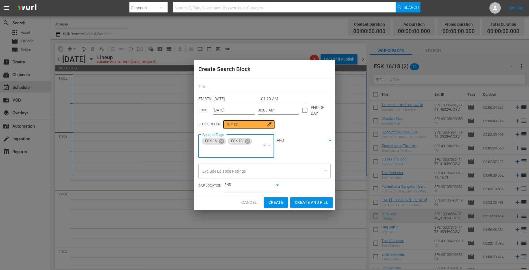
click at [310, 140] on body "menu Search By Channels Search ID, Title, Description, Keywords, or Category Se…" at bounding box center [264, 135] width 529 height 270
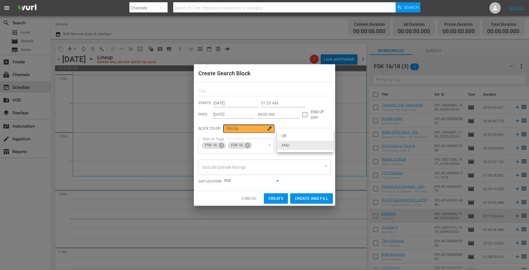
drag, startPoint x: 306, startPoint y: 138, endPoint x: 308, endPoint y: 145, distance: 7.4
click at [307, 143] on ul "OR AND" at bounding box center [305, 140] width 57 height 23
click at [286, 135] on li "OR" at bounding box center [305, 135] width 57 height 9
type input "false"
click at [301, 197] on span "Create and Fill" at bounding box center [312, 198] width 34 height 7
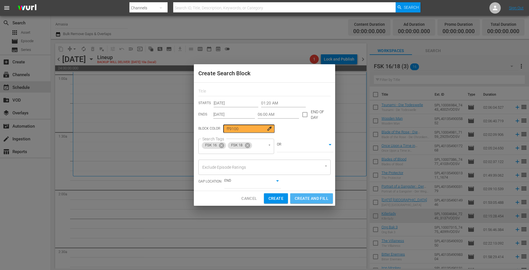
type input "12:00 AM"
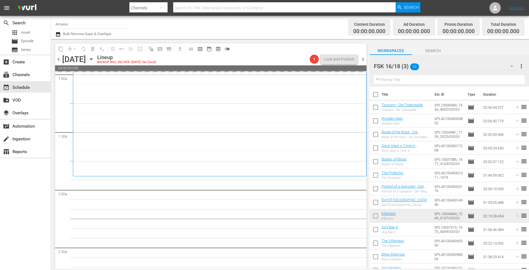
drag, startPoint x: 58, startPoint y: 60, endPoint x: 61, endPoint y: 62, distance: 3.6
click at [60, 62] on span "chevron_left" at bounding box center [58, 59] width 7 height 7
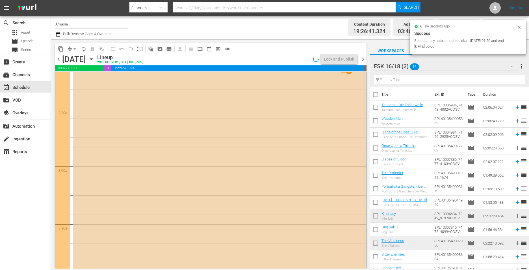
scroll to position [368, 0]
click at [62, 180] on div at bounding box center [62, 171] width 15 height 452
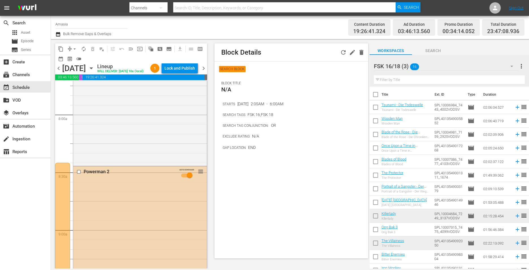
scroll to position [933, 0]
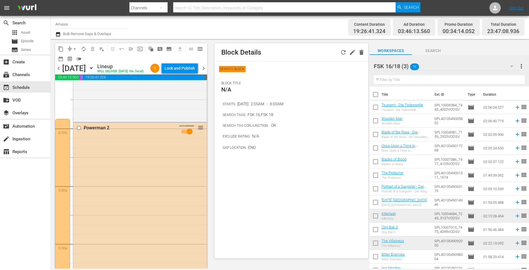
click at [201, 72] on span "chevron_right" at bounding box center [203, 68] width 7 height 7
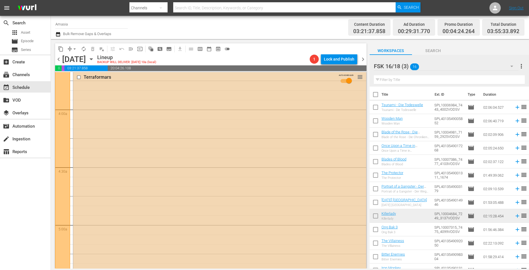
scroll to position [594, 0]
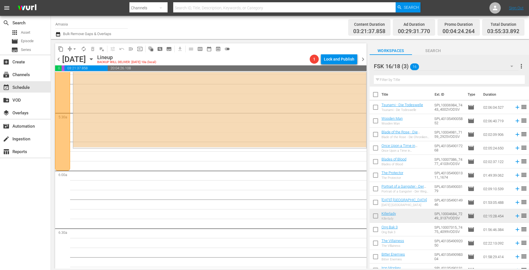
click at [439, 61] on div "FSK 16/18 (3) 16" at bounding box center [446, 66] width 145 height 16
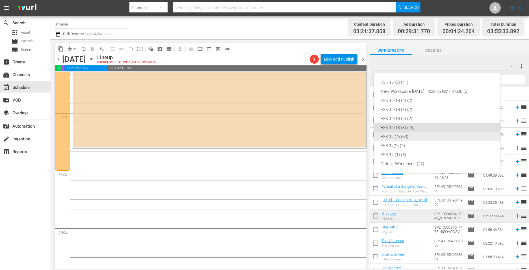
click at [409, 134] on div "FSK 12 (4) (33)" at bounding box center [437, 136] width 113 height 9
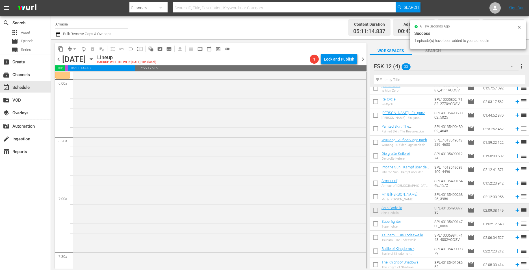
scroll to position [735, 0]
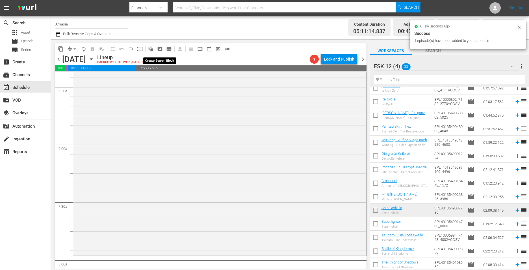
click at [161, 48] on span "pageview_outlined" at bounding box center [160, 49] width 6 height 6
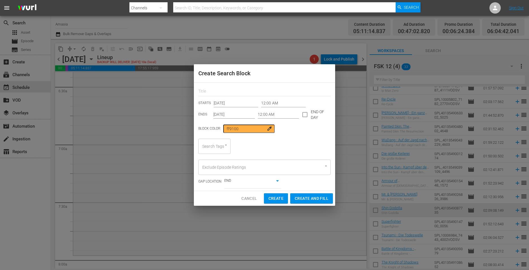
click at [273, 104] on input "12:00 AM" at bounding box center [283, 103] width 45 height 8
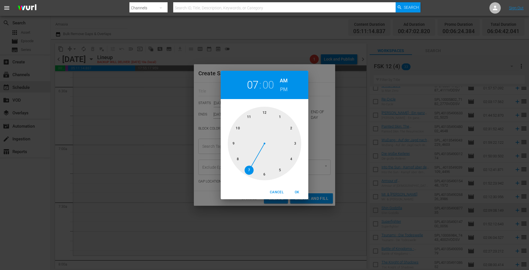
click at [249, 168] on div at bounding box center [265, 144] width 74 height 74
click at [251, 115] on div at bounding box center [265, 144] width 74 height 74
click at [298, 189] on button "OK" at bounding box center [297, 191] width 18 height 9
type input "07:55 AM"
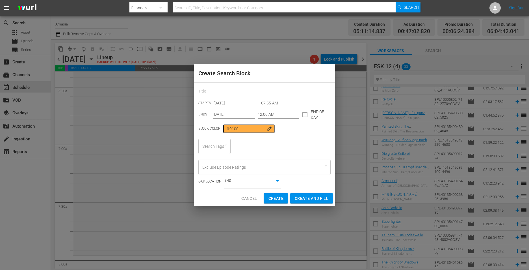
click at [275, 113] on input "12:00 AM" at bounding box center [279, 114] width 42 height 8
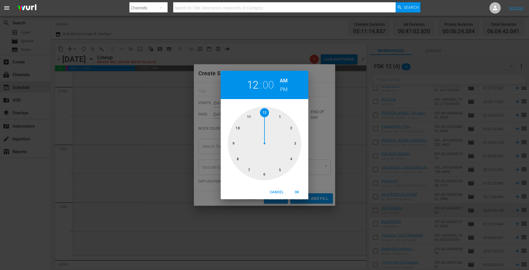
click at [239, 125] on div at bounding box center [265, 144] width 74 height 74
click at [298, 142] on div at bounding box center [265, 144] width 74 height 74
click at [282, 89] on h6 "PM" at bounding box center [284, 89] width 8 height 9
click at [296, 189] on span "OK" at bounding box center [297, 192] width 14 height 6
type input "10:15 PM"
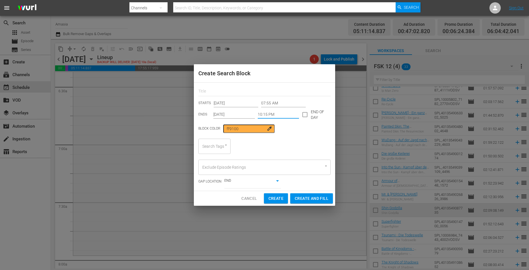
click at [214, 144] on div "Search Tags" at bounding box center [214, 146] width 32 height 15
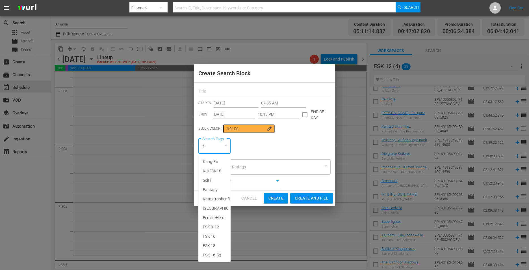
type input "fs"
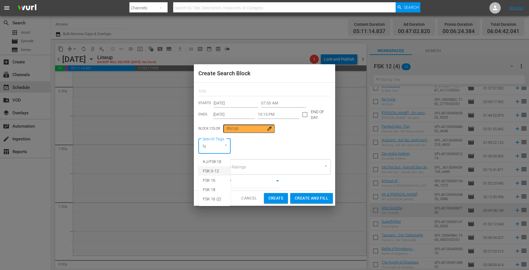
click at [214, 172] on span "FSK 0-12" at bounding box center [211, 171] width 16 height 6
click at [300, 196] on span "Create and Fill" at bounding box center [312, 198] width 34 height 7
type input "12:00 AM"
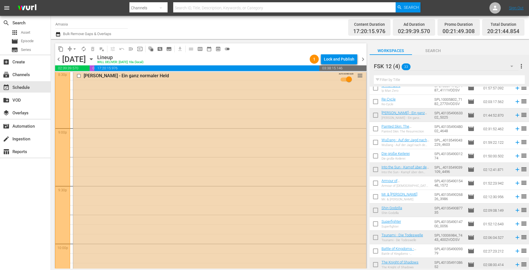
scroll to position [2318, 0]
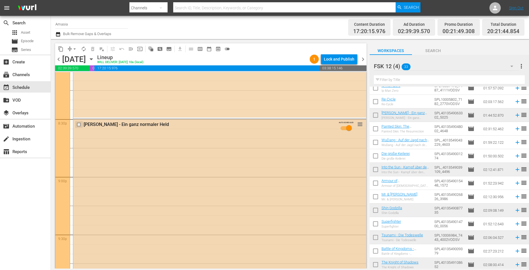
click at [79, 124] on input "checkbox" at bounding box center [80, 124] width 6 height 5
click at [93, 46] on button "delete_forever_outlined" at bounding box center [92, 48] width 9 height 9
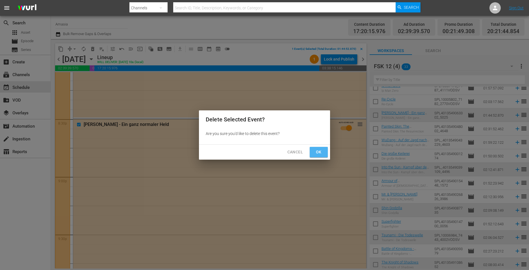
click at [320, 151] on span "Ok" at bounding box center [318, 151] width 9 height 7
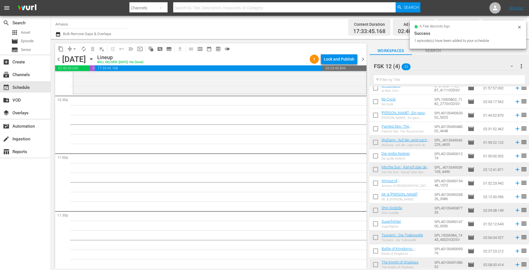
scroll to position [2572, 0]
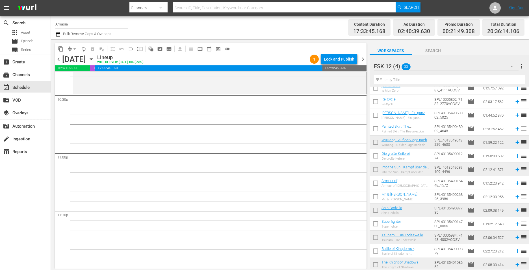
click at [438, 66] on div "FSK 12 (4) 33" at bounding box center [446, 66] width 145 height 16
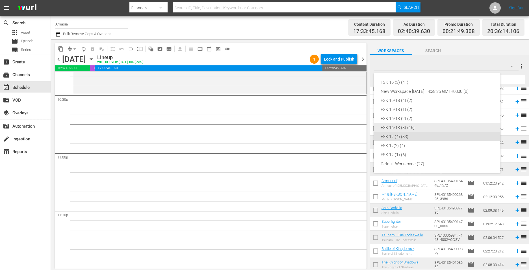
click at [413, 125] on div "FSK 16/18 (3) (16)" at bounding box center [437, 127] width 113 height 9
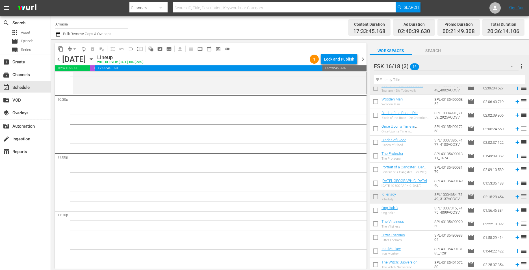
scroll to position [0, 0]
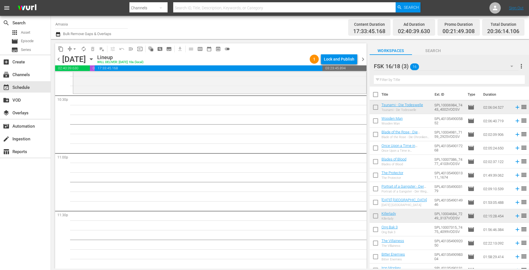
click at [433, 68] on div "FSK 16/18 (3) 16" at bounding box center [446, 66] width 145 height 16
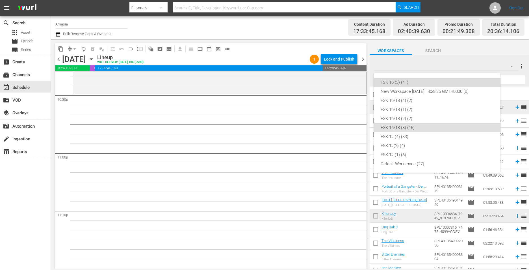
click at [414, 78] on div "FSK 16 (3) (41)" at bounding box center [437, 82] width 113 height 9
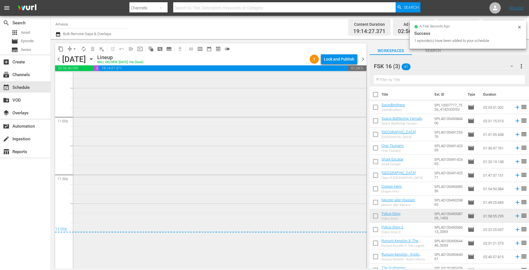
scroll to position [2627, 0]
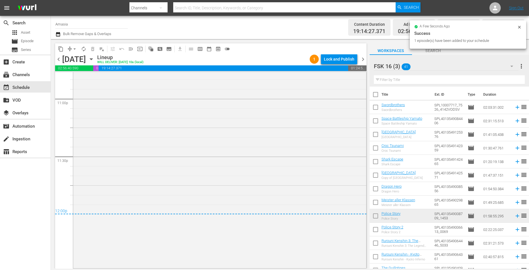
click at [363, 60] on span "chevron_right" at bounding box center [363, 59] width 7 height 7
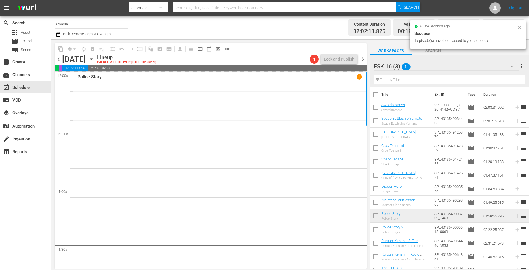
click at [59, 55] on div "chevron_left [DATE] [DATE] Lineup BACKUP WILL DELIVER: [DATE] 10a (local) 1 Loc…" at bounding box center [211, 59] width 312 height 11
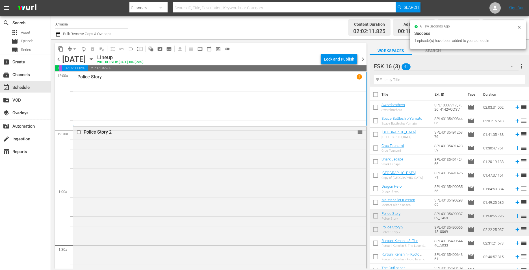
click at [59, 57] on span "chevron_left" at bounding box center [58, 59] width 7 height 7
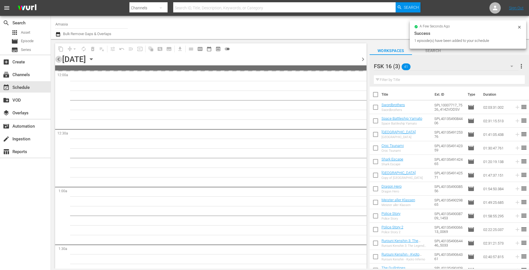
click at [59, 57] on span "chevron_left" at bounding box center [58, 59] width 7 height 7
click at [59, 58] on span "chevron_left" at bounding box center [58, 59] width 7 height 7
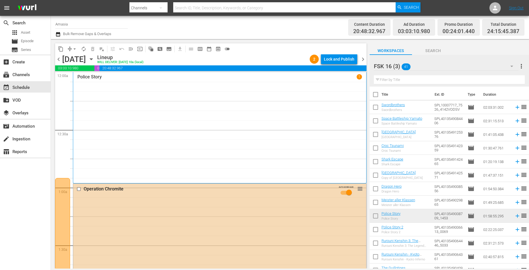
click at [58, 59] on span "chevron_left" at bounding box center [58, 59] width 7 height 7
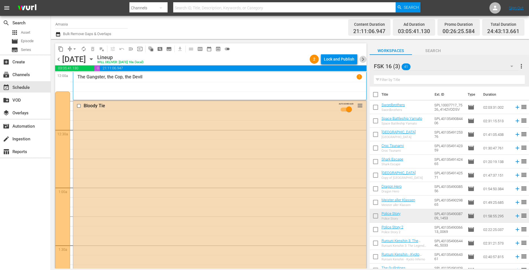
click at [361, 59] on span "chevron_right" at bounding box center [363, 59] width 7 height 7
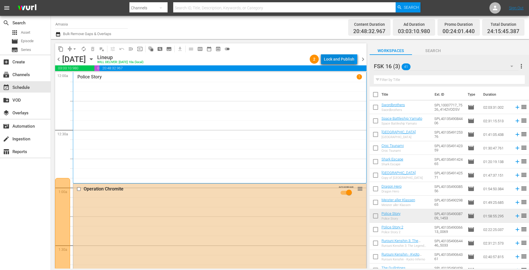
click at [340, 62] on div "Lock and Publish" at bounding box center [339, 59] width 31 height 10
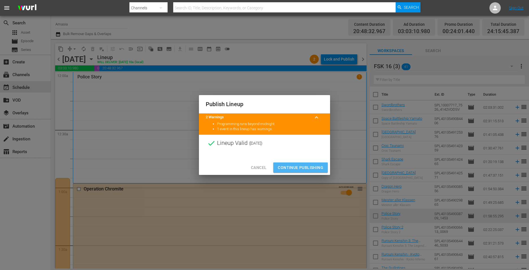
click at [300, 166] on span "Continue Publishing" at bounding box center [301, 167] width 46 height 7
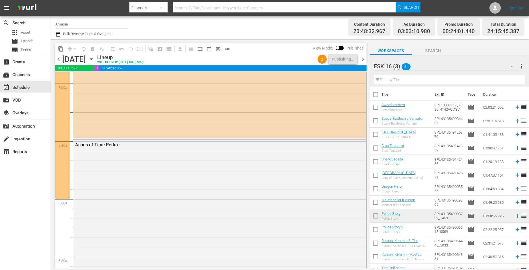
click at [107, 183] on div "Ashes of Time Redux" at bounding box center [219, 245] width 293 height 212
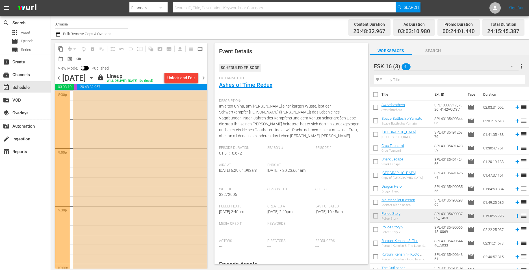
click at [140, 183] on div "Under Control AUTO-SCHEDULED" at bounding box center [140, 178] width 134 height 219
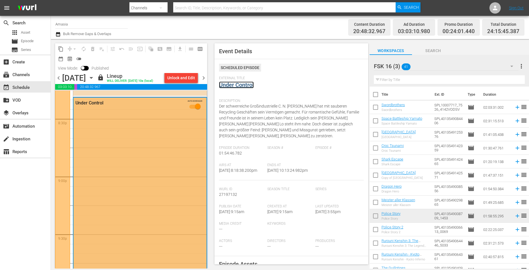
click at [246, 82] on link "Under Control" at bounding box center [236, 84] width 35 height 7
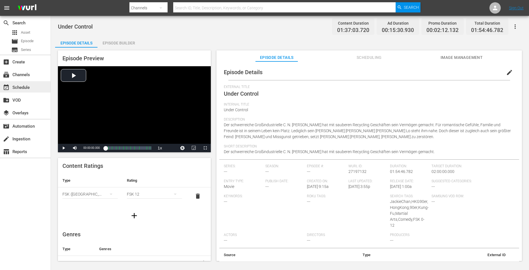
click at [24, 89] on div "event_available Schedule" at bounding box center [16, 86] width 32 height 5
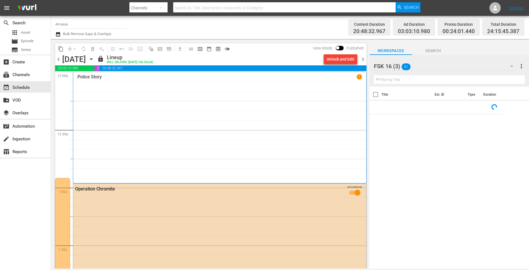
click at [362, 58] on span "chevron_right" at bounding box center [363, 59] width 7 height 7
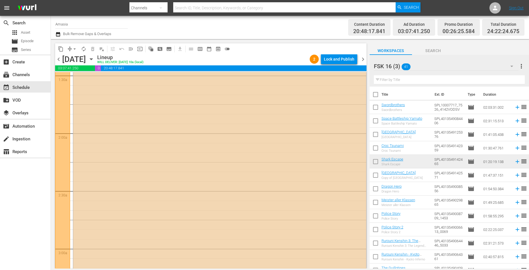
scroll to position [311, 0]
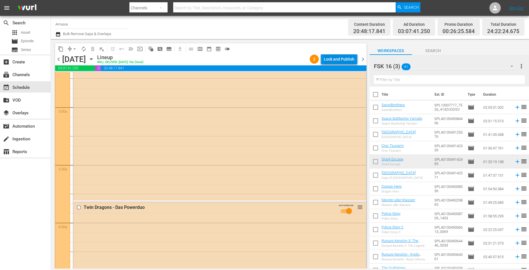
click at [341, 55] on div "Lock and Publish" at bounding box center [339, 59] width 31 height 10
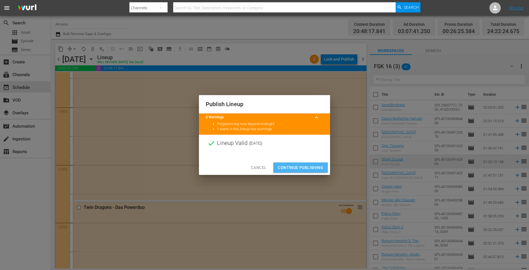
click at [299, 167] on span "Continue Publishing" at bounding box center [301, 167] width 46 height 7
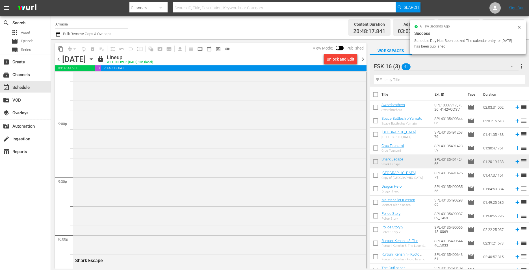
scroll to position [2234, 0]
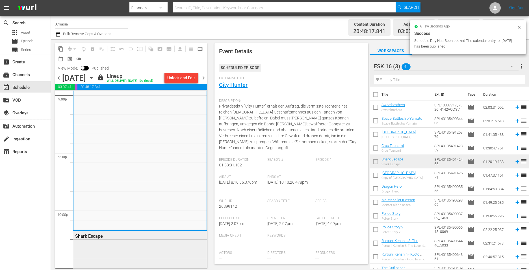
scroll to position [2488, 0]
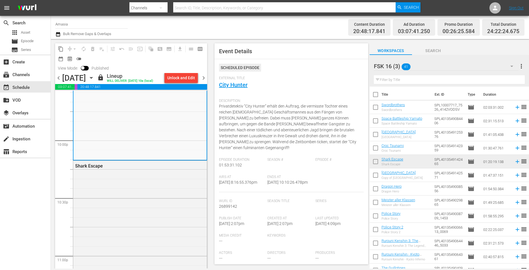
click at [201, 78] on span "chevron_right" at bounding box center [203, 77] width 7 height 7
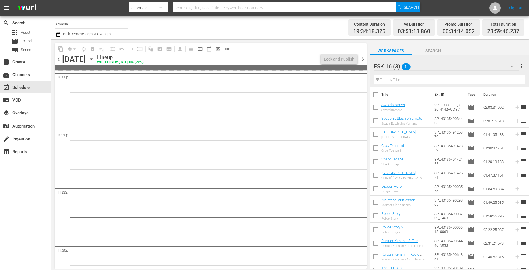
scroll to position [2478, 0]
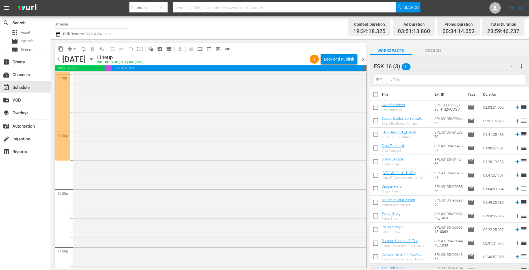
click at [339, 58] on div "Lock and Publish" at bounding box center [339, 59] width 31 height 10
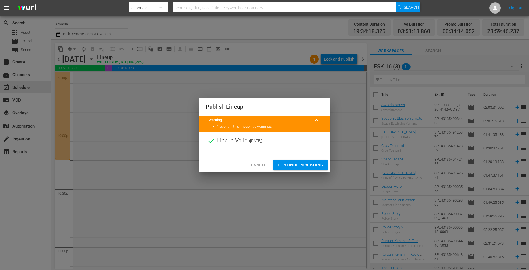
click at [296, 163] on span "Continue Publishing" at bounding box center [301, 164] width 46 height 7
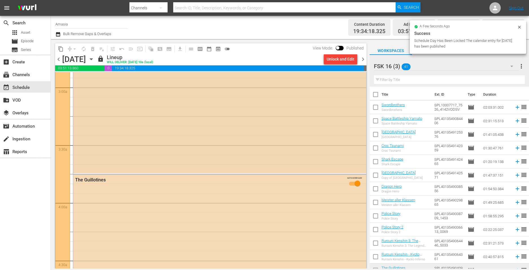
scroll to position [273, 0]
click at [362, 59] on span "chevron_right" at bounding box center [363, 59] width 7 height 7
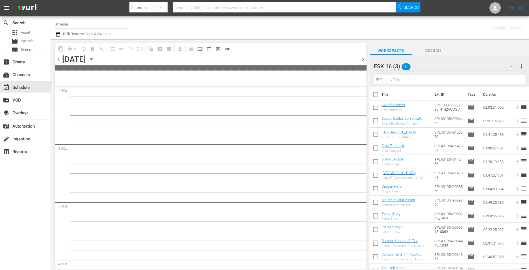
scroll to position [283, 0]
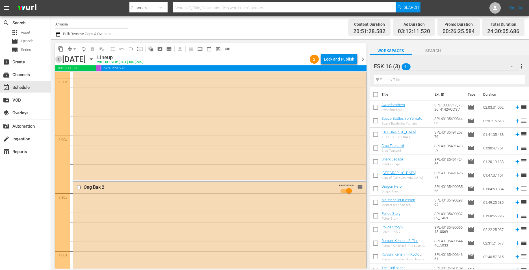
click at [58, 61] on span "chevron_left" at bounding box center [58, 59] width 7 height 7
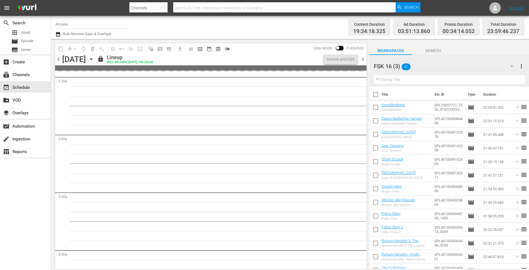
scroll to position [311, 0]
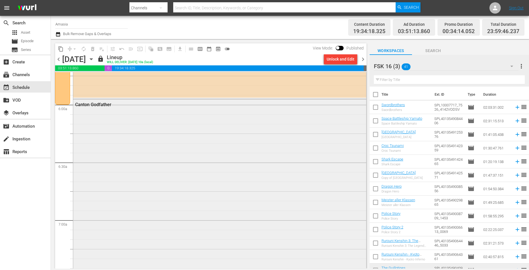
scroll to position [669, 0]
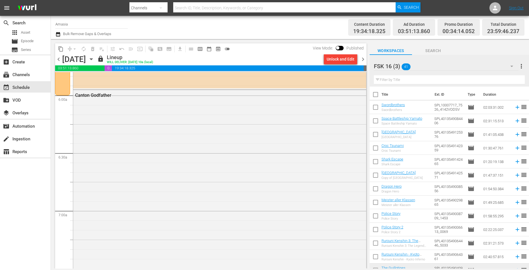
click at [362, 58] on span "chevron_right" at bounding box center [363, 59] width 7 height 7
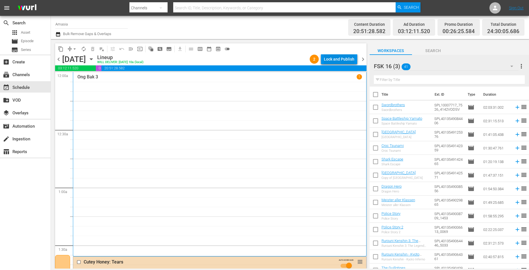
click at [338, 55] on div "Lock and Publish" at bounding box center [339, 59] width 31 height 10
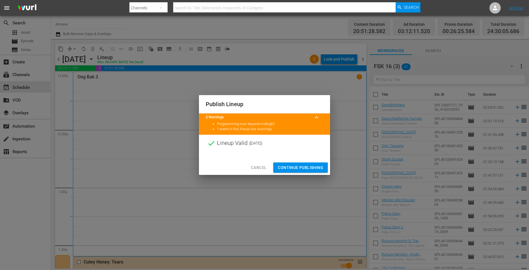
click at [300, 163] on button "Continue Publishing" at bounding box center [300, 167] width 55 height 10
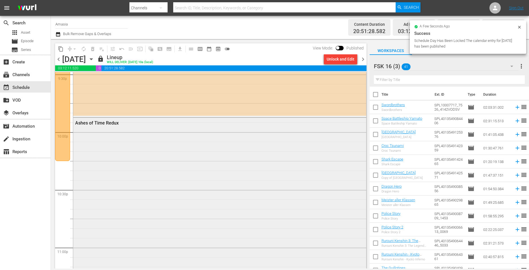
scroll to position [2460, 0]
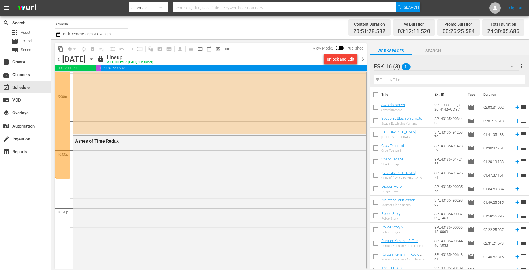
click at [362, 56] on span "chevron_right" at bounding box center [363, 59] width 7 height 7
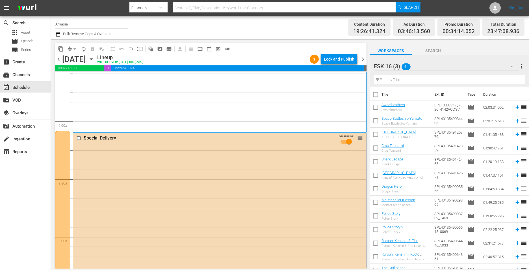
scroll to position [226, 0]
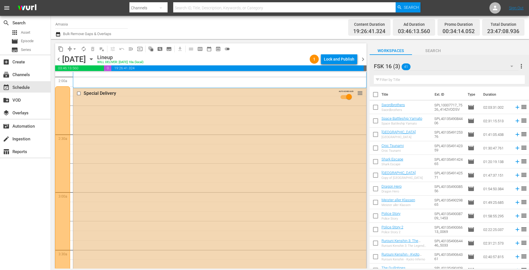
click at [131, 141] on div "Special Delivery AUTO-SCHEDULED reorder" at bounding box center [219, 208] width 293 height 241
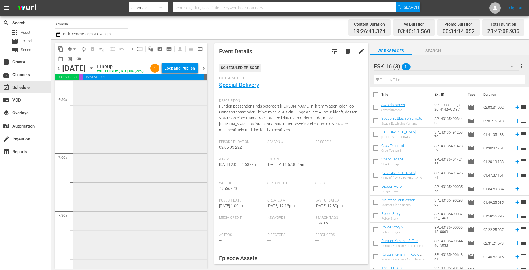
scroll to position [622, 0]
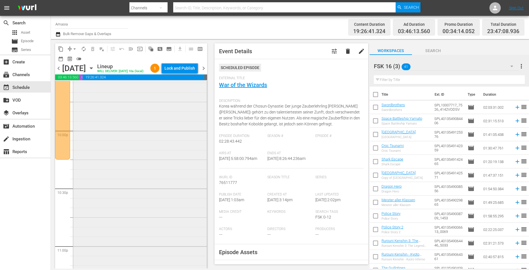
click at [125, 169] on div "Into the Sun - Kampf über den Wolken reorder" at bounding box center [140, 190] width 134 height 253
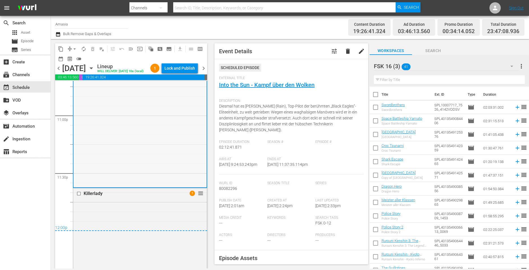
scroll to position [2629, 0]
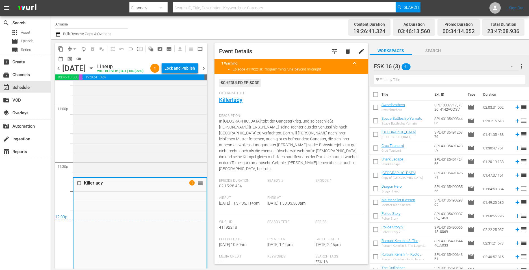
click at [201, 72] on span "chevron_right" at bounding box center [203, 68] width 7 height 7
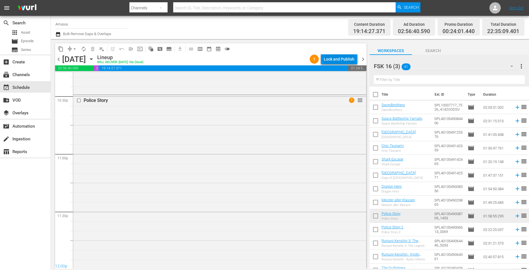
scroll to position [2627, 0]
click at [340, 58] on div "Lock and Publish" at bounding box center [339, 59] width 31 height 10
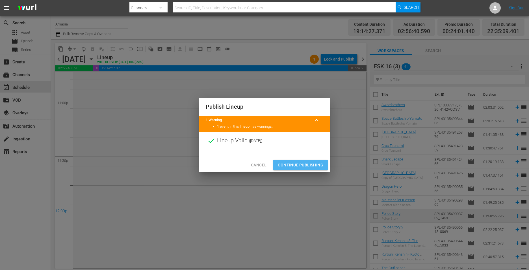
click at [296, 165] on span "Continue Publishing" at bounding box center [301, 164] width 46 height 7
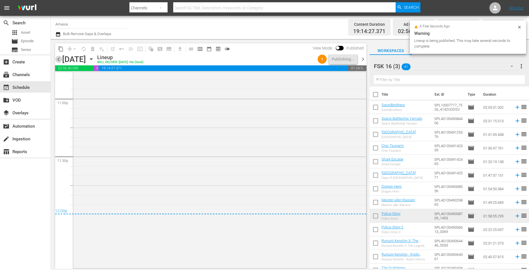
click at [60, 60] on span "chevron_left" at bounding box center [58, 59] width 7 height 7
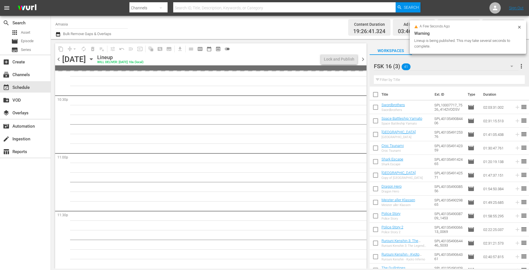
scroll to position [2629, 0]
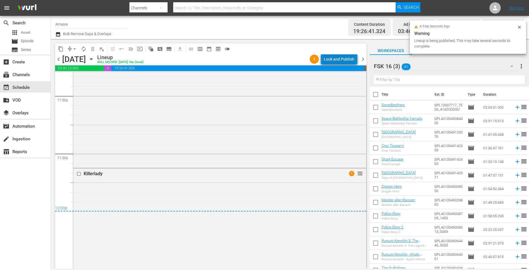
click at [344, 58] on div "Lock and Publish" at bounding box center [339, 59] width 31 height 10
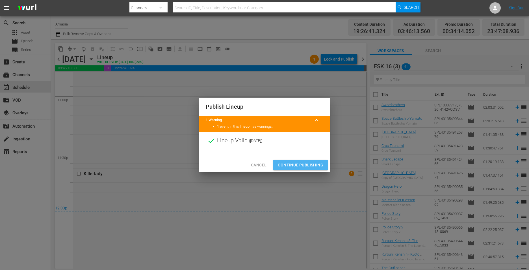
click at [295, 163] on span "Continue Publishing" at bounding box center [301, 164] width 46 height 7
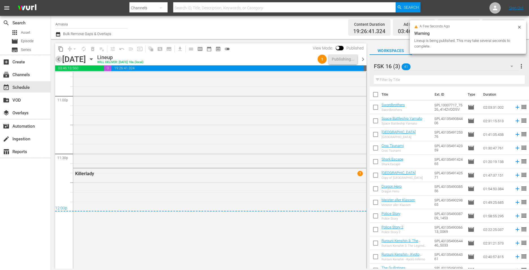
click at [55, 59] on span "chevron_left" at bounding box center [58, 59] width 7 height 7
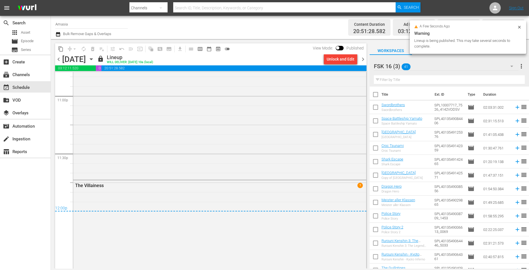
click at [362, 60] on span "chevron_right" at bounding box center [363, 59] width 7 height 7
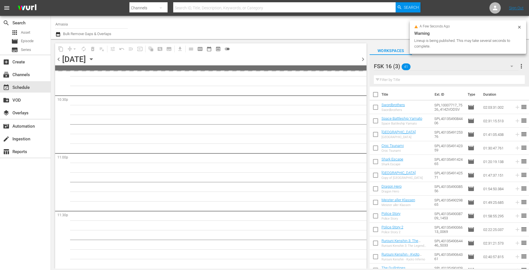
scroll to position [2571, 0]
click at [362, 59] on span "chevron_right" at bounding box center [363, 59] width 7 height 7
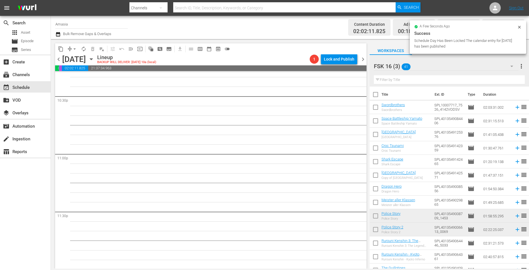
scroll to position [2572, 0]
click at [55, 63] on div "content_copy compress arrow_drop_down autorenew_outlined delete_forever_outline…" at bounding box center [209, 153] width 317 height 229
click at [57, 59] on span "chevron_left" at bounding box center [58, 59] width 7 height 7
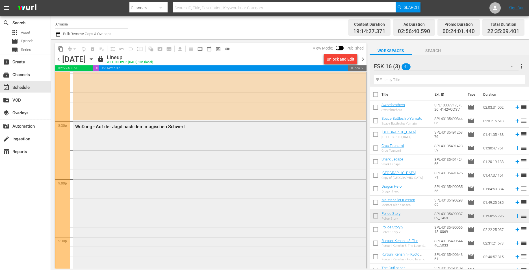
click at [178, 179] on div "WuDang - Auf der Jagd nach dem magischen Schwert" at bounding box center [219, 235] width 293 height 228
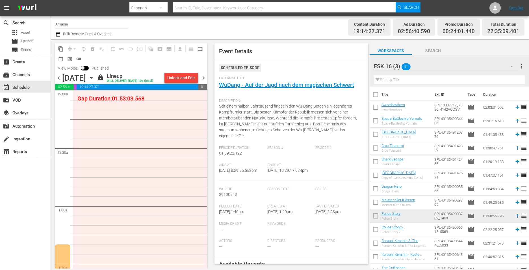
click at [57, 81] on span "chevron_left" at bounding box center [58, 77] width 7 height 7
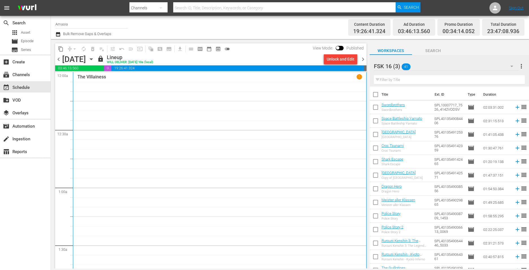
click at [360, 57] on span "chevron_right" at bounding box center [363, 59] width 7 height 7
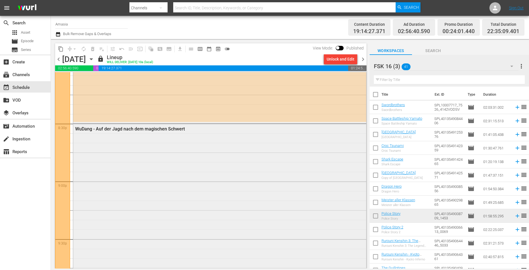
scroll to position [2312, 0]
click at [194, 187] on div "WuDang - Auf der Jagd nach dem magischen Schwert" at bounding box center [219, 239] width 293 height 228
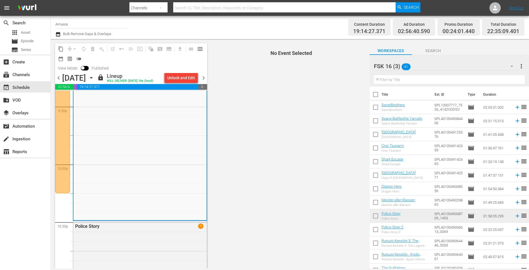
scroll to position [2482, 0]
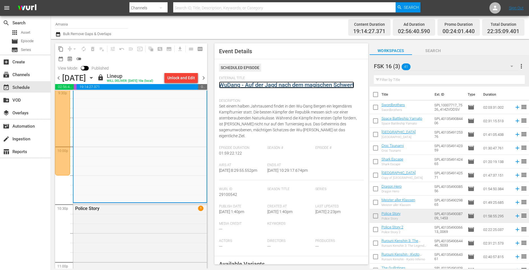
click at [303, 83] on link "WuDang - Auf der Jagd nach dem magischen Schwert" at bounding box center [286, 84] width 135 height 7
